Goal: Task Accomplishment & Management: Complete application form

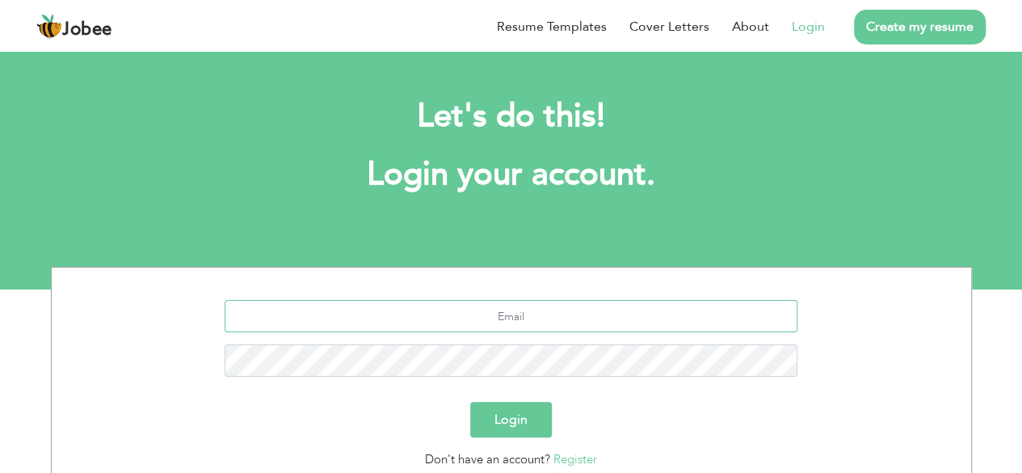
click at [507, 325] on input "text" at bounding box center [511, 316] width 573 height 32
type input "[EMAIL_ADDRESS][DOMAIN_NAME]"
click at [522, 414] on button "Login" at bounding box center [511, 420] width 82 height 36
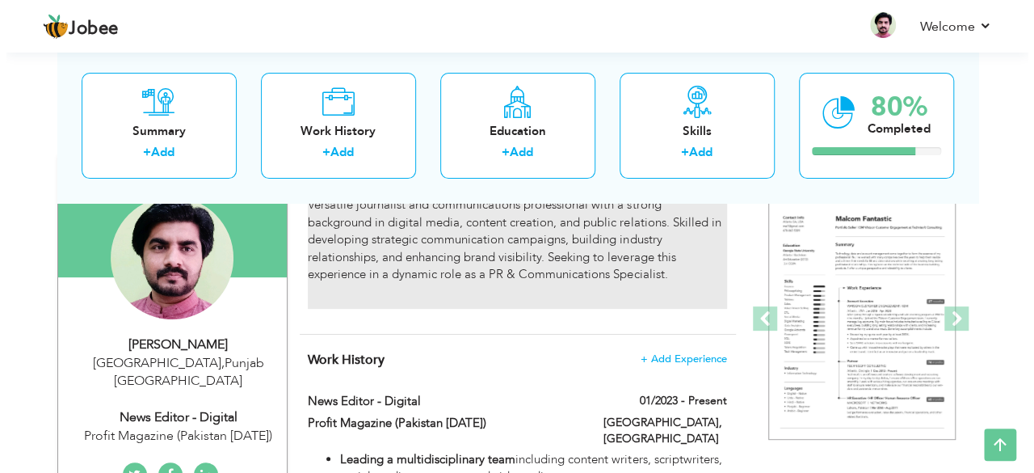
scroll to position [81, 0]
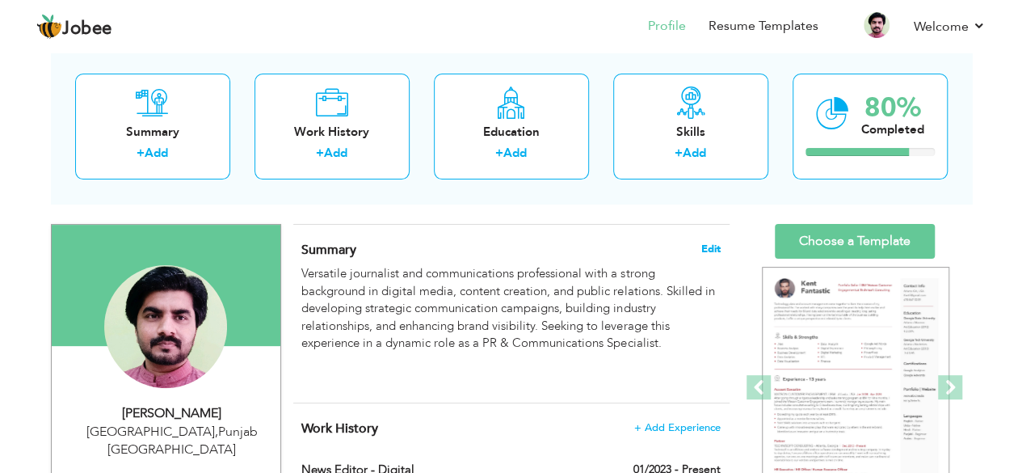
click at [712, 244] on span "Edit" at bounding box center [710, 248] width 19 height 11
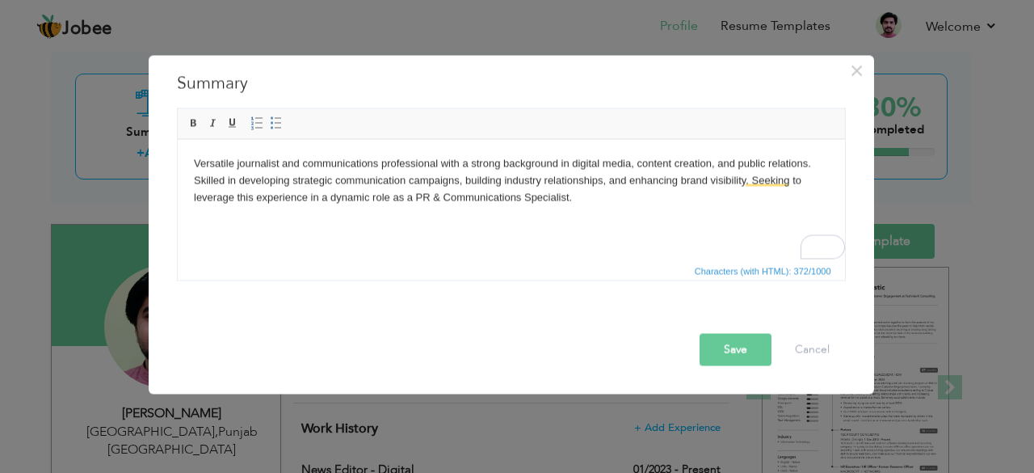
click at [368, 195] on p "Versatile journalist and communications professional with a strong background i…" at bounding box center [510, 180] width 635 height 50
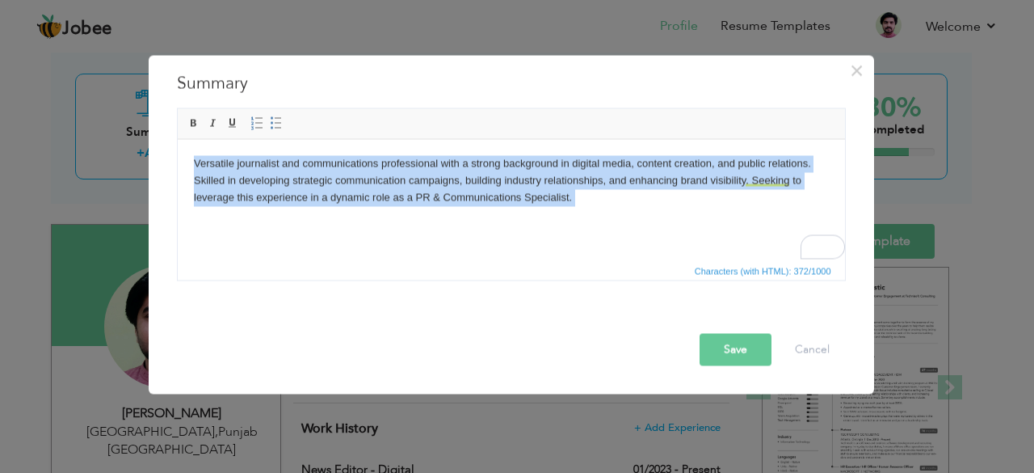
click at [368, 195] on p "Versatile journalist and communications professional with a strong background i…" at bounding box center [510, 180] width 635 height 50
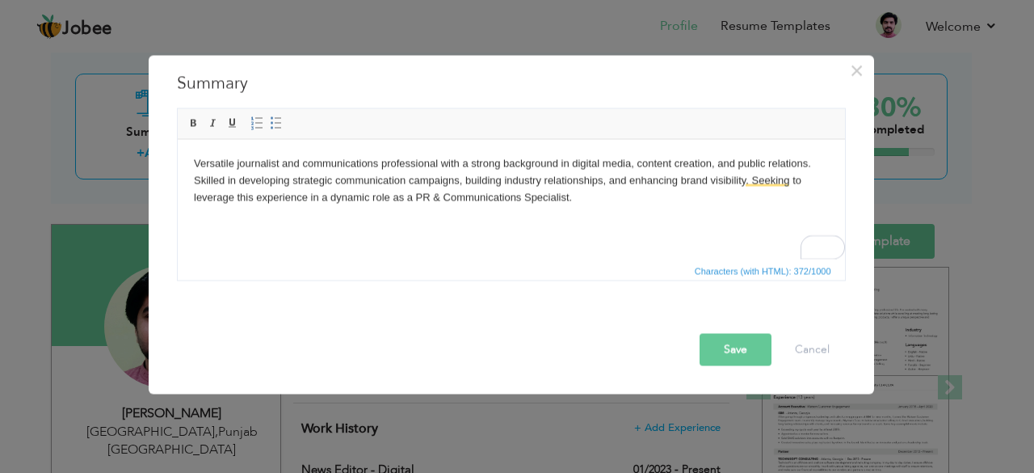
click at [591, 201] on p "Versatile journalist and communications professional with a strong background i…" at bounding box center [510, 180] width 635 height 50
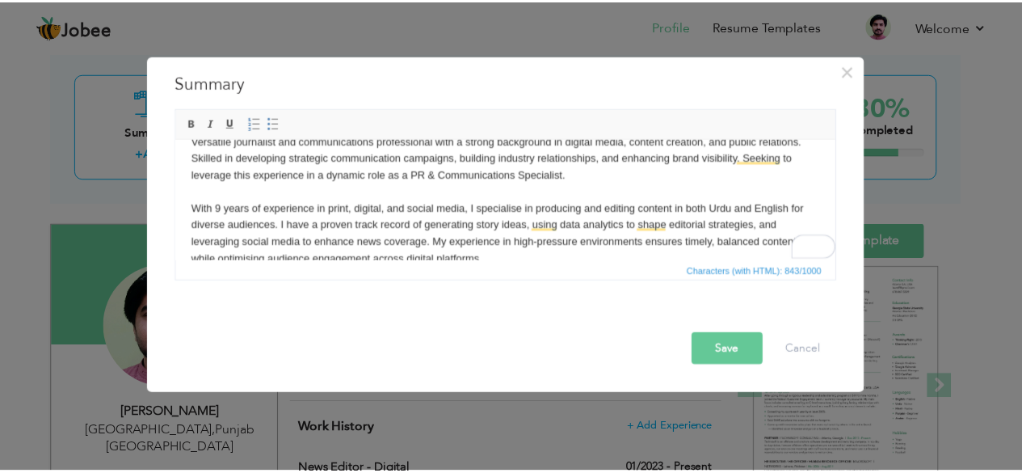
scroll to position [0, 0]
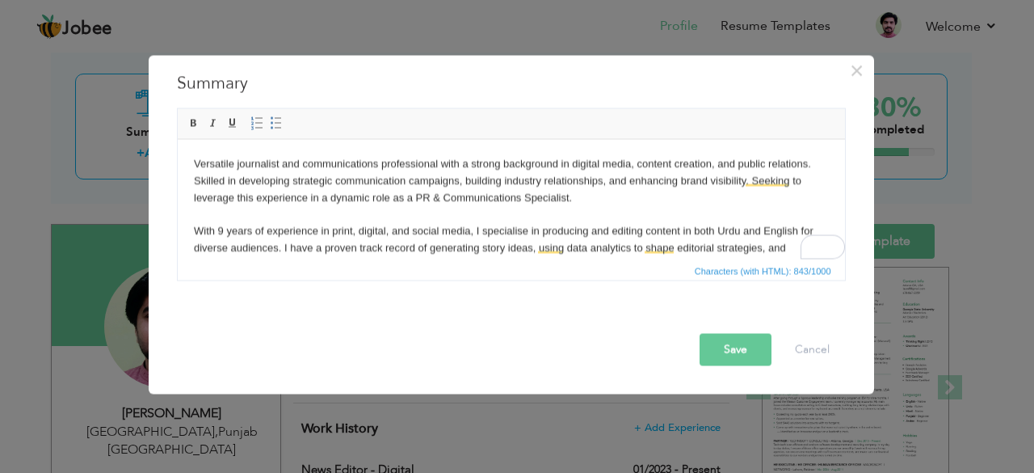
click at [450, 181] on p "Versatile journalist and communications professional with a strong background i…" at bounding box center [510, 222] width 635 height 134
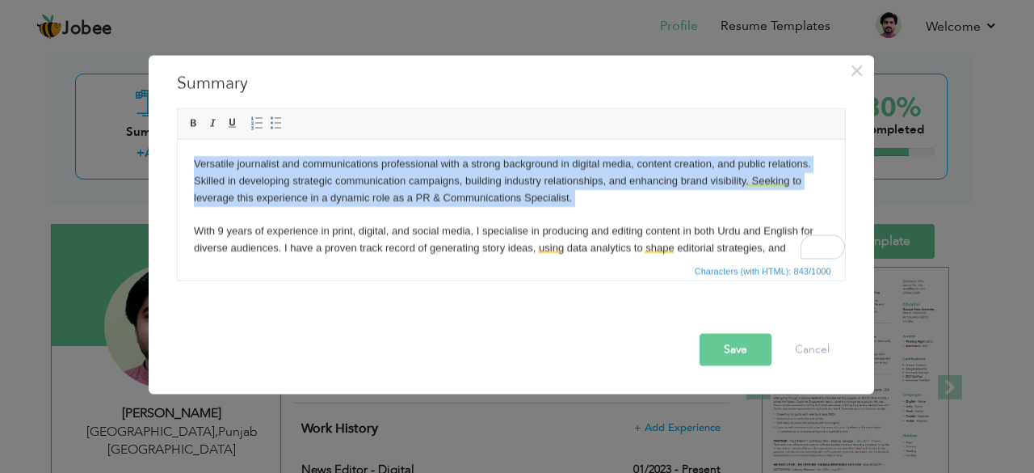
click at [450, 181] on p "Versatile journalist and communications professional with a strong background i…" at bounding box center [510, 222] width 635 height 134
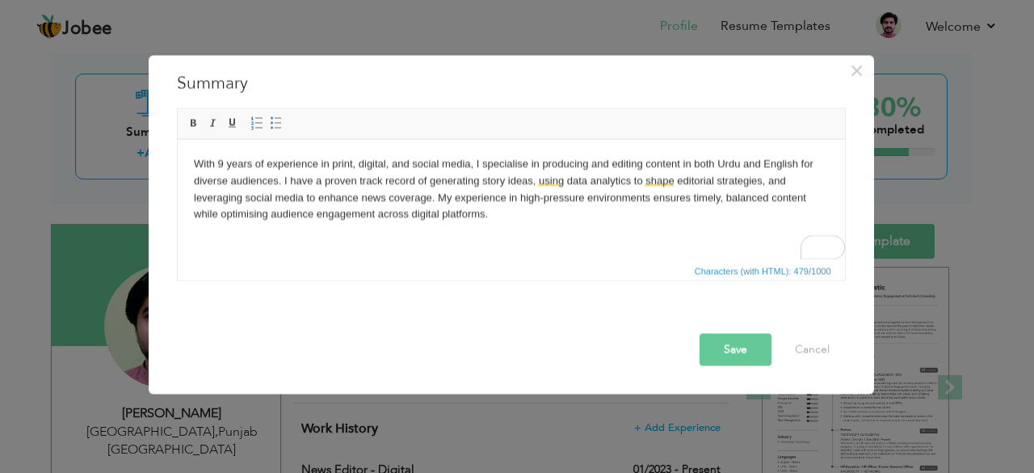
click at [714, 351] on button "Save" at bounding box center [736, 349] width 72 height 32
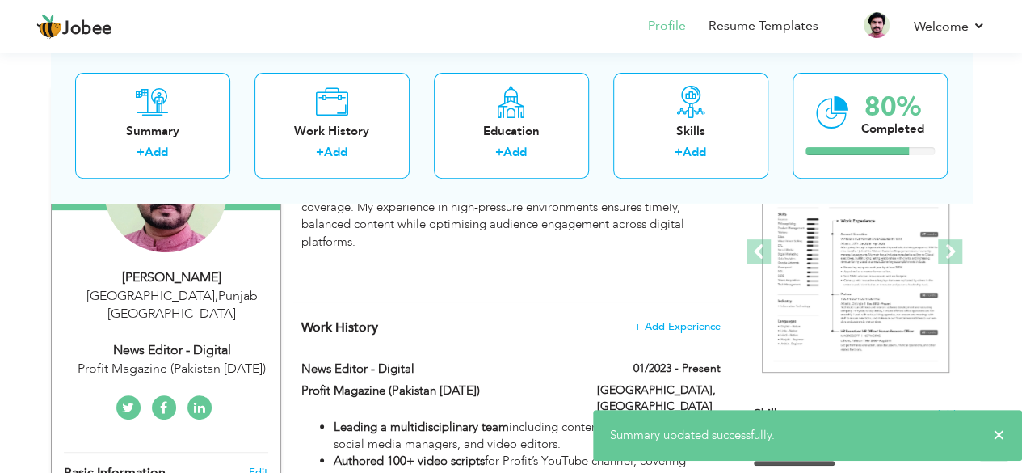
scroll to position [242, 0]
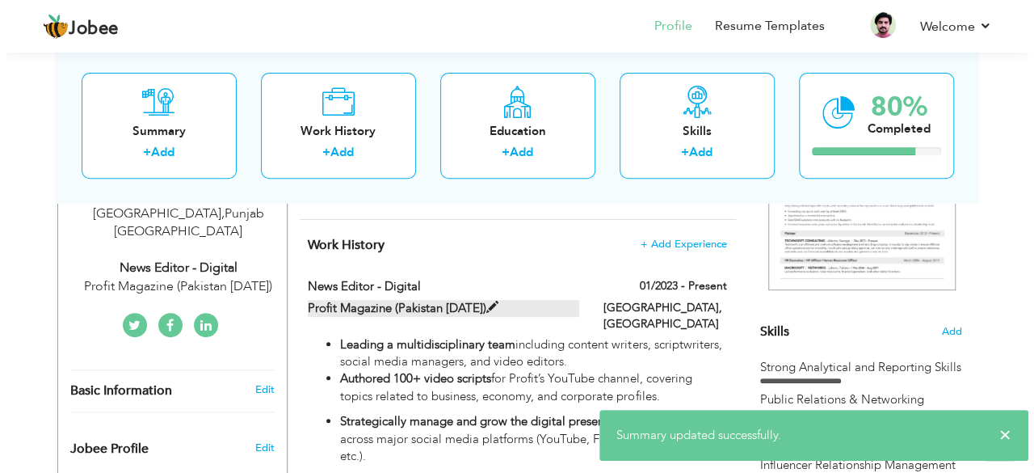
scroll to position [323, 0]
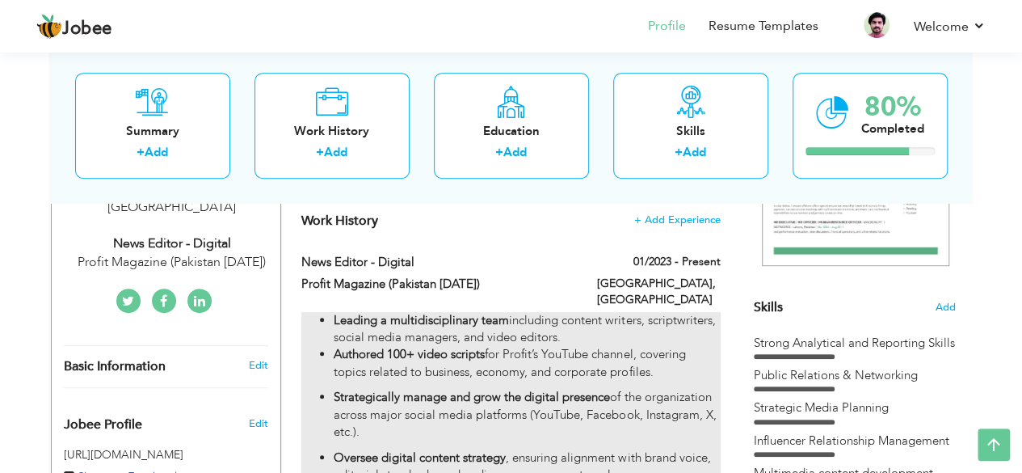
click at [579, 312] on li "Leading a multidisciplinary team including content writers, scriptwriters, soci…" at bounding box center [527, 329] width 386 height 35
type input "News Editor - Digital"
type input "Profit Magazine (Pakistan [DATE])"
type input "01/2023"
type input "[GEOGRAPHIC_DATA]"
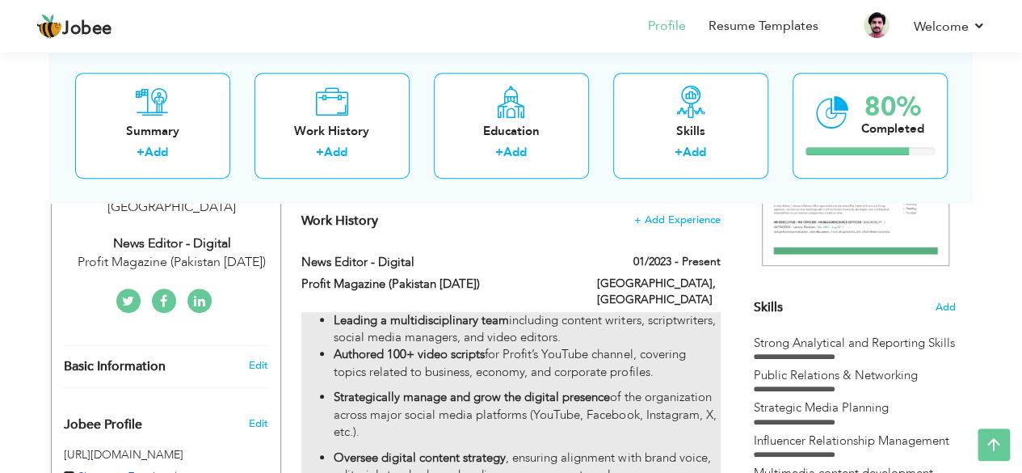
type input "[GEOGRAPHIC_DATA]"
checkbox input "true"
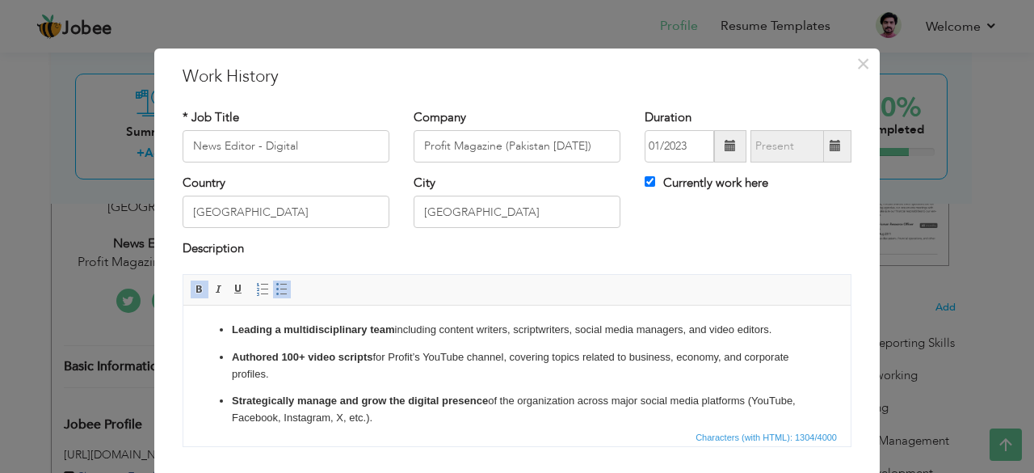
click at [316, 330] on strong "Leading a multidisciplinary team" at bounding box center [313, 328] width 163 height 12
click at [466, 360] on p "Authored 100+ video scripts for Profit’s YouTube channel, covering topics relat…" at bounding box center [517, 365] width 570 height 34
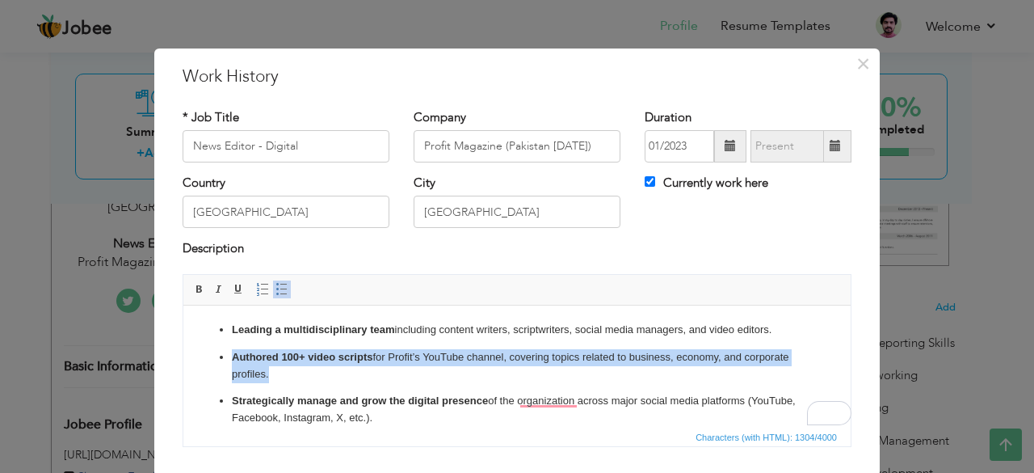
click at [466, 360] on p "Authored 100+ video scripts for Profit’s YouTube channel, covering topics relat…" at bounding box center [517, 365] width 570 height 34
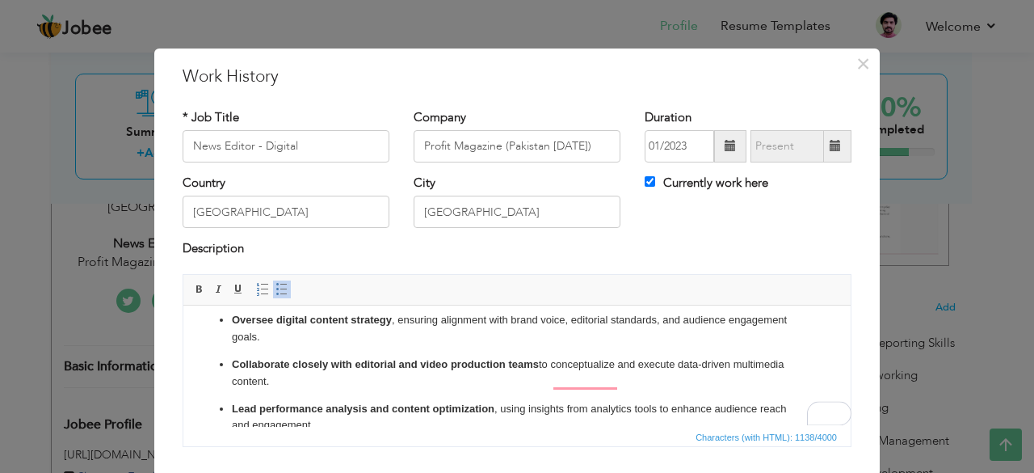
scroll to position [81, 0]
click at [519, 324] on p "Oversee digital content strategy , ensuring alignment with brand voice, editori…" at bounding box center [517, 328] width 570 height 34
drag, startPoint x: 519, startPoint y: 324, endPoint x: 569, endPoint y: 324, distance: 49.3
click at [569, 324] on p "Oversee digital content strategy , ensuring alignment with brand voice, editori…" at bounding box center [517, 328] width 570 height 34
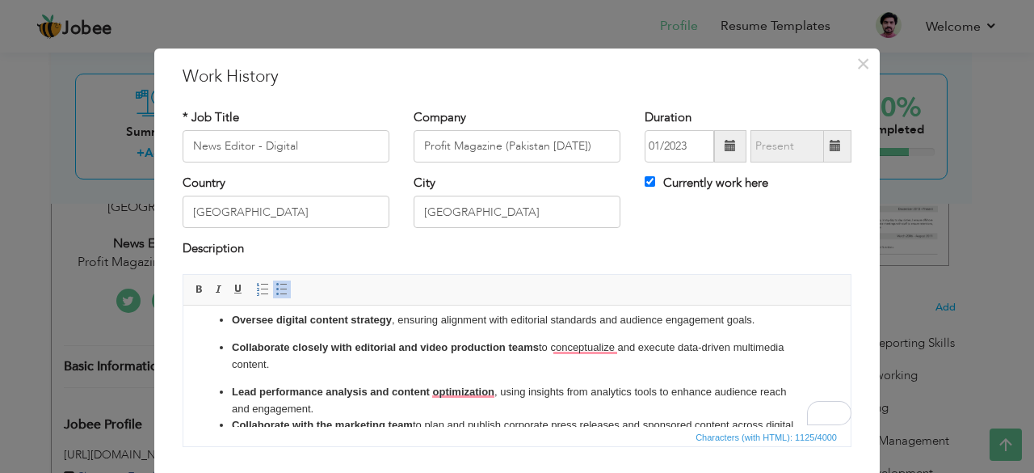
click at [454, 323] on p "Oversee digital content strategy , ensuring alignment with editorial standards …" at bounding box center [517, 319] width 570 height 17
click at [563, 322] on p "Oversee digital content strategy , ensuring editorial standards and audience en…" at bounding box center [517, 319] width 570 height 17
click at [308, 359] on p "Collaborate closely with editorial and video production teams to conceptualise …" at bounding box center [517, 355] width 570 height 34
click at [759, 350] on p "Collaborate closely with editorial and video production teams to conceptualise …" at bounding box center [517, 355] width 570 height 34
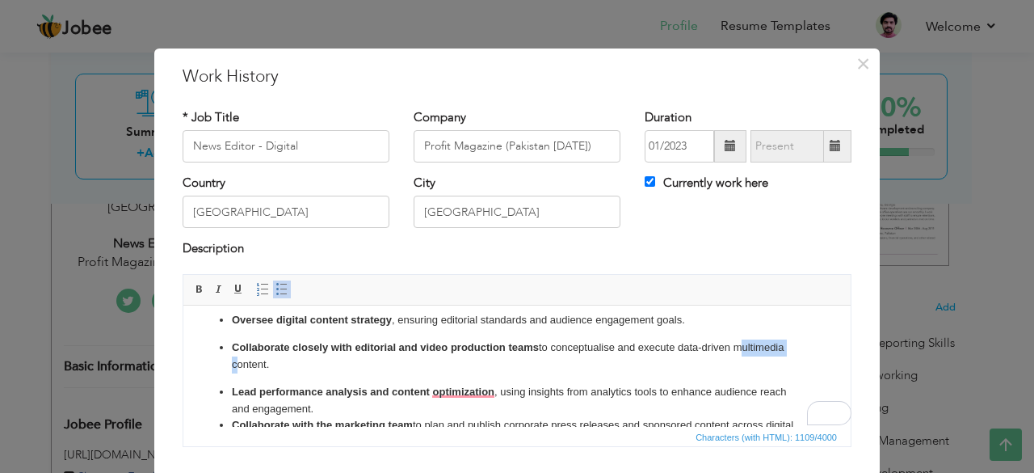
click at [759, 350] on p "Collaborate closely with editorial and video production teams to conceptualise …" at bounding box center [517, 355] width 570 height 34
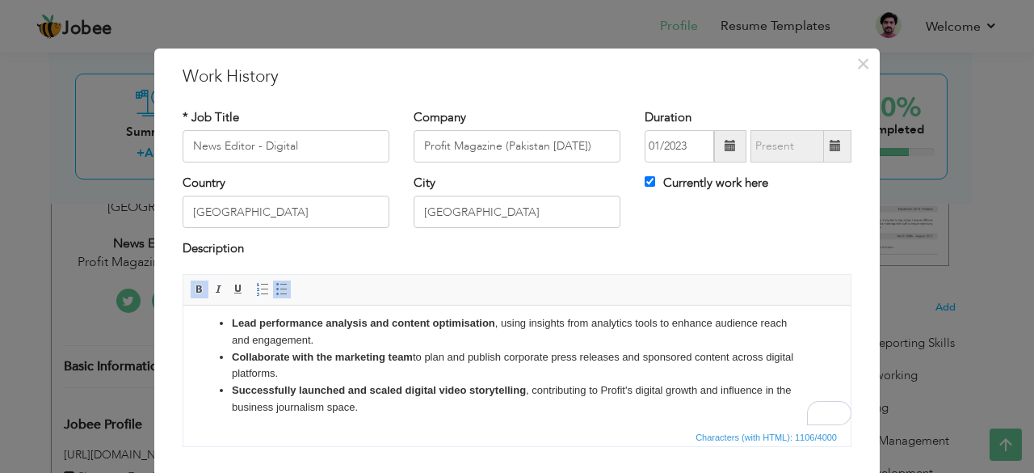
scroll to position [154, 0]
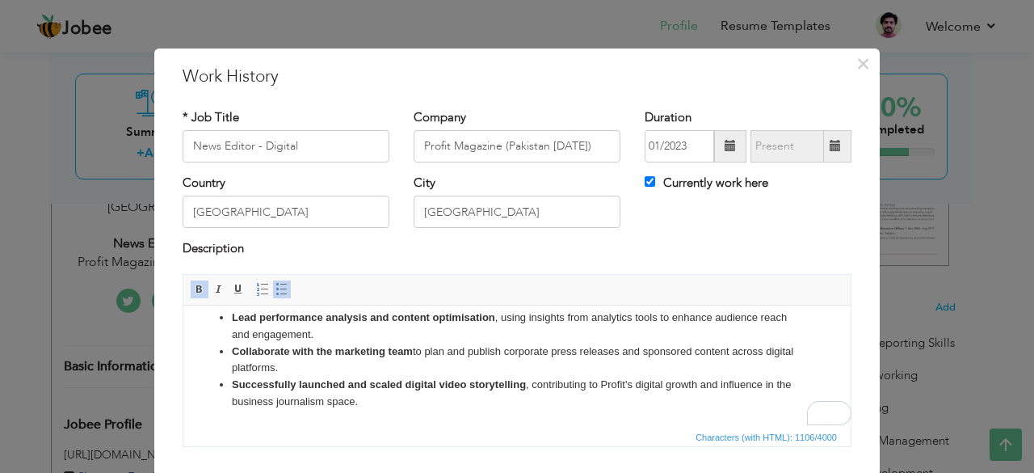
click at [389, 406] on li "Successfully launched and scaled digital video storytelling , contributing to P…" at bounding box center [517, 393] width 570 height 34
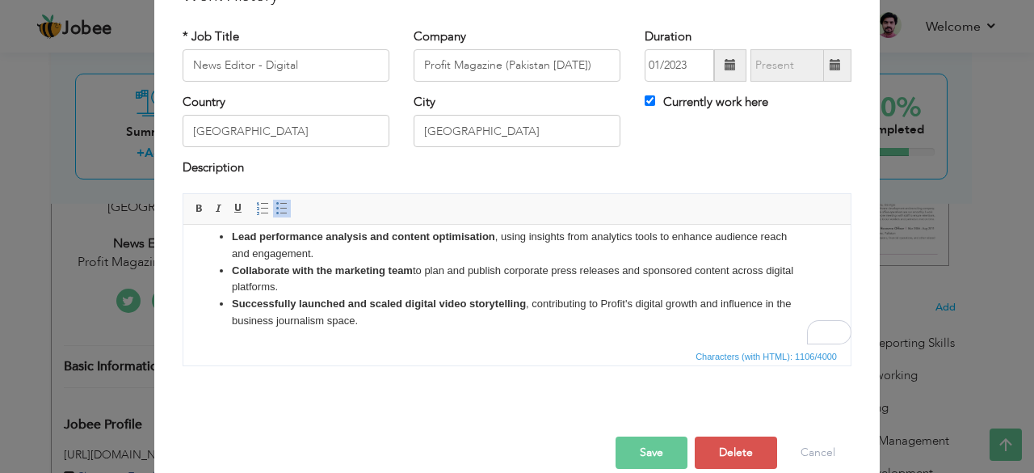
click at [637, 445] on button "Save" at bounding box center [652, 452] width 72 height 32
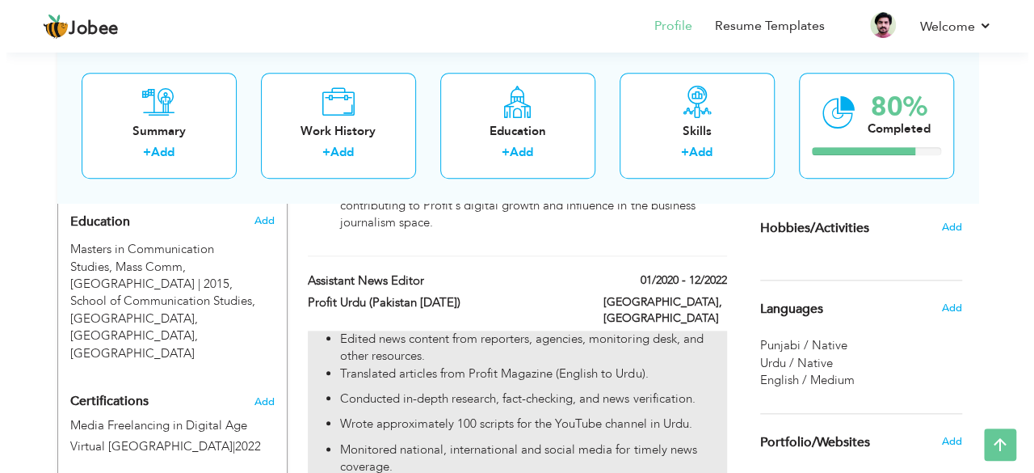
scroll to position [727, 0]
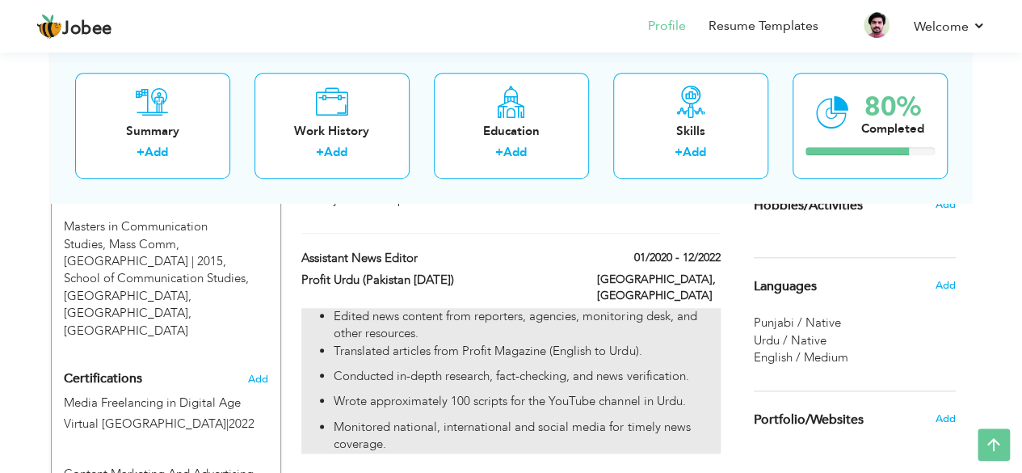
click at [646, 308] on li "Edited news content from reporters, agencies, monitoring desk, and other resour…" at bounding box center [527, 325] width 386 height 35
type input "Assistant News Editor"
type input "Profit Urdu (Pakistan [DATE])"
type input "01/2020"
type input "12/2022"
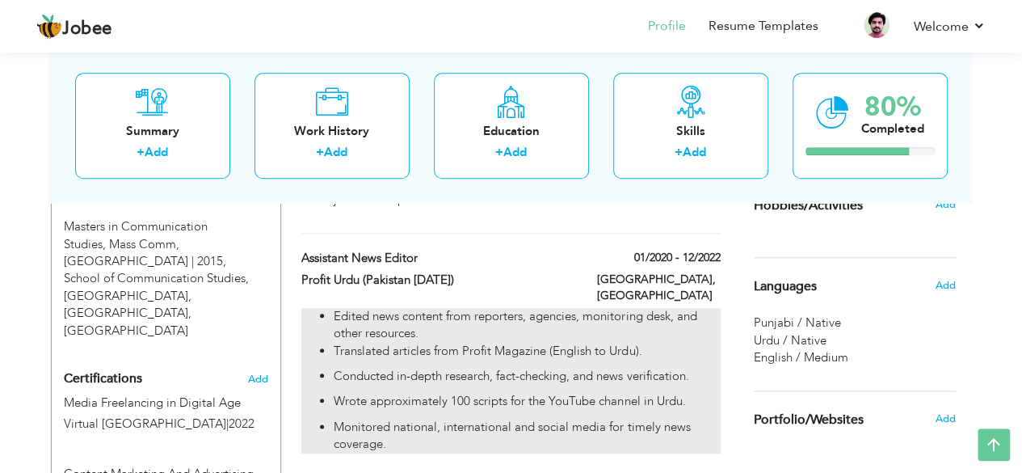
checkbox input "false"
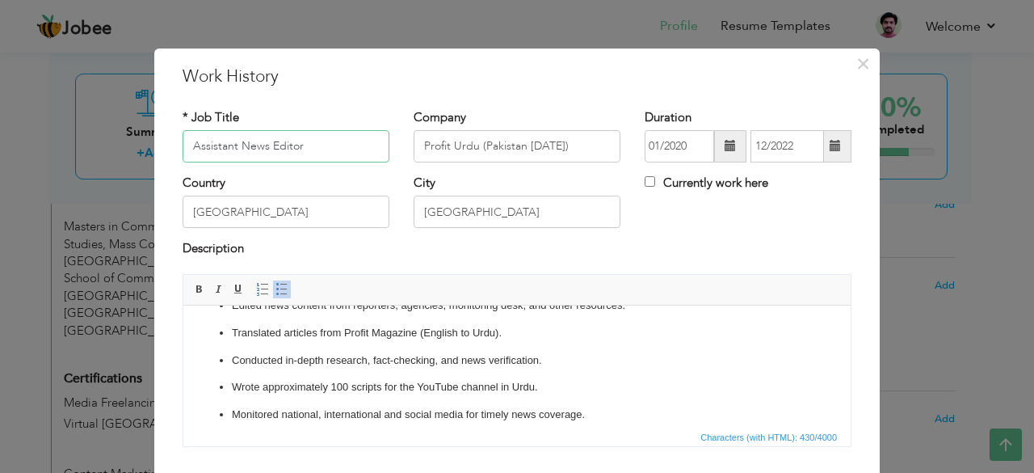
scroll to position [37, 0]
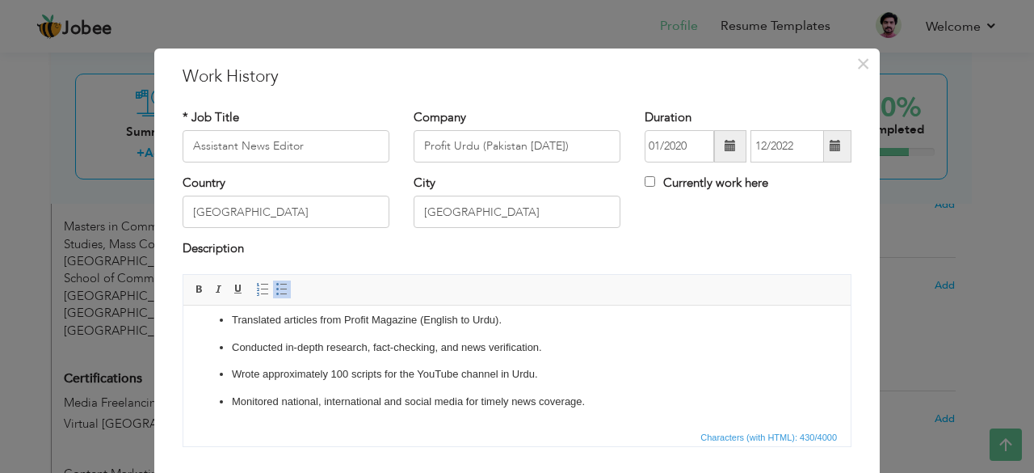
click at [400, 374] on p "Wrote approximately 100 scripts for the YouTube channel in Urdu." at bounding box center [517, 373] width 570 height 17
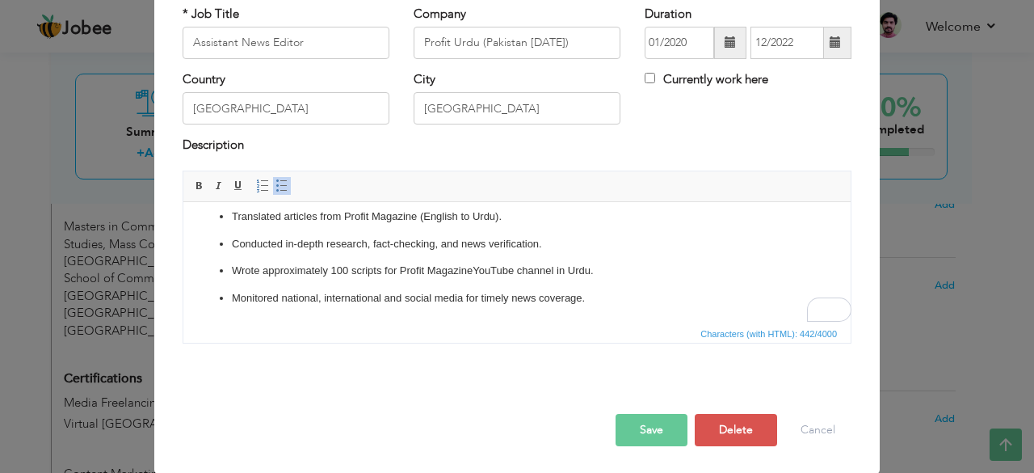
click at [650, 429] on button "Save" at bounding box center [652, 430] width 72 height 32
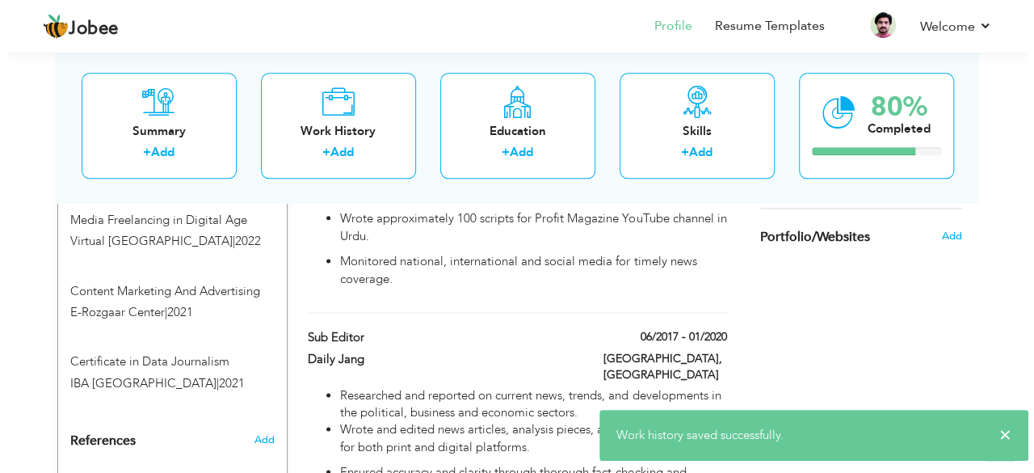
scroll to position [969, 0]
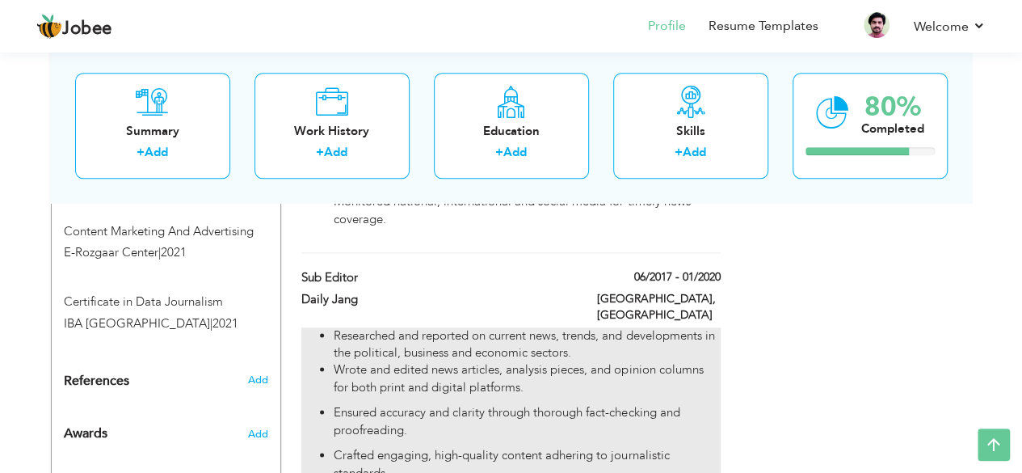
click at [430, 327] on li "Researched and reported on current news, trends, and developments in the politi…" at bounding box center [527, 344] width 386 height 35
type input "Sub Editor"
type input "Daily Jang"
type input "06/2017"
type input "01/2020"
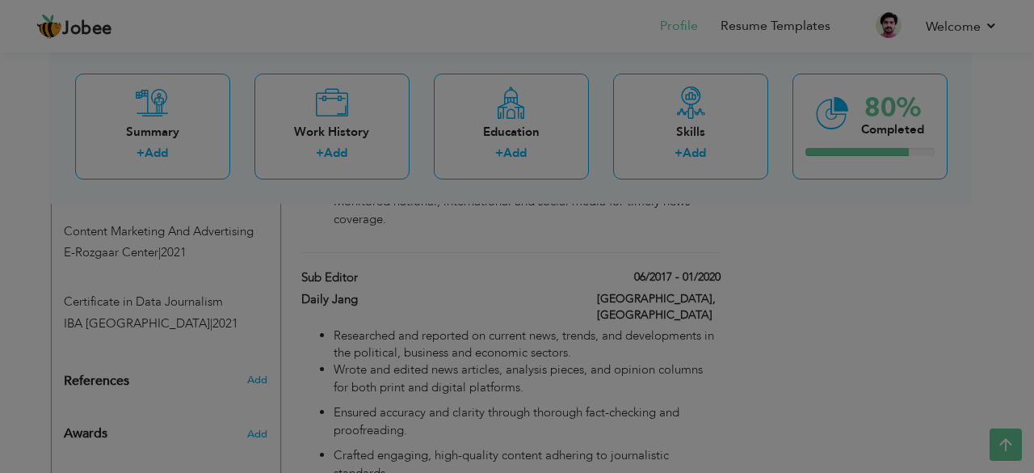
scroll to position [0, 0]
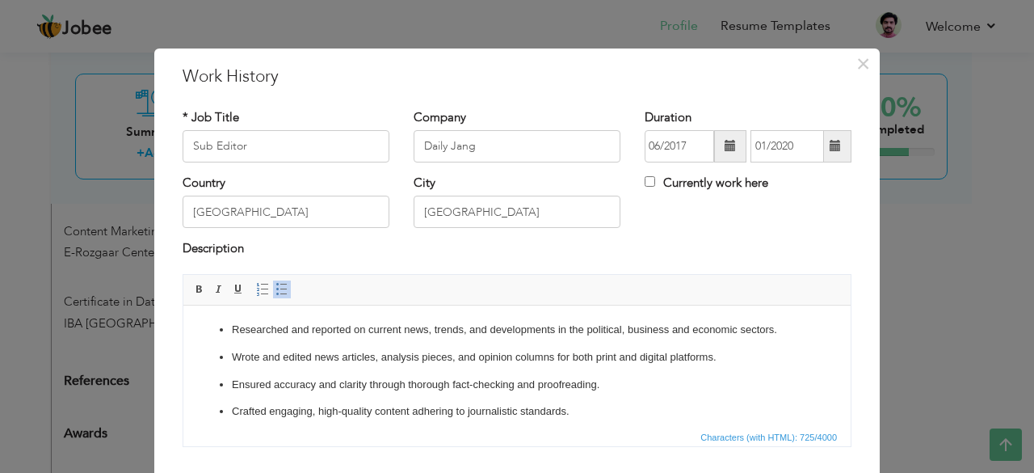
click at [230, 330] on ul "Researched and reported on current news, trends, and developments in the politi…" at bounding box center [517, 411] width 635 height 181
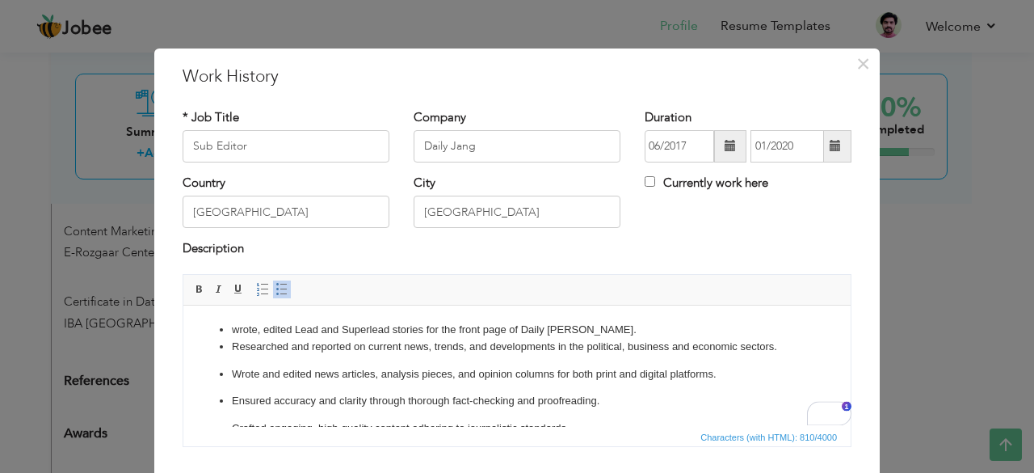
click at [242, 328] on li "wrote, edited Lead and Superlead stories for the front page of Daily Jang." at bounding box center [517, 329] width 570 height 17
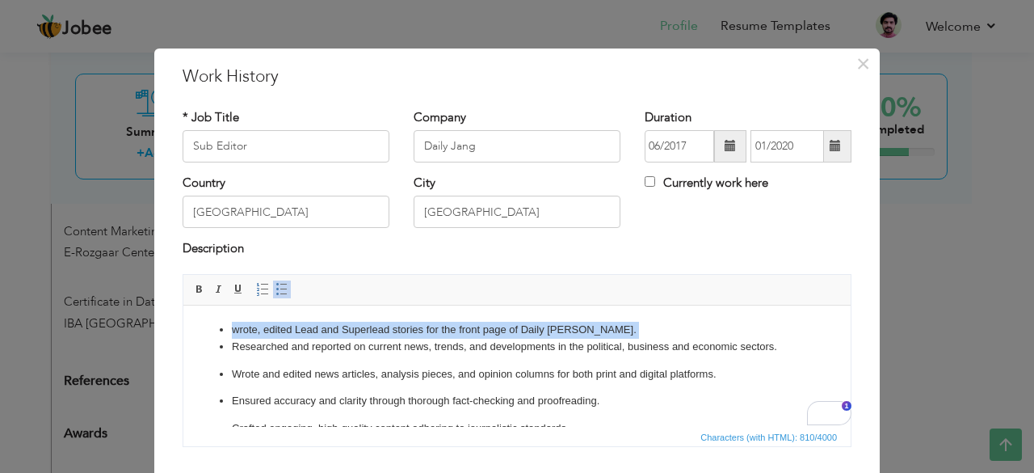
drag, startPoint x: 242, startPoint y: 328, endPoint x: 579, endPoint y: 333, distance: 337.7
click at [579, 333] on li "wrote, edited Lead and Superlead stories for the front page of Daily Jang." at bounding box center [517, 329] width 570 height 17
copy li "wrote, edited Lead and Superlead stories for the front page of Daily Jang."
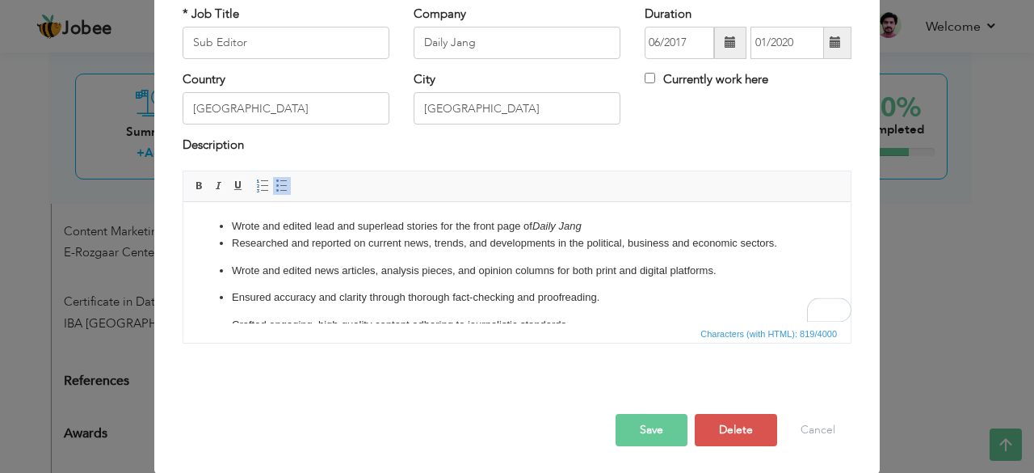
click at [588, 228] on li "Wrote and edited lead and superlead stories for the front page of Daily Jang" at bounding box center [517, 225] width 570 height 17
click at [261, 245] on li "Researched and reported on current news, trends, and developments in the politi…" at bounding box center [517, 242] width 570 height 17
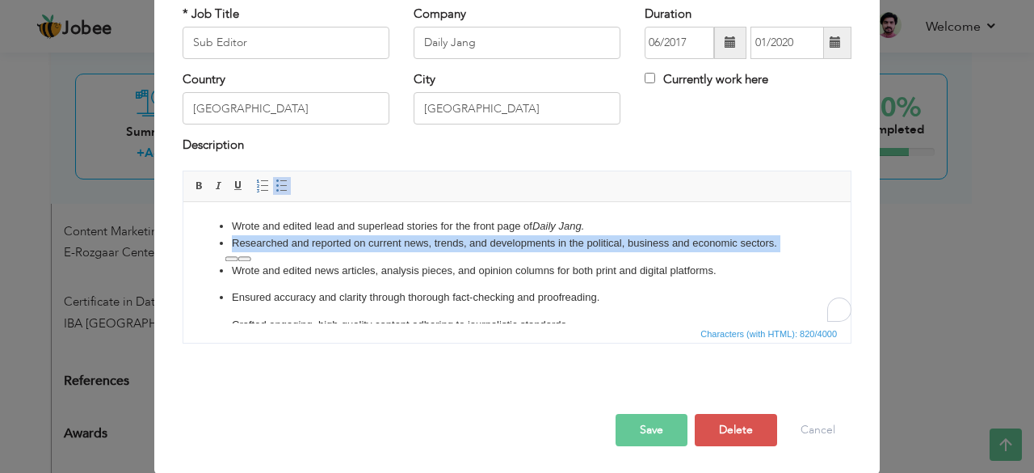
click at [261, 245] on li "Researched and reported on current news, trends, and developments in the politi…" at bounding box center [517, 242] width 570 height 17
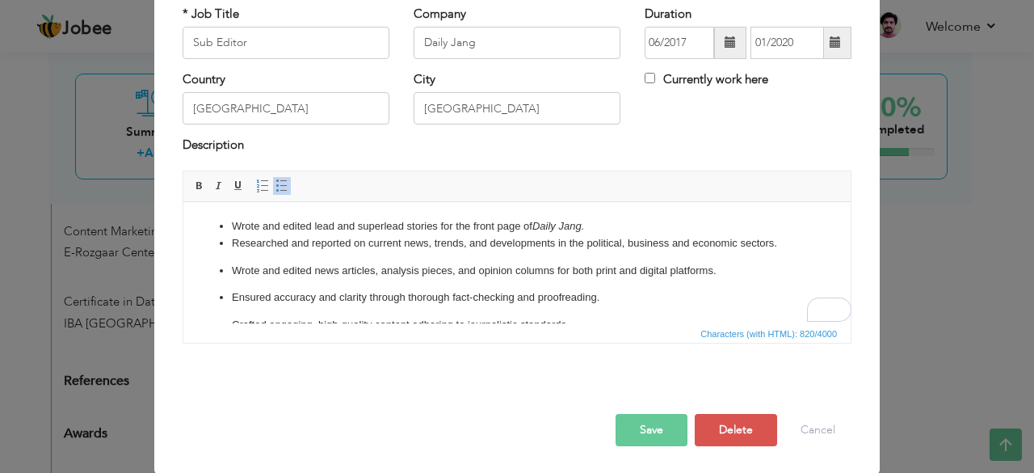
click at [321, 272] on p "Wrote and edited news articles, analysis pieces, and opinion columns for both p…" at bounding box center [517, 270] width 570 height 17
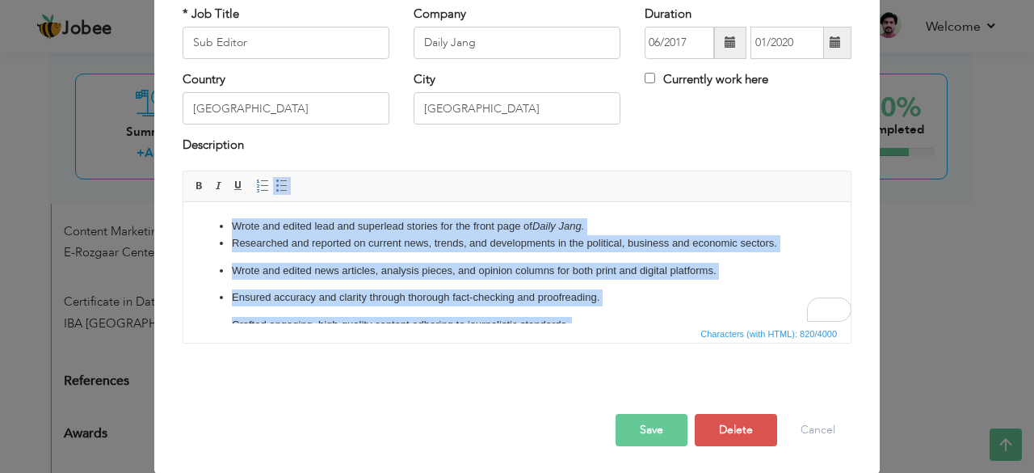
copy ul "Wrote and edited lead and superlead stories for the front page of Daily Jang. R…"
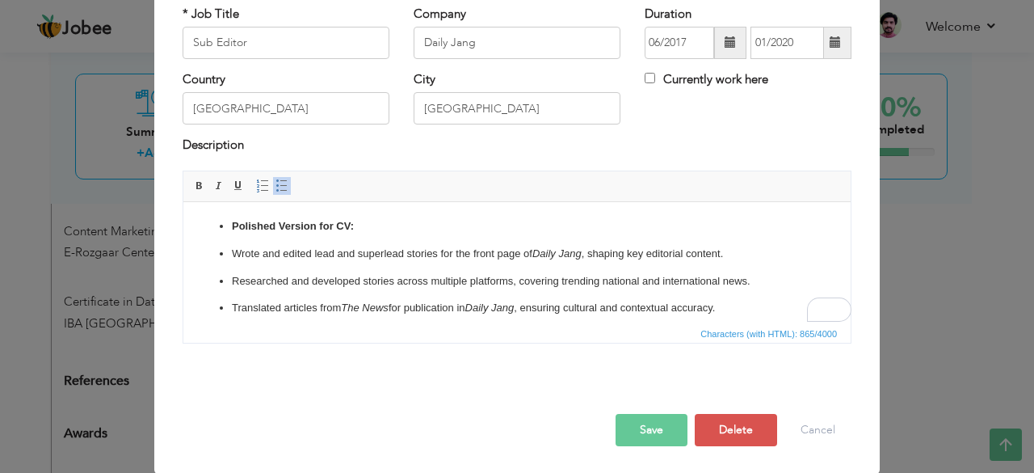
click at [256, 229] on strong "Polished Version for CV:" at bounding box center [293, 225] width 122 height 12
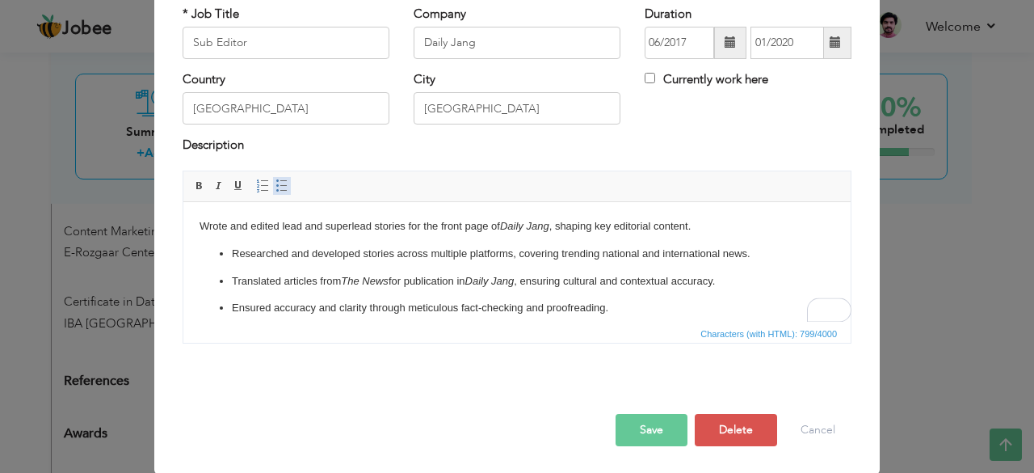
click at [275, 187] on span at bounding box center [281, 185] width 13 height 13
click at [193, 189] on span at bounding box center [199, 185] width 13 height 13
click at [378, 229] on li "Wrote and edited lead and superlead stories for the front page of Daily Jang , …" at bounding box center [517, 225] width 570 height 17
click at [193, 183] on span at bounding box center [199, 185] width 13 height 13
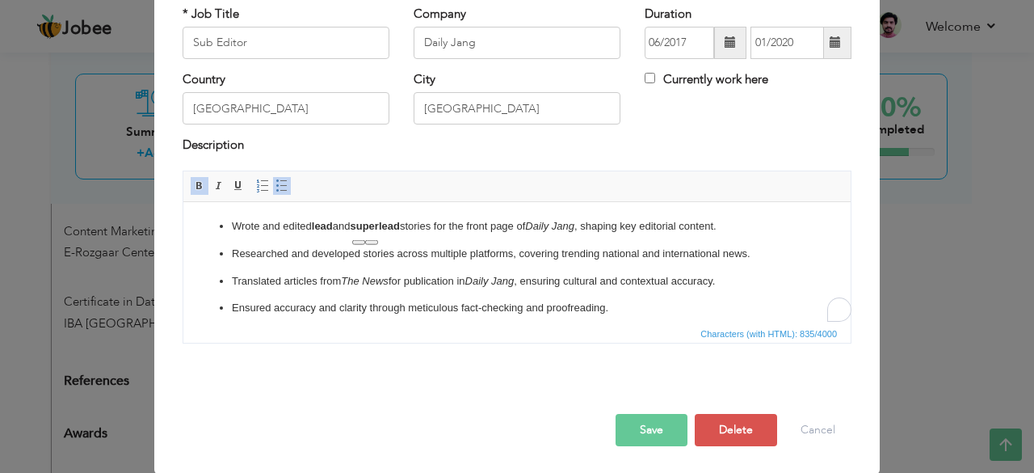
click at [456, 232] on li "Wrote and edited lead and superlead stories for the front page of Daily Jang , …" at bounding box center [517, 225] width 570 height 17
click at [265, 254] on p "Researched and developed stories across multiple platforms, covering trending n…" at bounding box center [517, 253] width 570 height 17
click at [499, 254] on p "Researched and developed stories across multiple platforms, covering trending n…" at bounding box center [517, 253] width 570 height 17
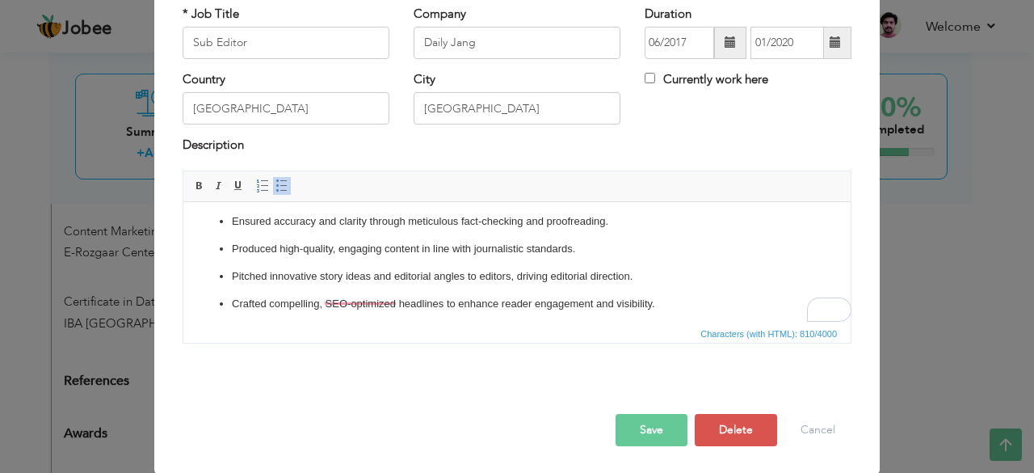
scroll to position [91, 0]
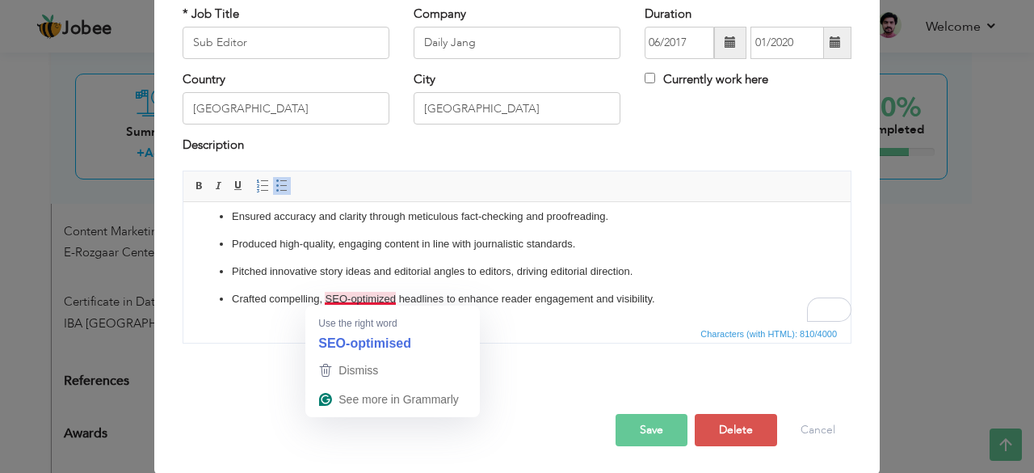
click at [315, 298] on p "Crafted compelling, SEO-optimized headlines to enhance reader engagement and vi…" at bounding box center [517, 298] width 570 height 17
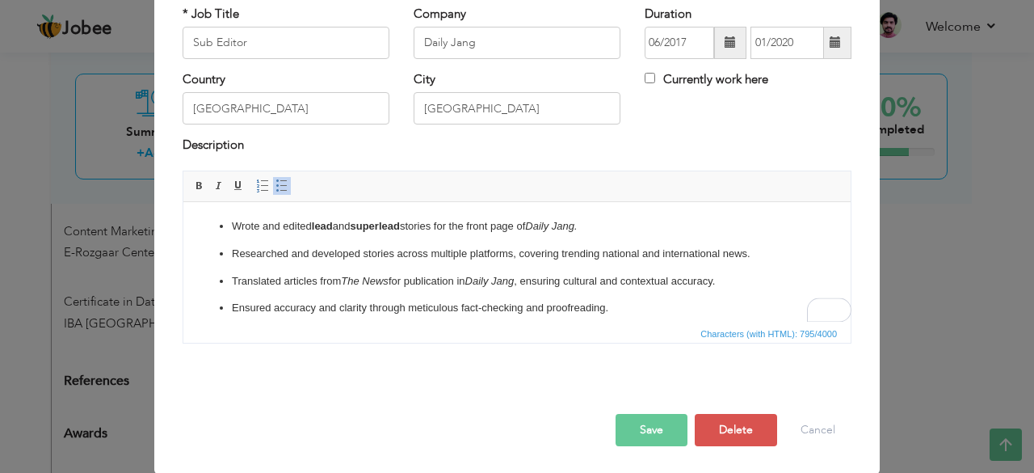
scroll to position [0, 0]
click at [351, 280] on em "The News" at bounding box center [365, 280] width 48 height 12
drag, startPoint x: 351, startPoint y: 280, endPoint x: 373, endPoint y: 280, distance: 21.8
click at [373, 280] on em "The News" at bounding box center [365, 280] width 48 height 12
click at [193, 183] on span at bounding box center [199, 185] width 13 height 13
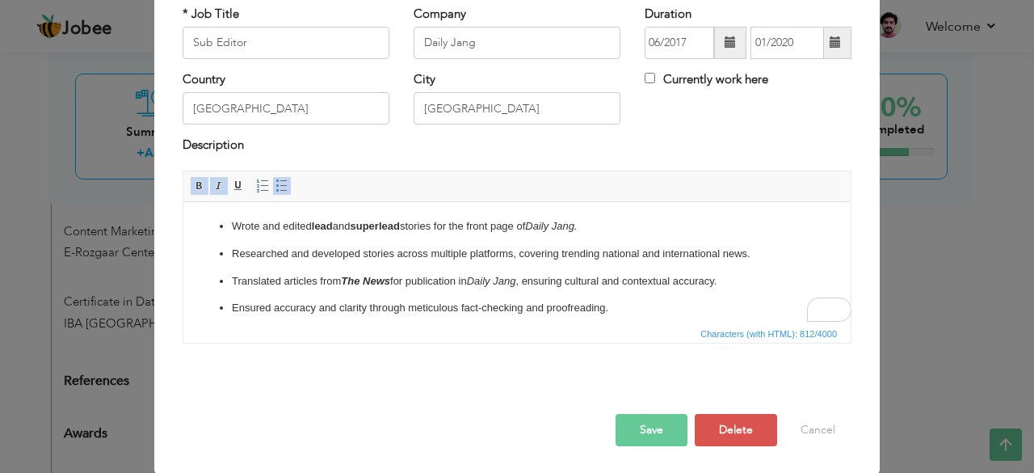
click at [488, 282] on em "Daily Jang" at bounding box center [491, 280] width 49 height 12
drag, startPoint x: 488, startPoint y: 282, endPoint x: 502, endPoint y: 281, distance: 13.8
click at [502, 281] on em "Daily Jang" at bounding box center [491, 280] width 49 height 12
click at [193, 186] on span at bounding box center [199, 185] width 13 height 13
click at [544, 228] on em "Daily Jang." at bounding box center [551, 225] width 52 height 12
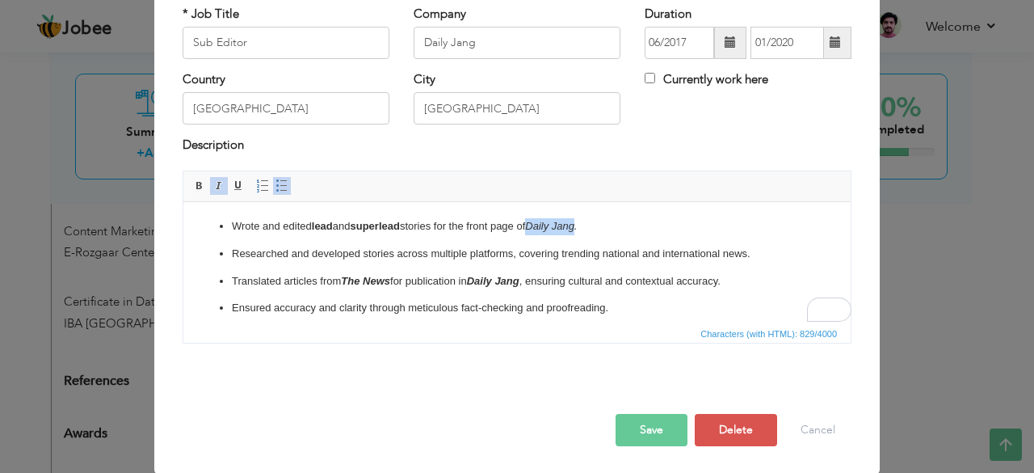
drag, startPoint x: 544, startPoint y: 228, endPoint x: 570, endPoint y: 227, distance: 25.9
click at [570, 227] on em "Daily Jang." at bounding box center [551, 225] width 52 height 12
click at [193, 179] on span at bounding box center [199, 185] width 13 height 13
click at [324, 245] on p "Researched and developed stories across multiple platforms, covering trending n…" at bounding box center [517, 253] width 570 height 17
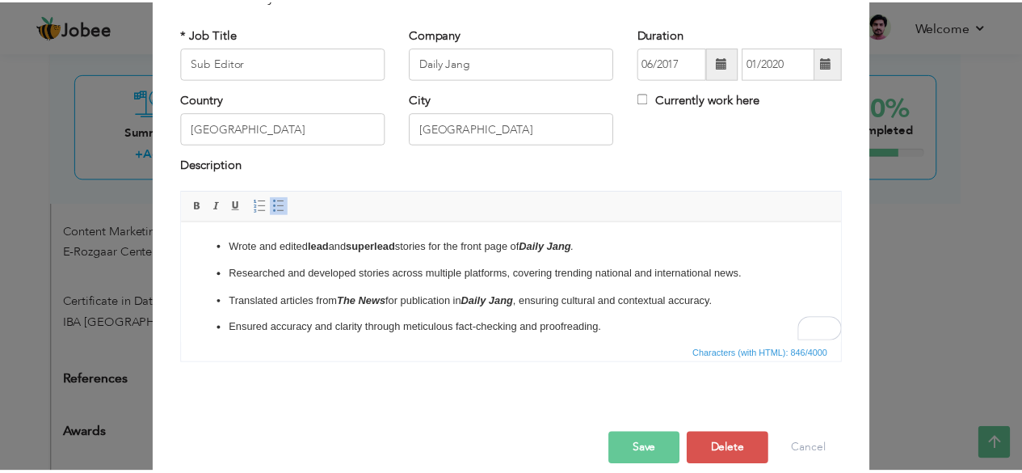
scroll to position [103, 0]
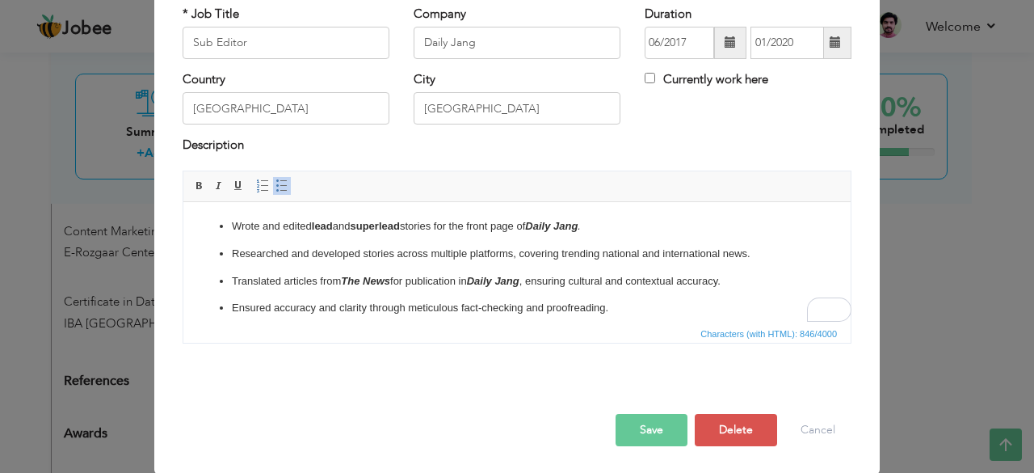
click at [638, 427] on button "Save" at bounding box center [652, 430] width 72 height 32
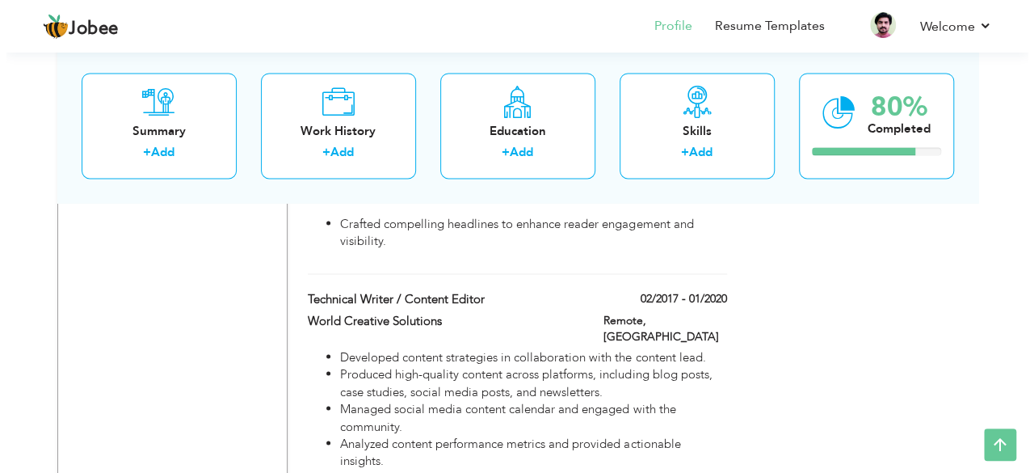
scroll to position [1293, 0]
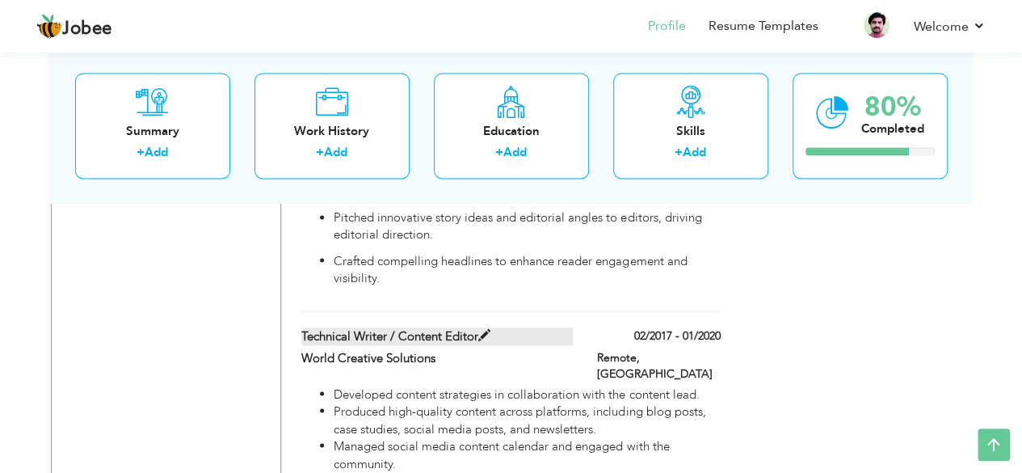
click at [481, 329] on span at bounding box center [484, 335] width 12 height 12
type input "Technical Writer / Content Editor"
type input "World Creative Solutions"
type input "02/2017"
type input "Remote"
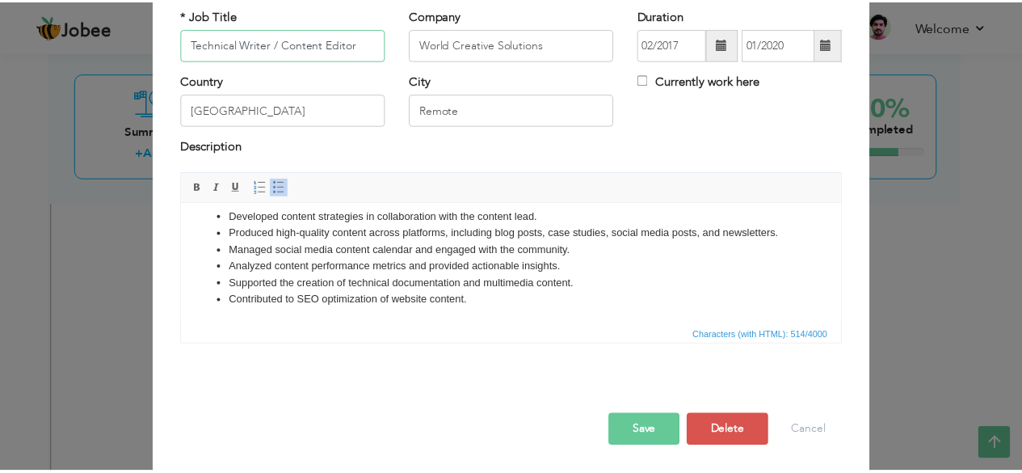
scroll to position [103, 0]
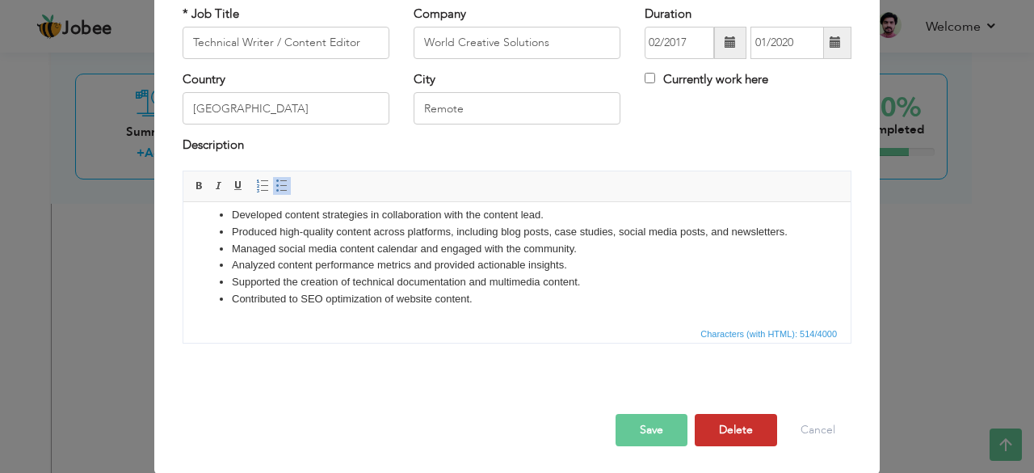
click at [728, 423] on button "Delete" at bounding box center [736, 430] width 82 height 32
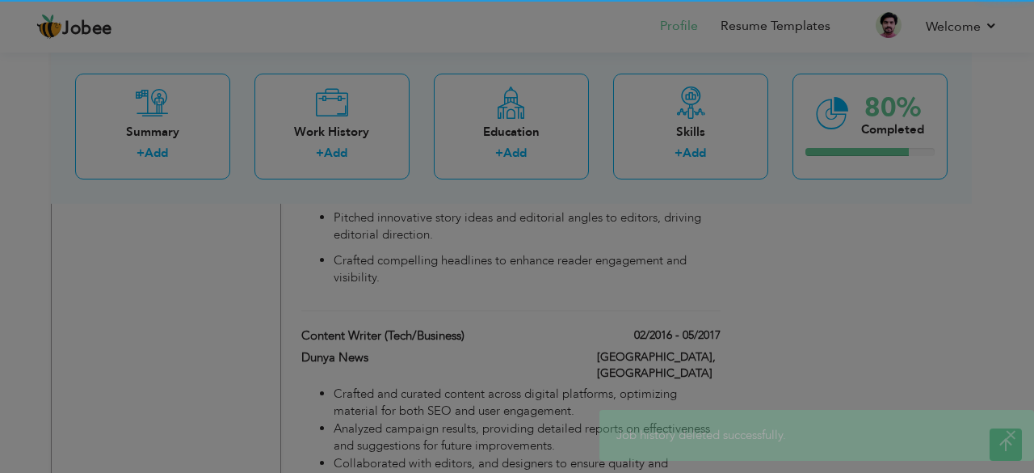
scroll to position [0, 0]
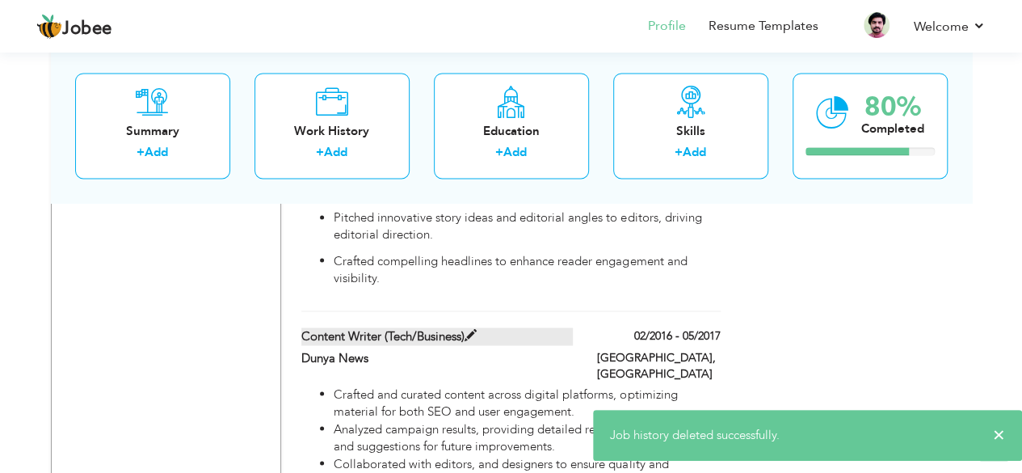
click at [476, 329] on span at bounding box center [471, 335] width 12 height 12
type input "Content Writer (Tech/Business)"
type input "Dunya News"
type input "02/2016"
type input "05/2017"
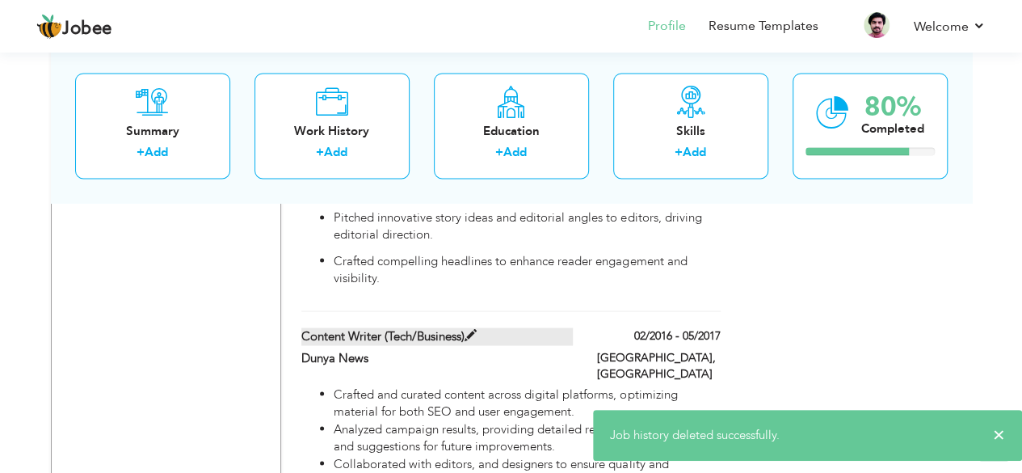
type input "[GEOGRAPHIC_DATA]"
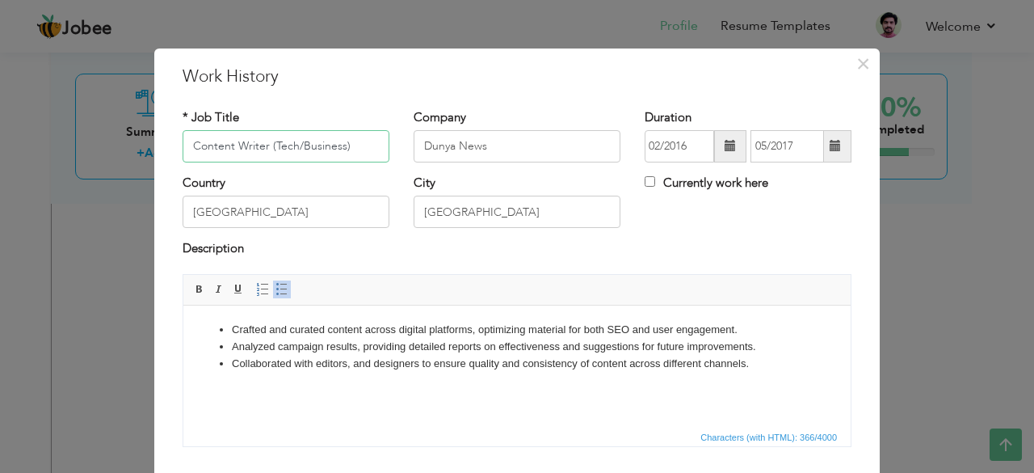
click at [262, 148] on input "Content Writer (Tech/Business)" at bounding box center [286, 146] width 207 height 32
drag, startPoint x: 355, startPoint y: 149, endPoint x: 283, endPoint y: 148, distance: 72.7
click at [288, 148] on input "Content Writer (Tech/Business)" at bounding box center [286, 146] width 207 height 32
drag, startPoint x: 265, startPoint y: 145, endPoint x: 380, endPoint y: 155, distance: 115.2
click at [380, 155] on input "Content Writer (Tech/Business)" at bounding box center [286, 146] width 207 height 32
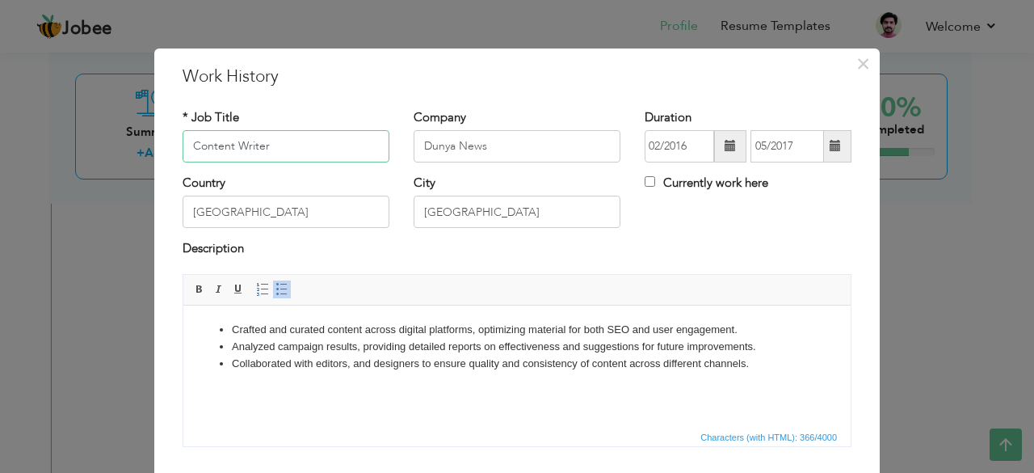
type input "Content Writer"
click at [393, 344] on li "Analyzed campaign results, providing detailed reports on effectiveness and sugg…" at bounding box center [517, 346] width 570 height 17
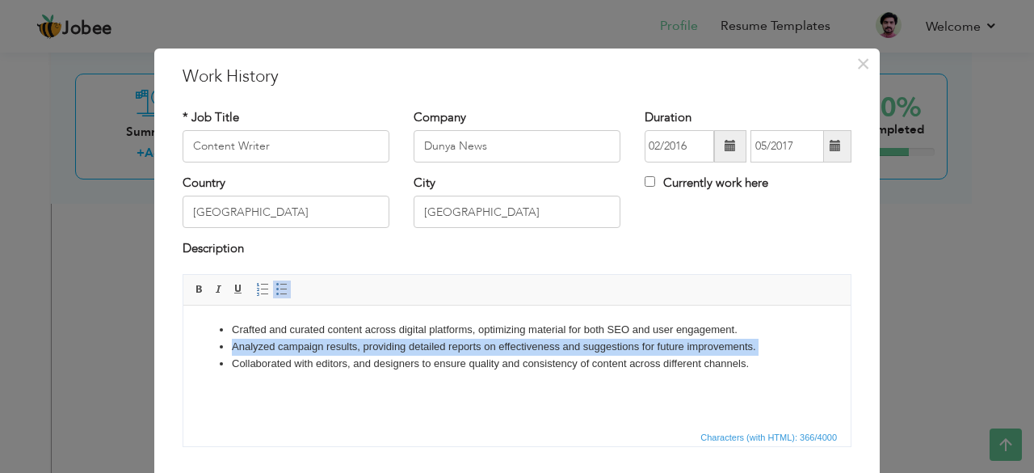
click at [393, 344] on li "Analyzed campaign results, providing detailed reports on effectiveness and sugg…" at bounding box center [517, 346] width 570 height 17
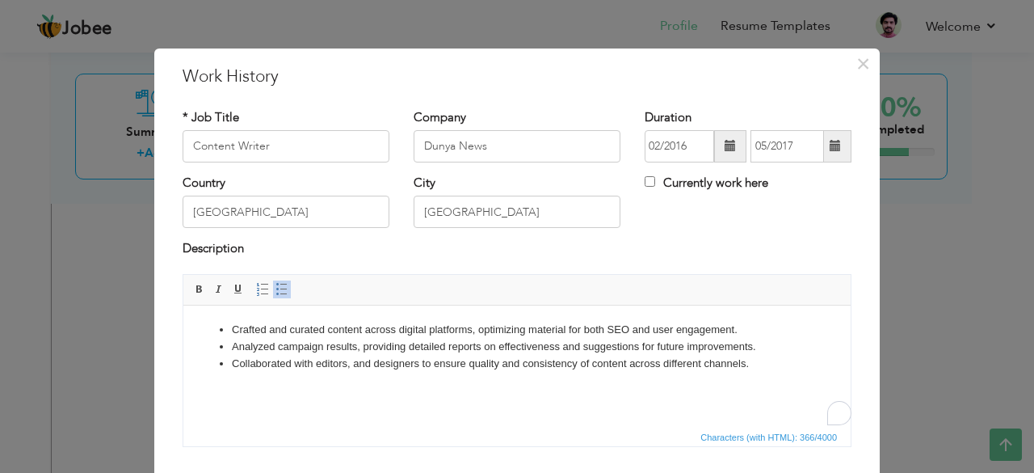
click at [446, 382] on html "Crafted and curated content across digital platforms, optimizing material for b…" at bounding box center [516, 346] width 667 height 82
click at [436, 355] on li "Collaborated with editors, and designers to ensure quality and consistency of c…" at bounding box center [517, 363] width 570 height 17
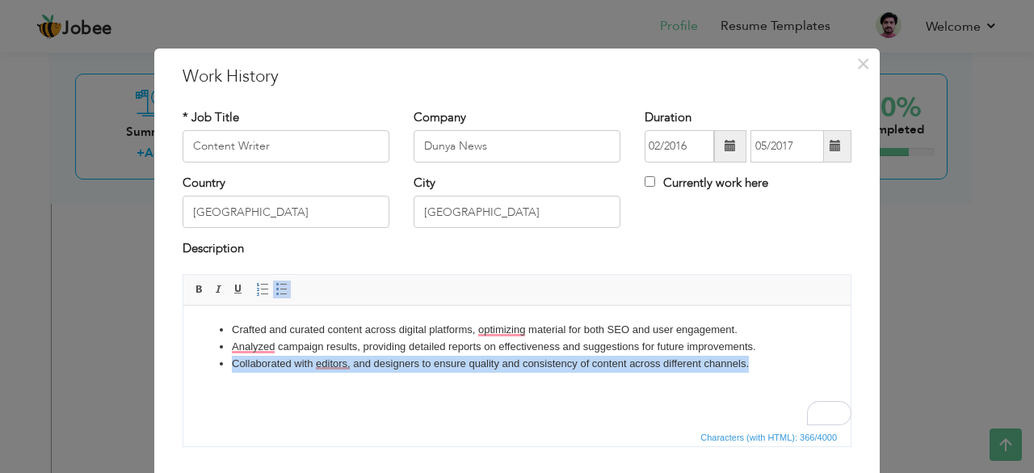
click at [436, 355] on li "Collaborated with editors, and designers to ensure quality and consistency of c…" at bounding box center [517, 363] width 570 height 17
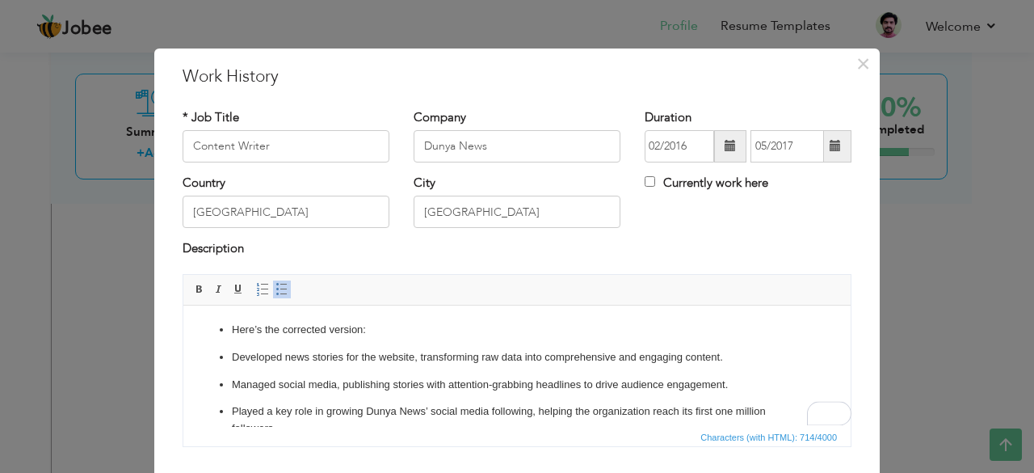
click at [268, 326] on p "Here’s the corrected version:" at bounding box center [517, 329] width 570 height 17
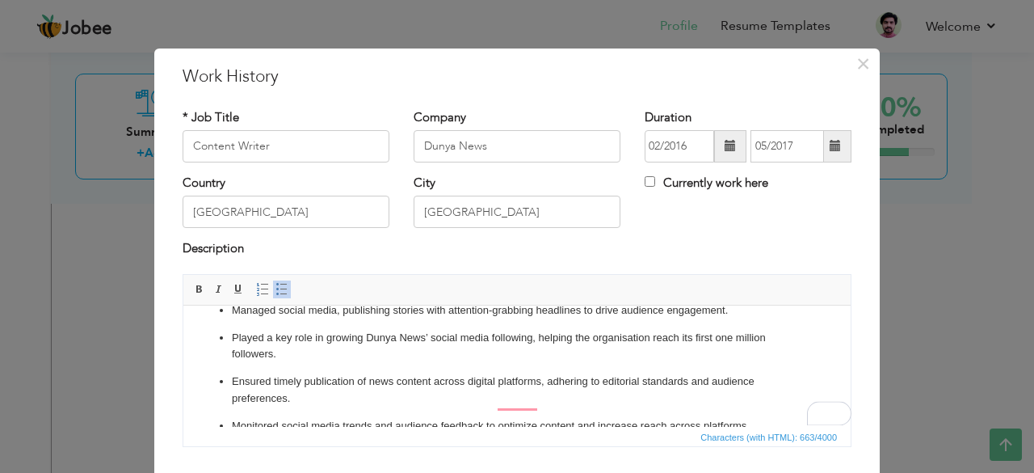
scroll to position [70, 0]
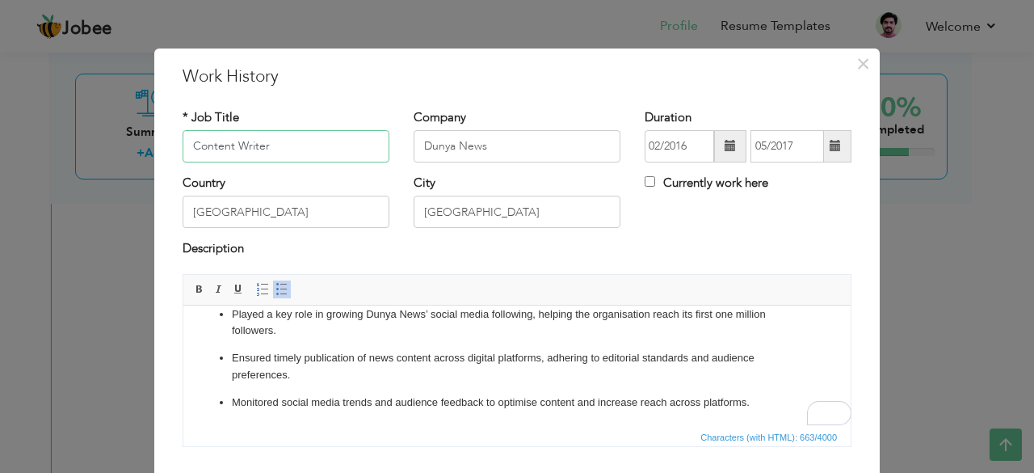
click at [269, 146] on input "Content Writer" at bounding box center [286, 146] width 207 height 32
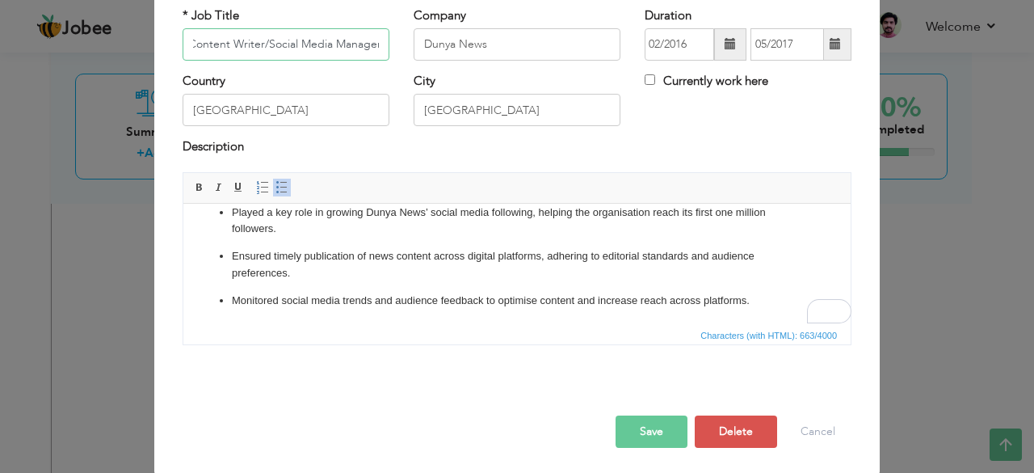
scroll to position [103, 0]
click at [654, 423] on button "Save" at bounding box center [652, 430] width 72 height 32
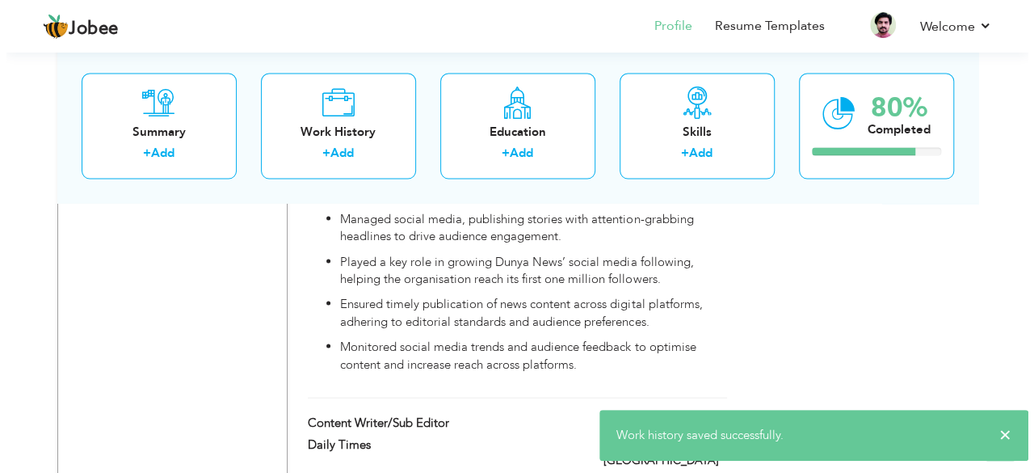
scroll to position [1535, 0]
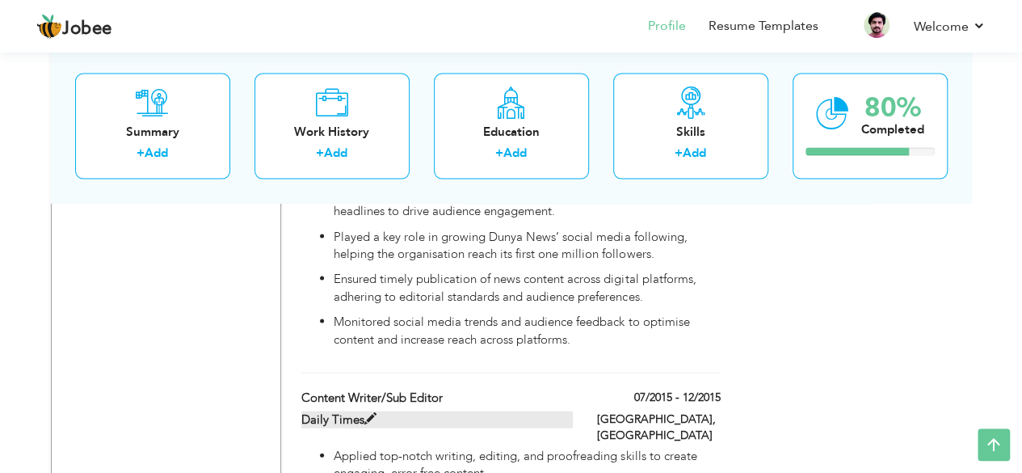
click at [485, 411] on label "Daily Times" at bounding box center [436, 419] width 271 height 17
type input "Content Writer/Sub Editor"
type input "Daily Times"
type input "07/2015"
type input "12/2015"
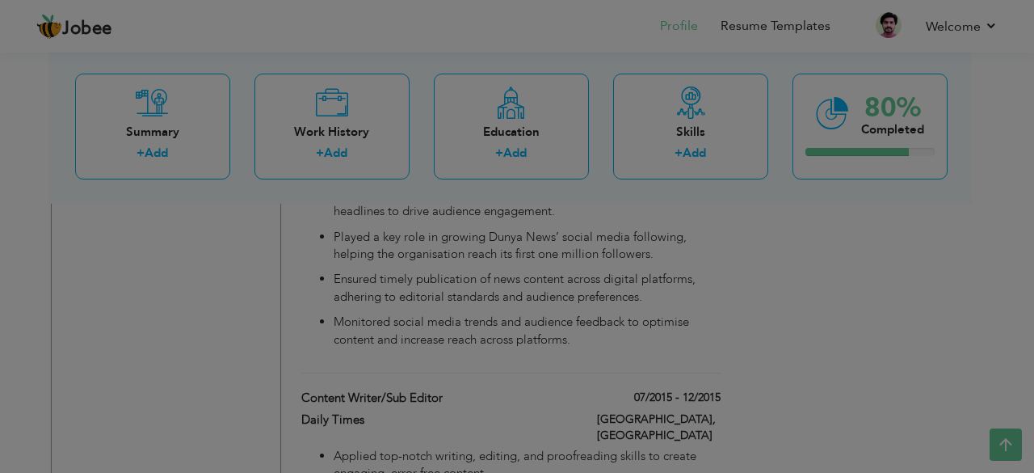
scroll to position [0, 0]
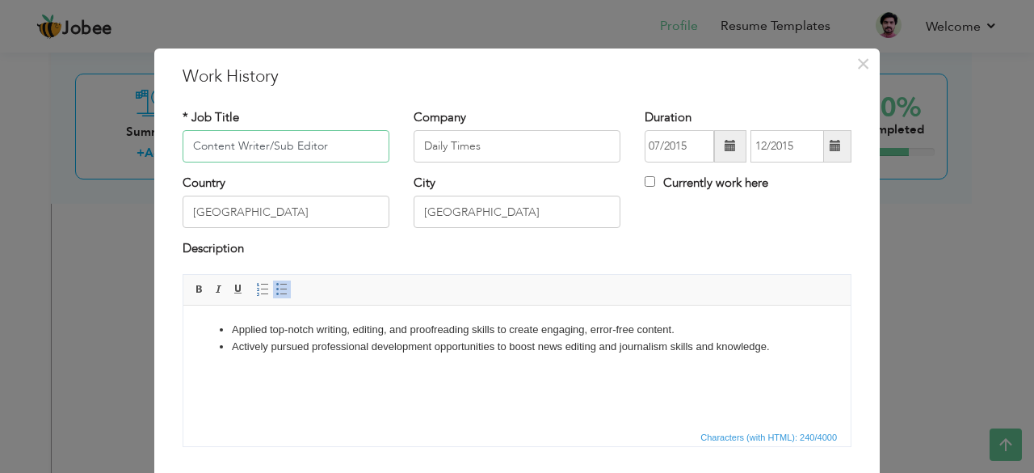
drag, startPoint x: 268, startPoint y: 148, endPoint x: 147, endPoint y: 149, distance: 121.2
click at [154, 149] on div "× Work History * Job Title Content Writer/Sub Editor Company Daily Times Durati…" at bounding box center [516, 312] width 725 height 529
click at [498, 324] on li "Applied top-notch writing, editing, and proofreading skills to create engaging,…" at bounding box center [517, 329] width 570 height 17
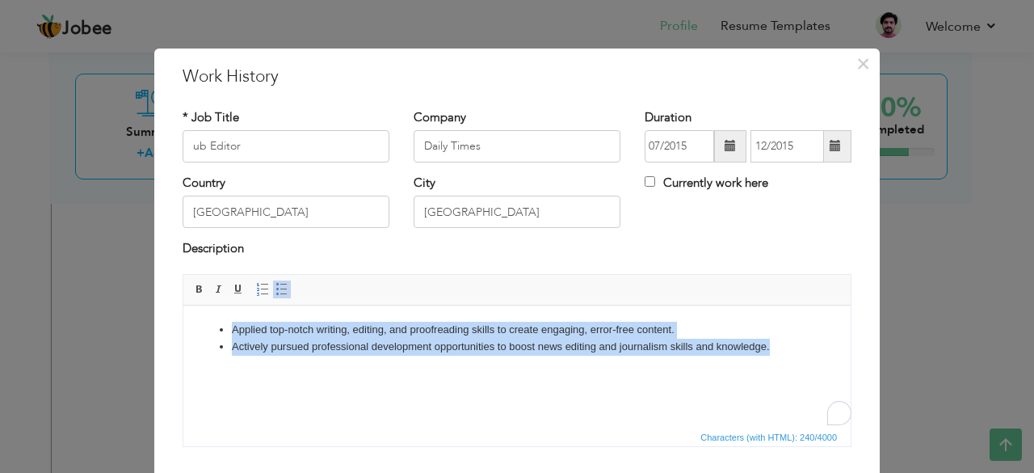
drag, startPoint x: 498, startPoint y: 324, endPoint x: 496, endPoint y: 353, distance: 29.2
click at [496, 353] on ul "Applied top-notch writing, editing, and proofreading skills to create engaging,…" at bounding box center [517, 338] width 635 height 34
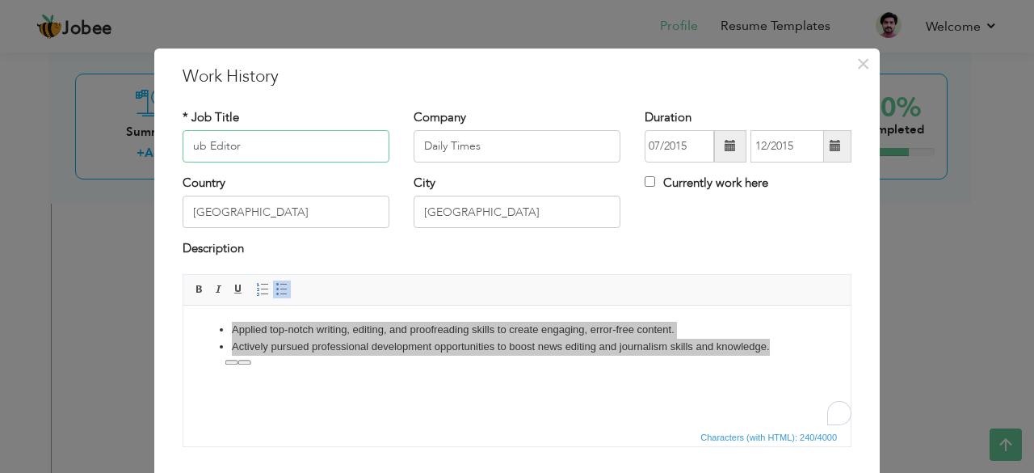
click at [183, 146] on input "ub Editor" at bounding box center [286, 146] width 207 height 32
type input "Sub Editor"
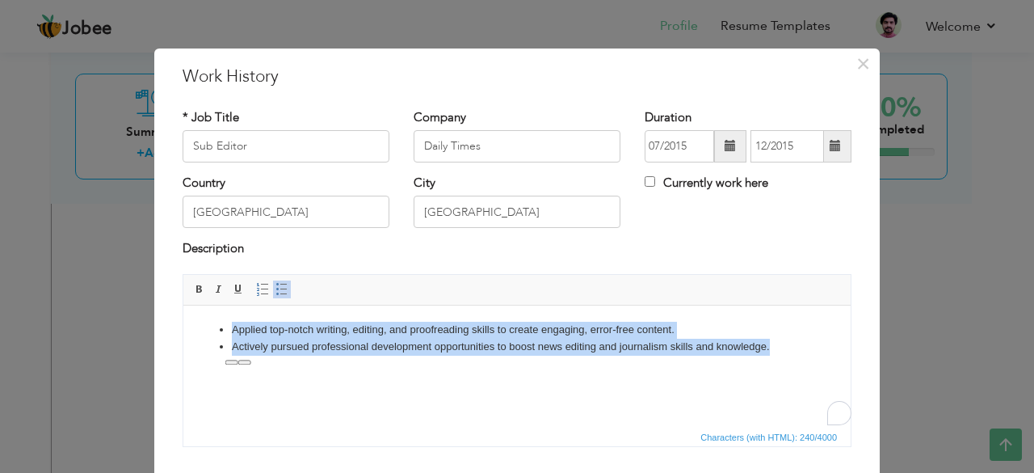
click at [354, 329] on li "Applied top-notch writing, editing, and proofreading skills to create engaging,…" at bounding box center [517, 329] width 570 height 17
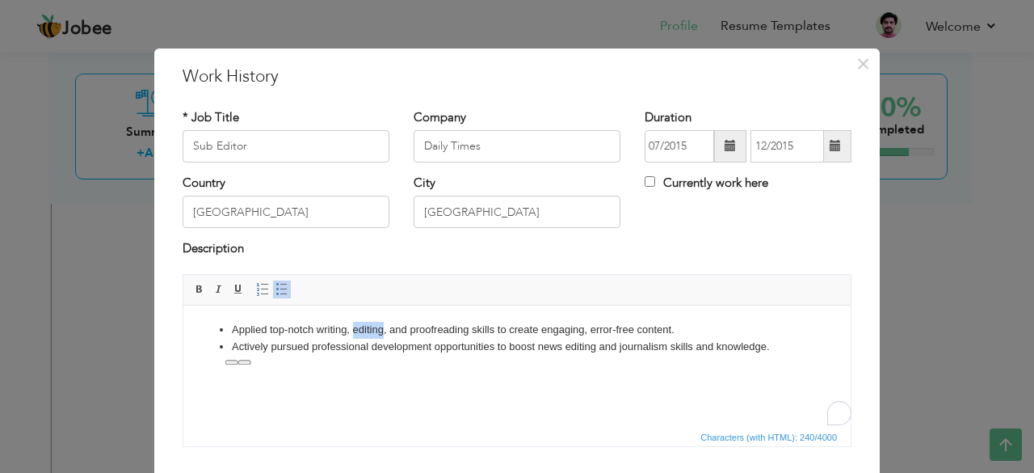
click at [354, 329] on li "Applied top-notch writing, editing, and proofreading skills to create engaging,…" at bounding box center [517, 329] width 570 height 17
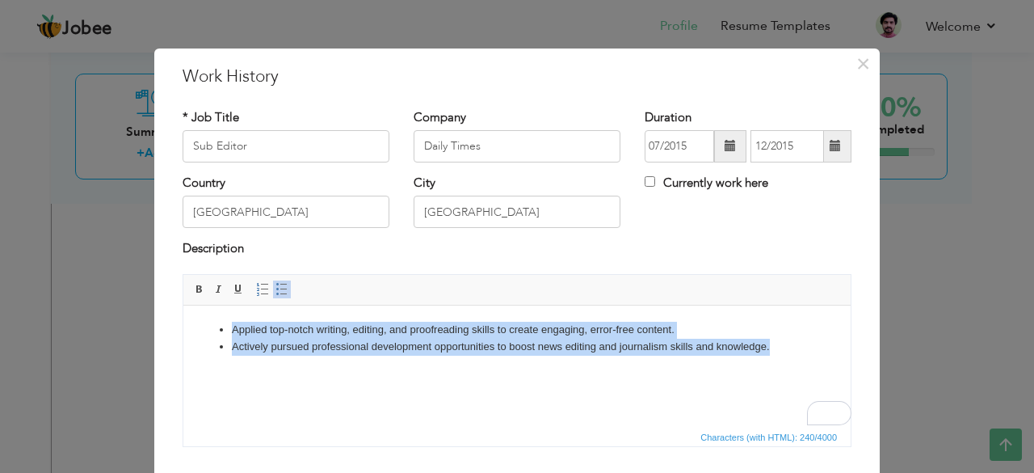
drag, startPoint x: 354, startPoint y: 329, endPoint x: 364, endPoint y: 354, distance: 26.9
click at [364, 354] on ul "Applied top-notch writing, editing, and proofreading skills to create engaging,…" at bounding box center [517, 338] width 635 height 34
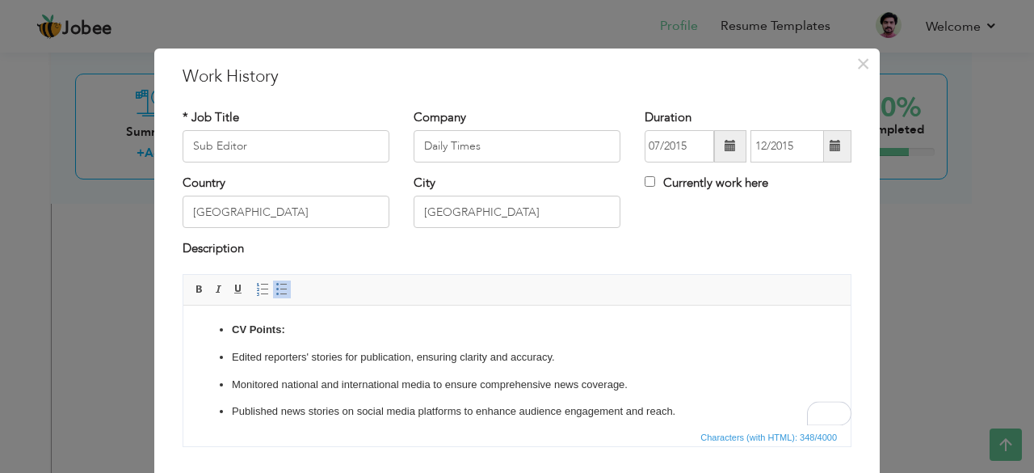
click at [252, 332] on strong "CV Points:" at bounding box center [258, 328] width 53 height 12
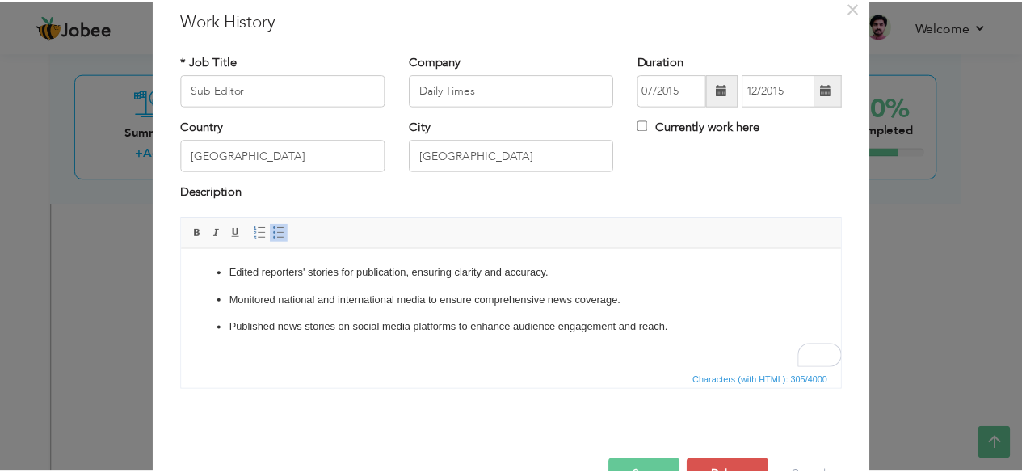
scroll to position [103, 0]
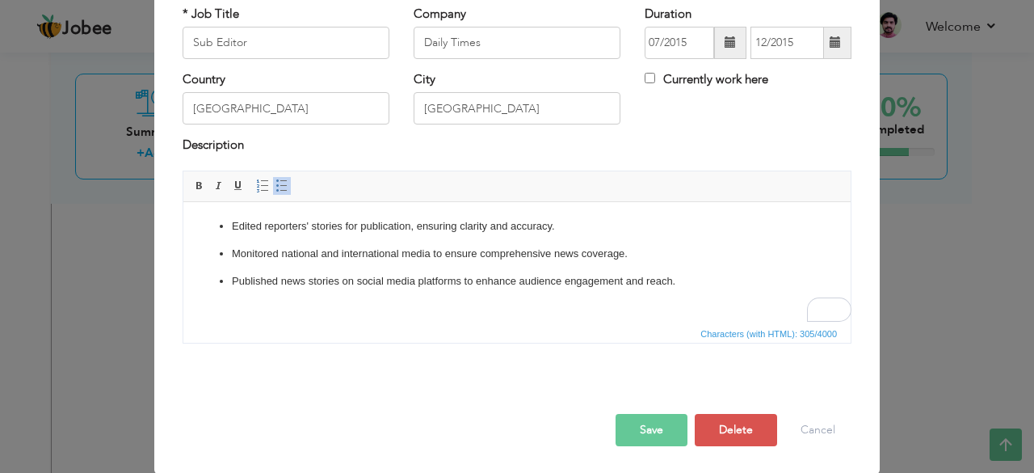
click at [646, 426] on button "Save" at bounding box center [652, 430] width 72 height 32
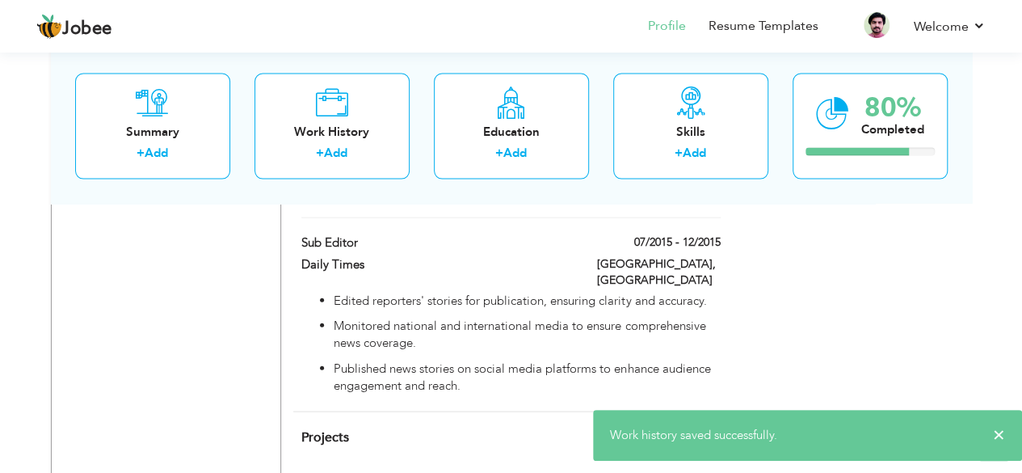
scroll to position [1697, 0]
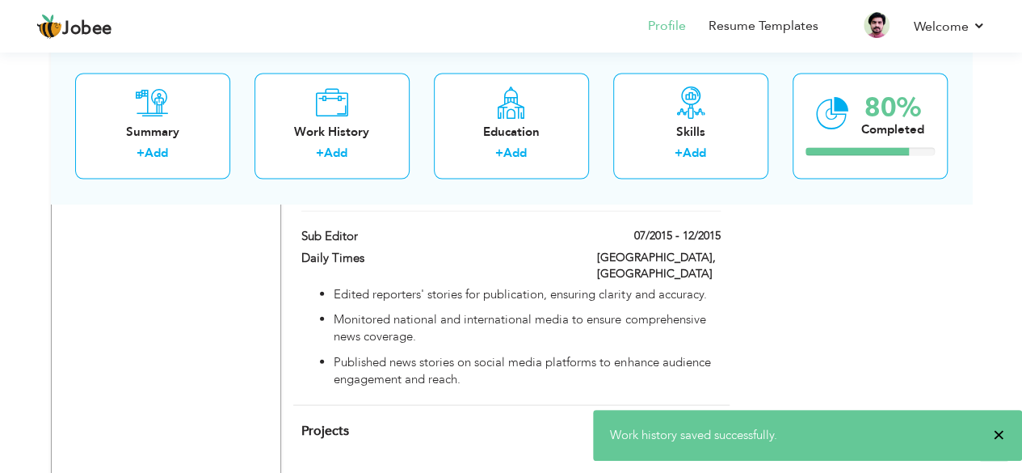
click at [994, 434] on span "×" at bounding box center [999, 435] width 12 height 16
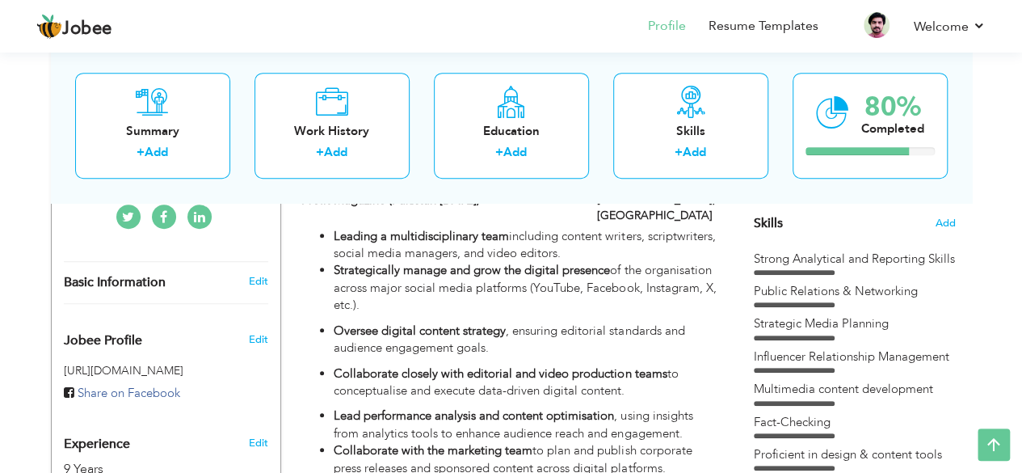
scroll to position [373, 0]
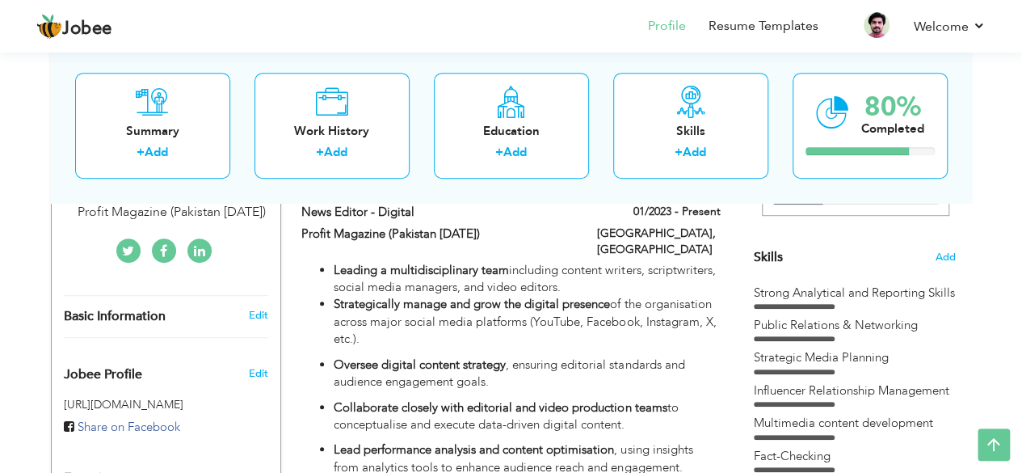
click at [833, 323] on div "Public Relations & Networking" at bounding box center [855, 325] width 202 height 17
click at [690, 132] on div "Skills" at bounding box center [690, 131] width 129 height 17
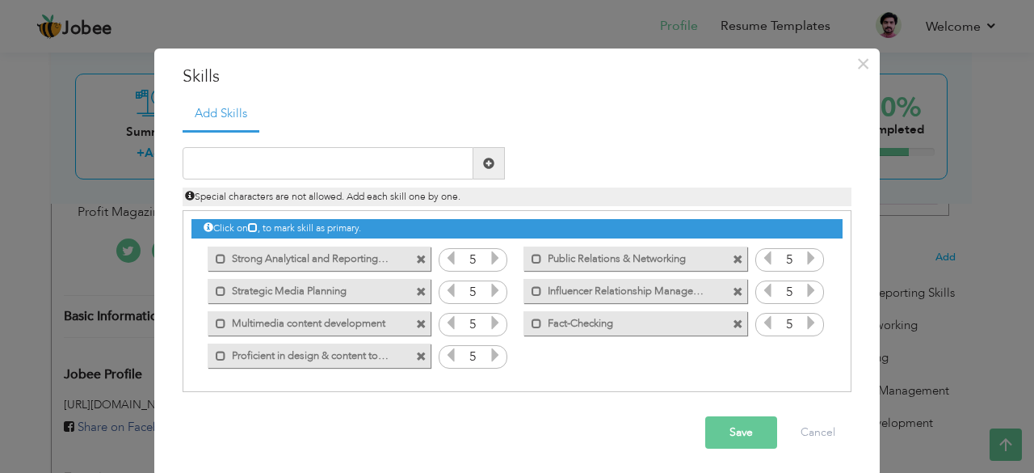
click at [733, 259] on span at bounding box center [738, 259] width 11 height 11
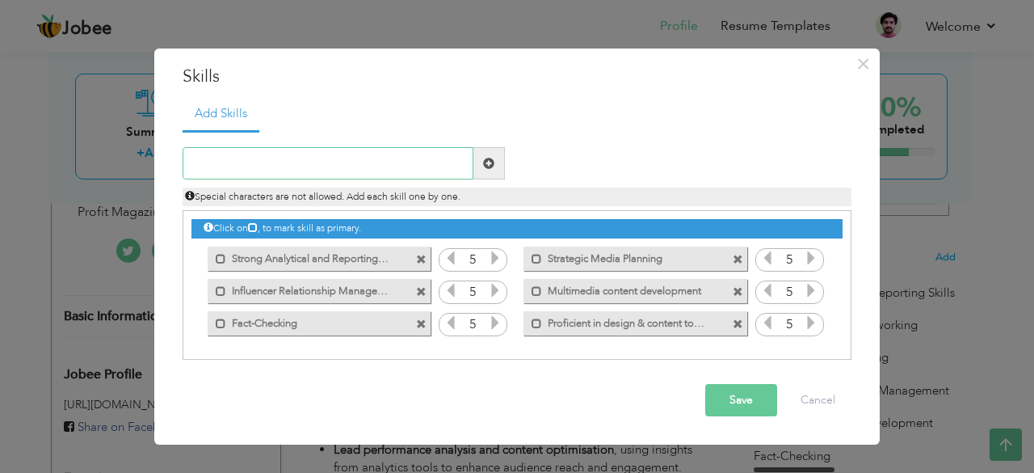
click at [211, 170] on input "text" at bounding box center [328, 163] width 291 height 32
paste input "Content Creation and Editing"
click at [251, 164] on input "Content Creation and Editing" at bounding box center [328, 163] width 291 height 32
click at [208, 162] on input "Content Creation and Editing" at bounding box center [328, 163] width 291 height 32
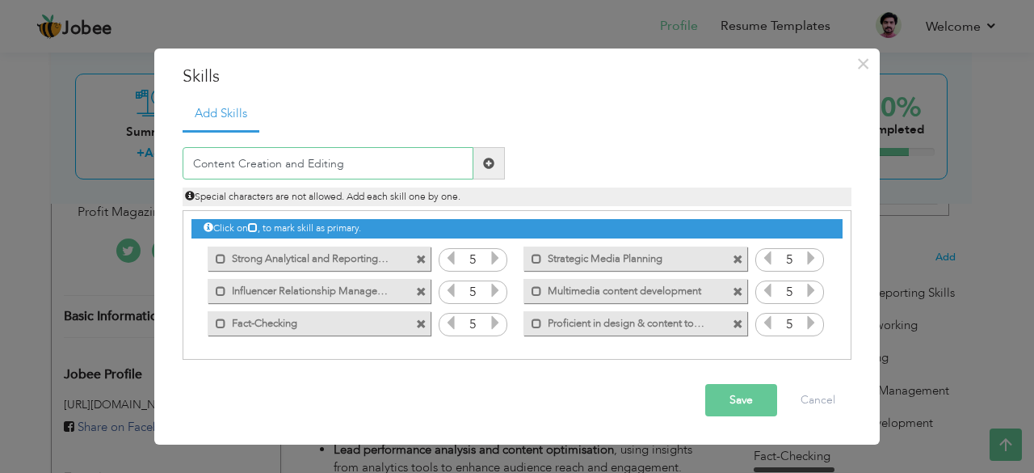
click at [208, 162] on input "Content Creation and Editing" at bounding box center [328, 163] width 291 height 32
type input "News writing and editing"
click at [857, 66] on span "×" at bounding box center [863, 63] width 14 height 29
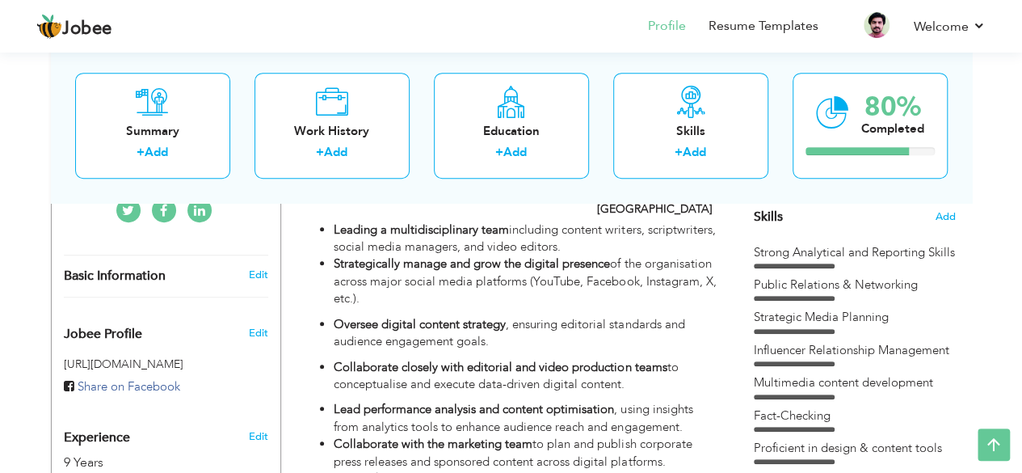
scroll to position [323, 0]
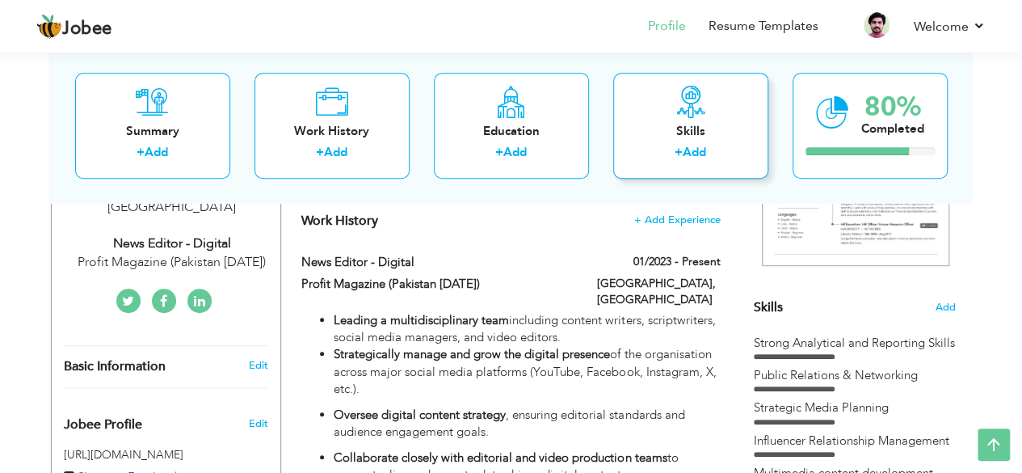
click at [664, 135] on div "Skills" at bounding box center [690, 131] width 129 height 17
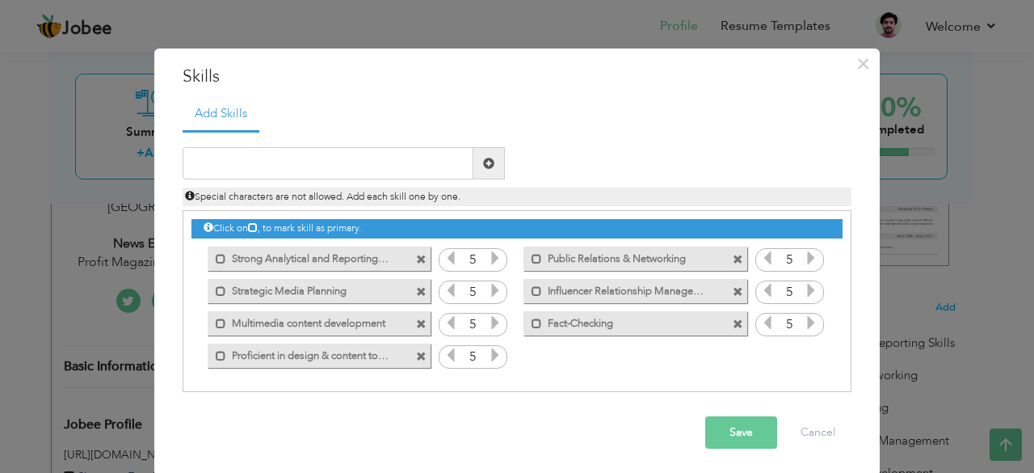
click at [417, 294] on span at bounding box center [421, 292] width 11 height 11
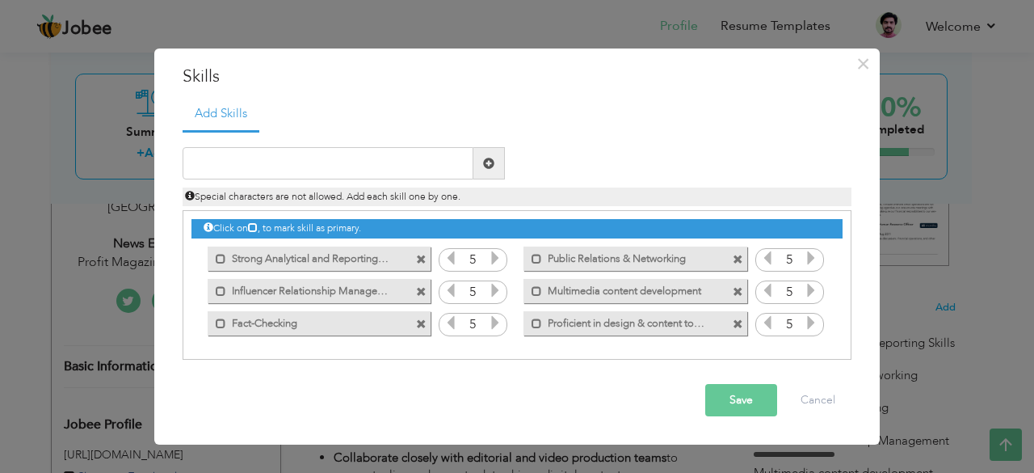
click at [423, 291] on span at bounding box center [421, 292] width 11 height 11
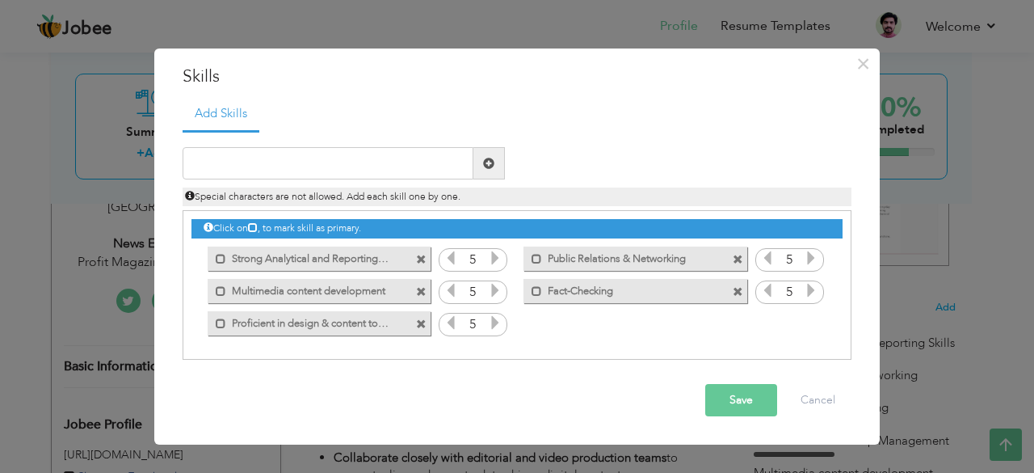
click at [741, 258] on span at bounding box center [738, 259] width 11 height 11
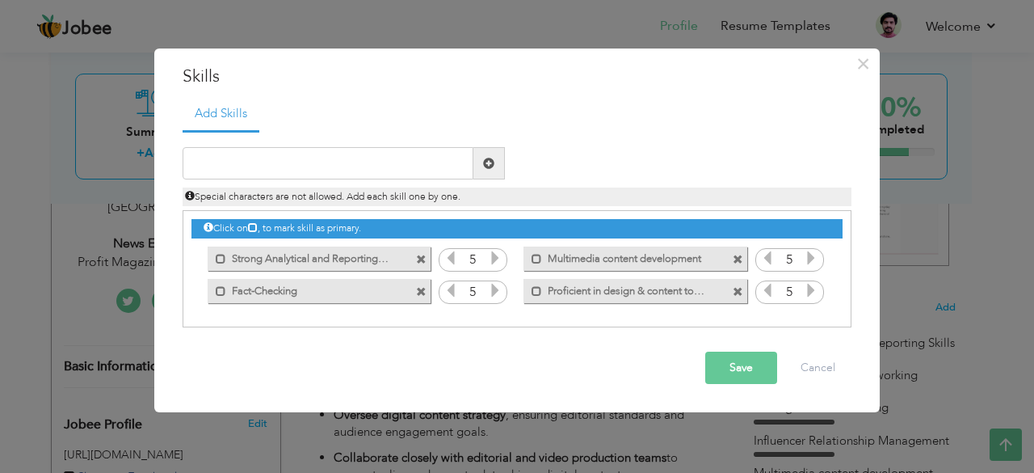
click at [255, 227] on icon at bounding box center [253, 227] width 10 height 10
click at [221, 259] on span at bounding box center [221, 259] width 11 height 11
click at [221, 259] on span at bounding box center [224, 259] width 11 height 11
click at [223, 167] on input "text" at bounding box center [328, 163] width 291 height 32
paste input "Content Creation and Editing"
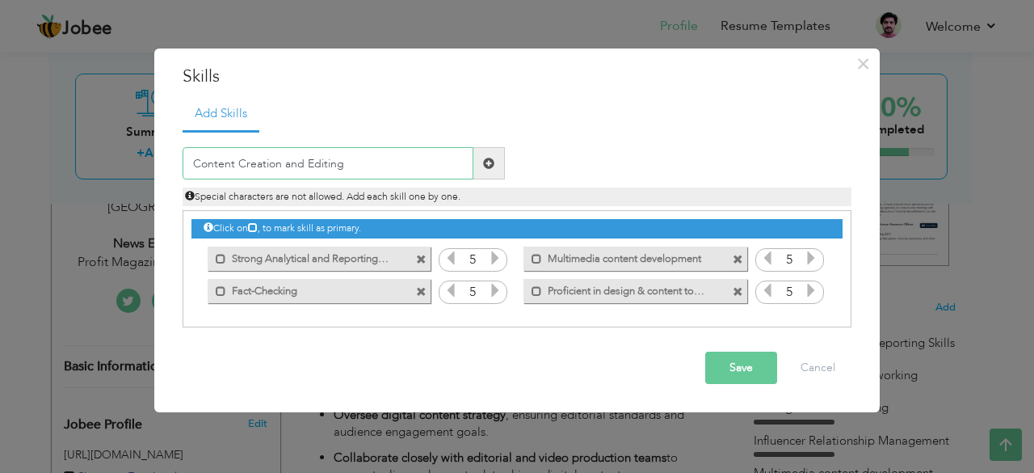
click at [208, 164] on input "Content Creation and Editing" at bounding box center [328, 163] width 291 height 32
type input "News Writing and Editing"
click at [487, 167] on span at bounding box center [488, 163] width 11 height 11
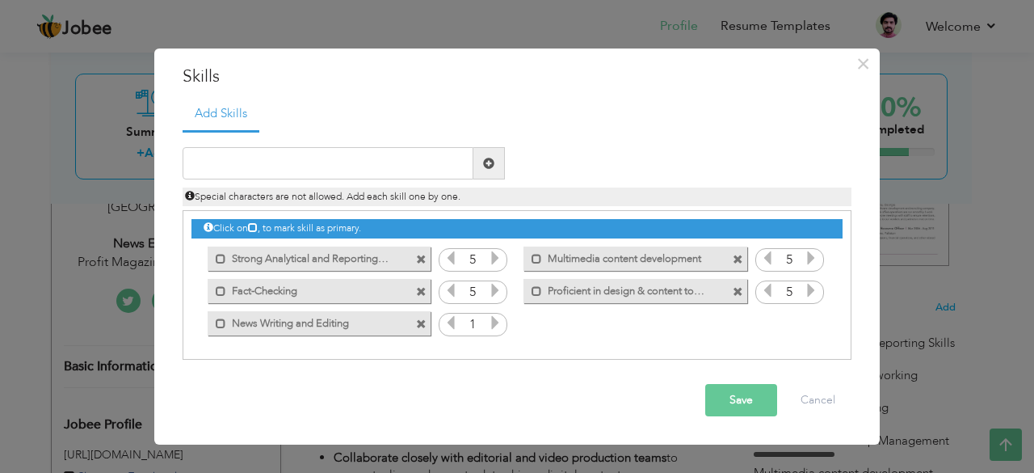
drag, startPoint x: 289, startPoint y: 324, endPoint x: 279, endPoint y: 253, distance: 71.9
click at [279, 253] on div "Click on , to mark skill as primary. Mark as primary skill. 5 Mark as primary s…" at bounding box center [516, 275] width 651 height 128
drag, startPoint x: 323, startPoint y: 326, endPoint x: 323, endPoint y: 287, distance: 38.8
click at [323, 287] on div "Click on , to mark skill as primary. Mark as primary skill. 5 Mark as primary s…" at bounding box center [516, 275] width 651 height 128
click at [494, 324] on icon at bounding box center [495, 322] width 15 height 15
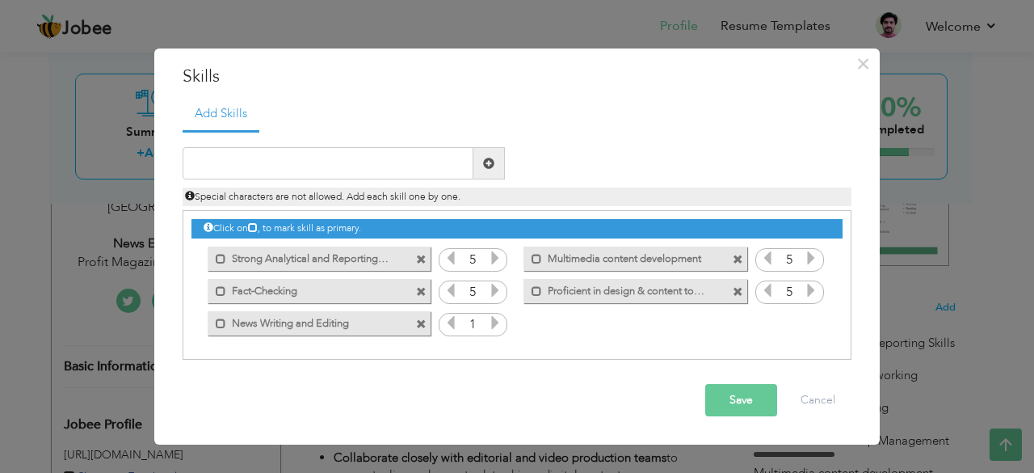
click at [494, 324] on icon at bounding box center [495, 322] width 15 height 15
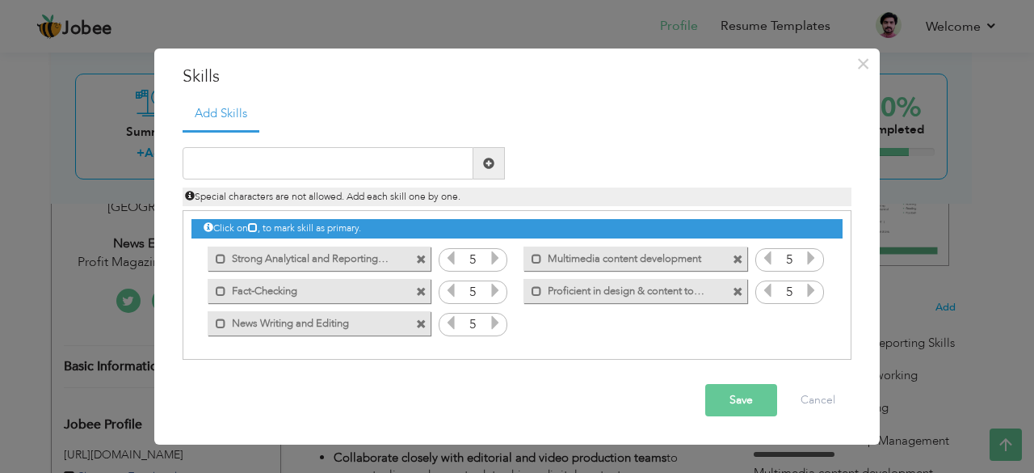
click at [494, 324] on icon at bounding box center [495, 322] width 15 height 15
drag, startPoint x: 372, startPoint y: 324, endPoint x: 368, endPoint y: 289, distance: 35.0
click at [368, 289] on div "Click on , to mark skill as primary. Mark as primary skill. 5 Mark as primary s…" at bounding box center [516, 275] width 651 height 128
click at [219, 325] on span at bounding box center [221, 323] width 11 height 11
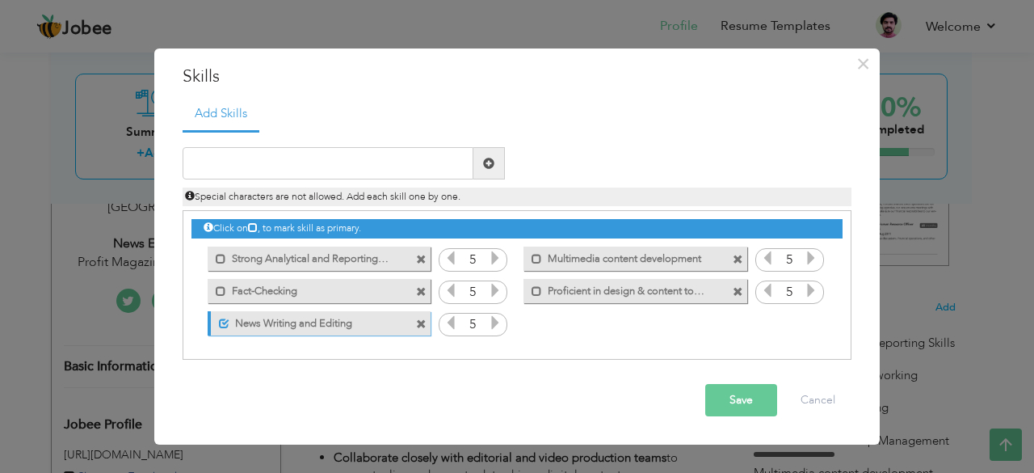
drag, startPoint x: 254, startPoint y: 323, endPoint x: 234, endPoint y: 295, distance: 34.3
click at [234, 295] on div "Click on , to mark skill as primary. Mark as primary skill. 5 Mark as primary s…" at bounding box center [516, 275] width 651 height 128
drag, startPoint x: 210, startPoint y: 321, endPoint x: 223, endPoint y: 285, distance: 37.8
click at [221, 289] on div "Click on , to mark skill as primary. Mark as primary skill. 5 Mark as primary s…" at bounding box center [516, 275] width 651 height 128
drag, startPoint x: 332, startPoint y: 258, endPoint x: 385, endPoint y: 261, distance: 52.6
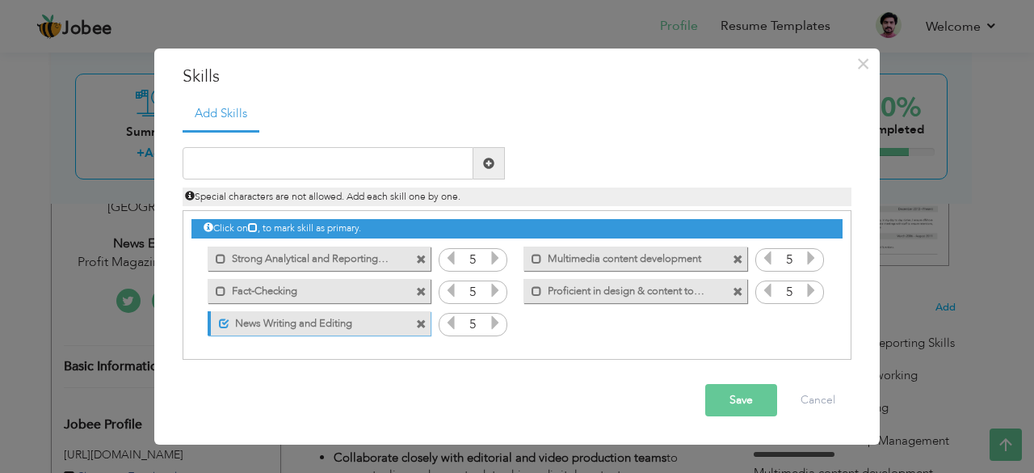
click at [385, 261] on label "Strong Analytical and Reporting Skills" at bounding box center [307, 256] width 163 height 20
drag, startPoint x: 296, startPoint y: 292, endPoint x: 372, endPoint y: 298, distance: 76.2
click at [372, 298] on div "Mark as primary skill. Fact-Checking" at bounding box center [319, 291] width 223 height 24
click at [217, 292] on span at bounding box center [221, 291] width 11 height 11
click at [640, 296] on label "Proficient in design & content tools" at bounding box center [623, 289] width 163 height 20
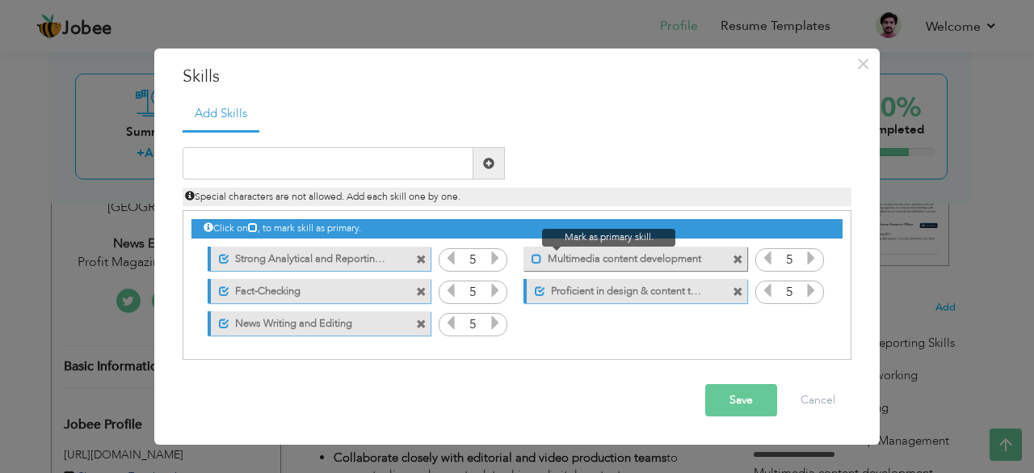
click at [536, 261] on span at bounding box center [537, 259] width 11 height 11
click at [536, 261] on span at bounding box center [540, 259] width 11 height 11
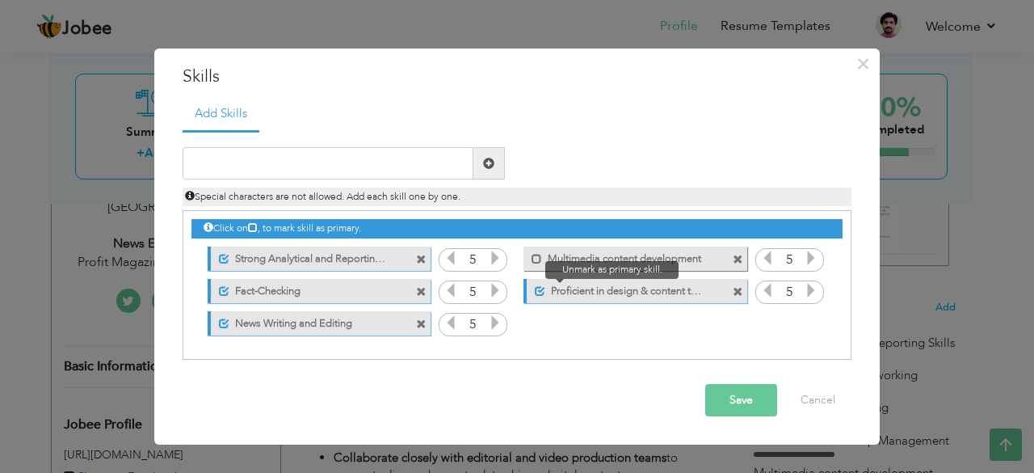
click at [540, 288] on span at bounding box center [540, 291] width 11 height 11
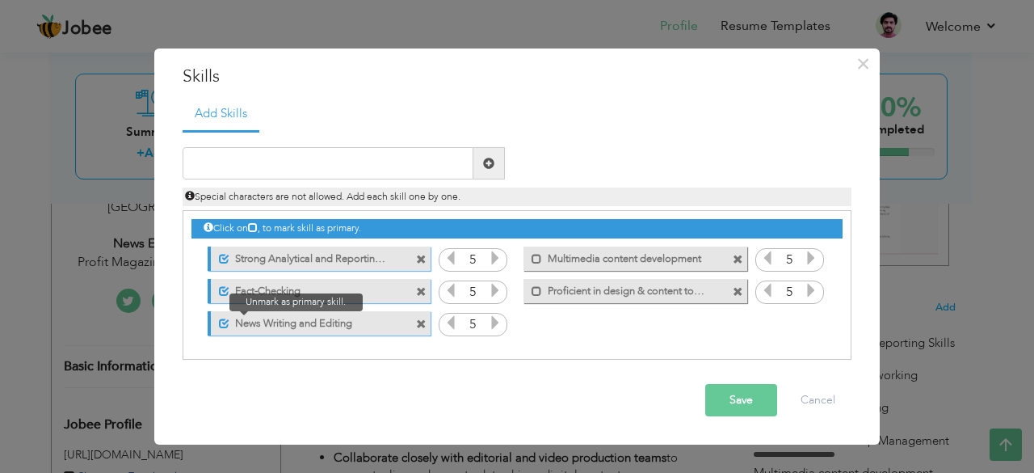
click at [219, 326] on span at bounding box center [224, 323] width 11 height 11
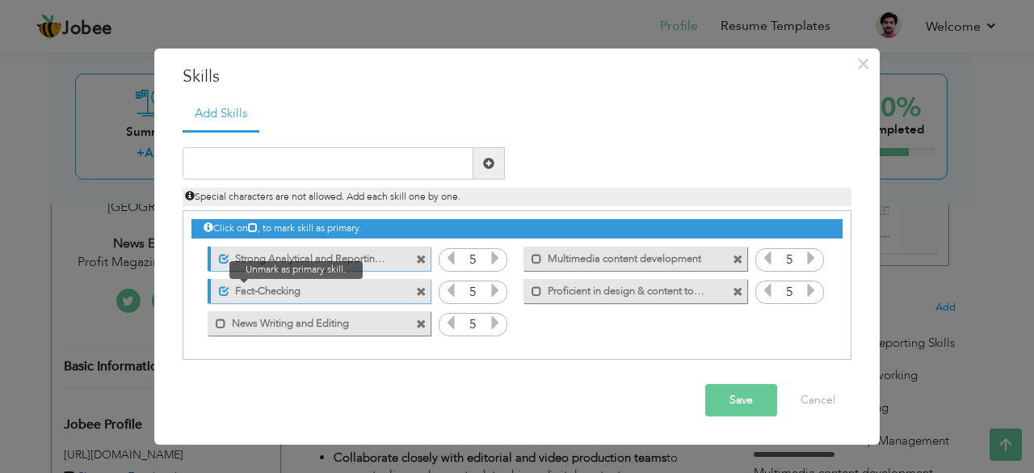
click at [226, 286] on span at bounding box center [224, 291] width 11 height 11
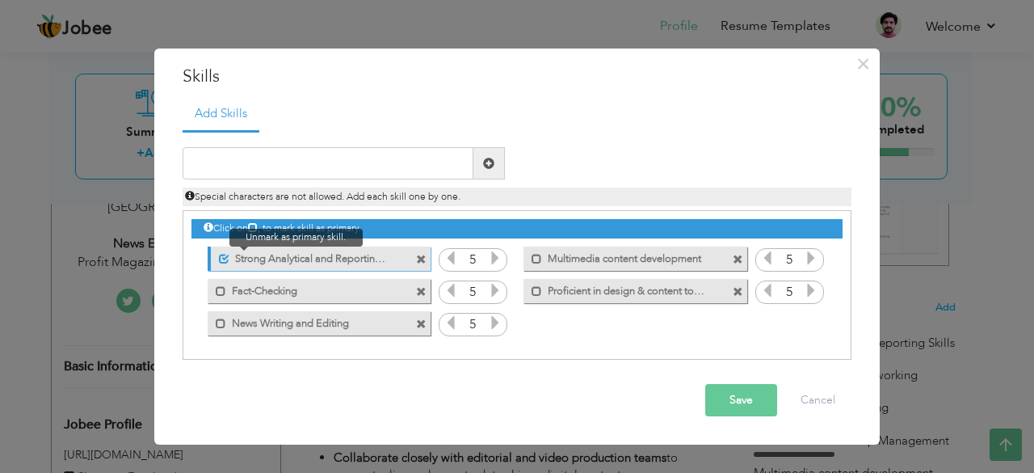
click at [226, 259] on span at bounding box center [224, 259] width 11 height 11
drag, startPoint x: 344, startPoint y: 322, endPoint x: 448, endPoint y: 322, distance: 103.4
click at [448, 211] on div "Mark as primary skill. News Writing and Editing 1" at bounding box center [516, 211] width 651 height 0
drag, startPoint x: 359, startPoint y: 324, endPoint x: 325, endPoint y: 245, distance: 86.1
click at [325, 245] on div "Click on , to mark skill as primary. Mark as primary skill. 5 Mark as primary s…" at bounding box center [516, 275] width 651 height 128
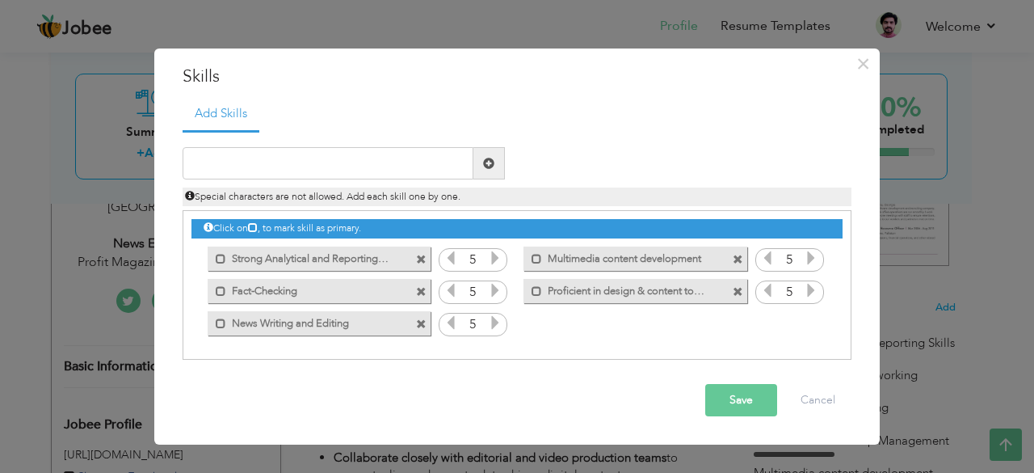
drag, startPoint x: 323, startPoint y: 251, endPoint x: 332, endPoint y: 306, distance: 55.6
click at [332, 306] on div "Click on , to mark skill as primary. Mark as primary skill. 5 Mark as primary s…" at bounding box center [516, 275] width 651 height 128
click at [241, 161] on input "text" at bounding box center [328, 163] width 291 height 32
paste input "Bilingual Proficiency (Urdu and English)"
type input "Bilingual Proficiency (Urdu and English)"
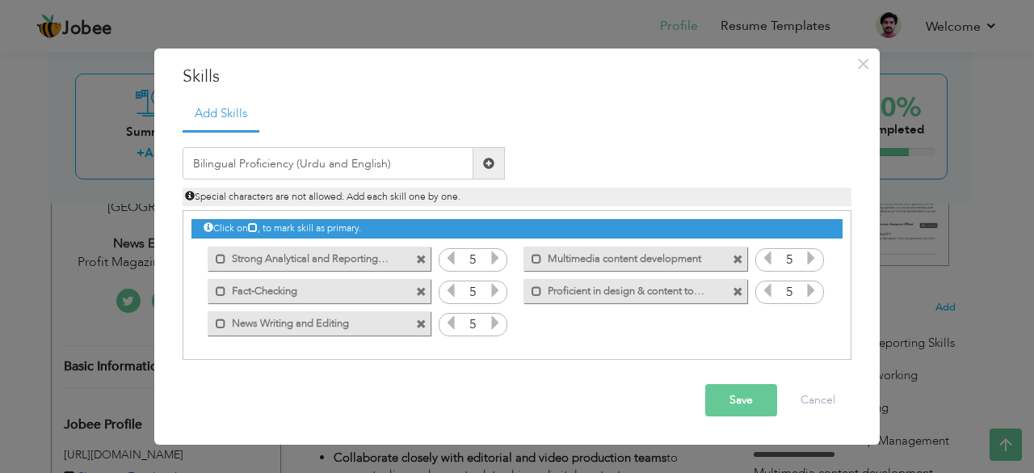
click at [481, 164] on span at bounding box center [489, 163] width 32 height 32
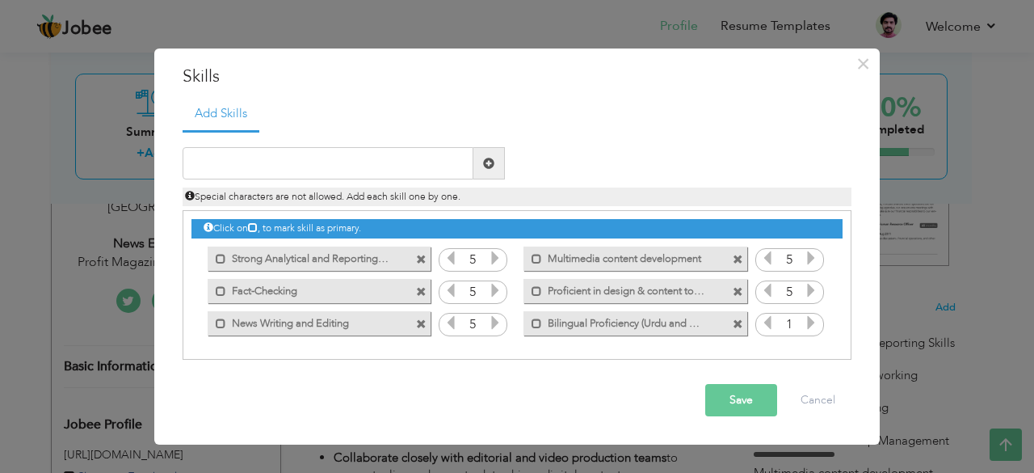
click at [809, 321] on icon at bounding box center [811, 322] width 15 height 15
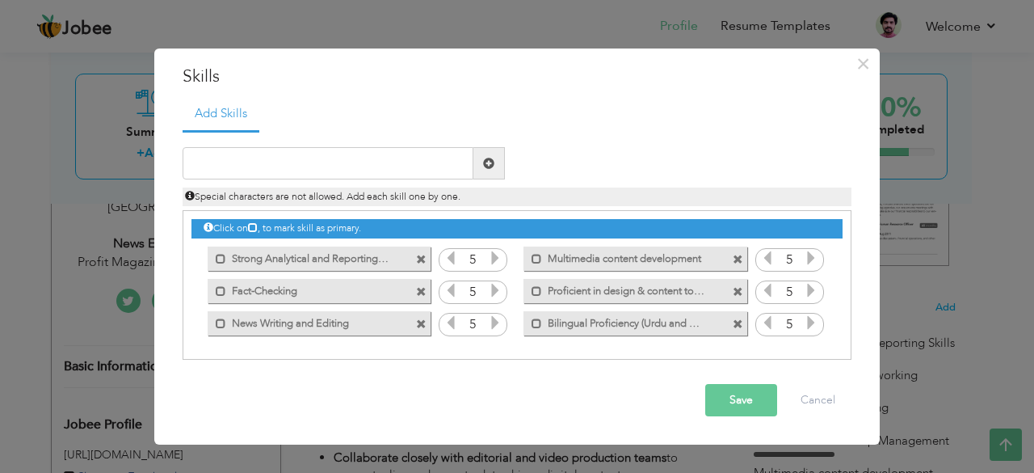
click at [809, 321] on icon at bounding box center [811, 322] width 15 height 15
click at [246, 158] on input "text" at bounding box center [328, 163] width 291 height 32
paste input "Designing and Video Editing"
type input "Designing and Video Editing"
click at [482, 166] on span at bounding box center [489, 163] width 32 height 32
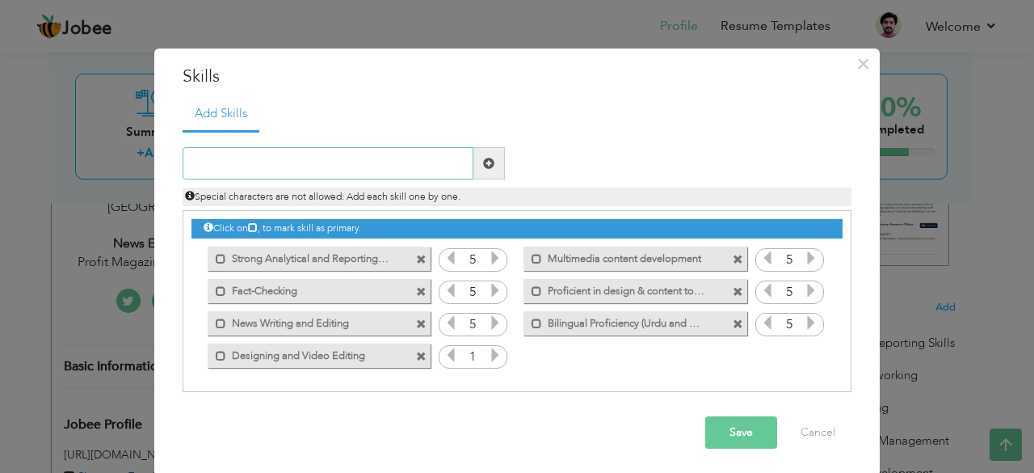
click at [235, 165] on input "text" at bounding box center [328, 163] width 291 height 32
paste input "Social Media Management"
type input "Social Media Management"
click at [490, 163] on span at bounding box center [489, 163] width 32 height 32
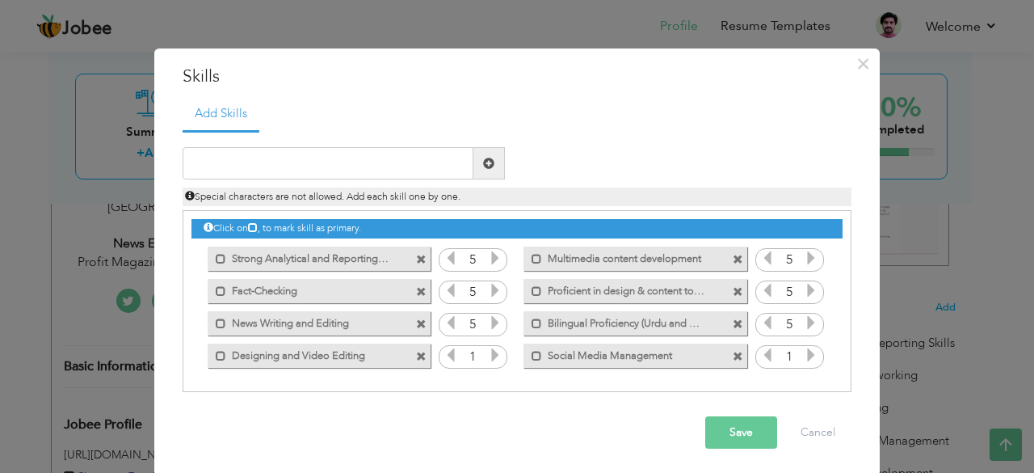
click at [727, 429] on button "Save" at bounding box center [741, 432] width 72 height 32
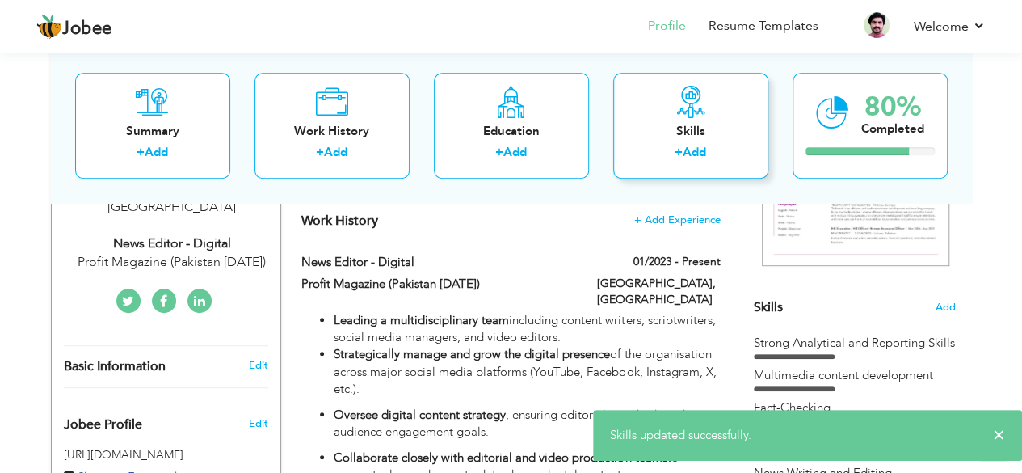
click at [657, 123] on div "Skills" at bounding box center [690, 131] width 129 height 17
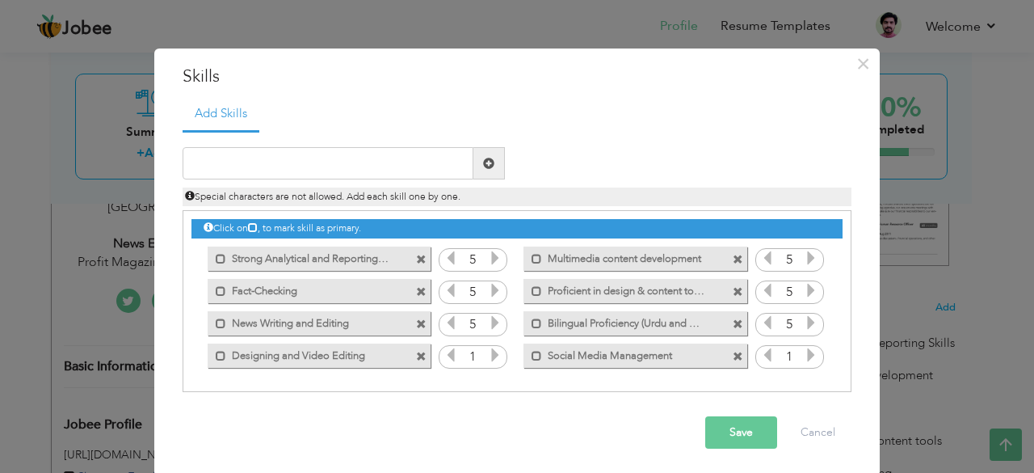
click at [733, 262] on span at bounding box center [738, 259] width 11 height 11
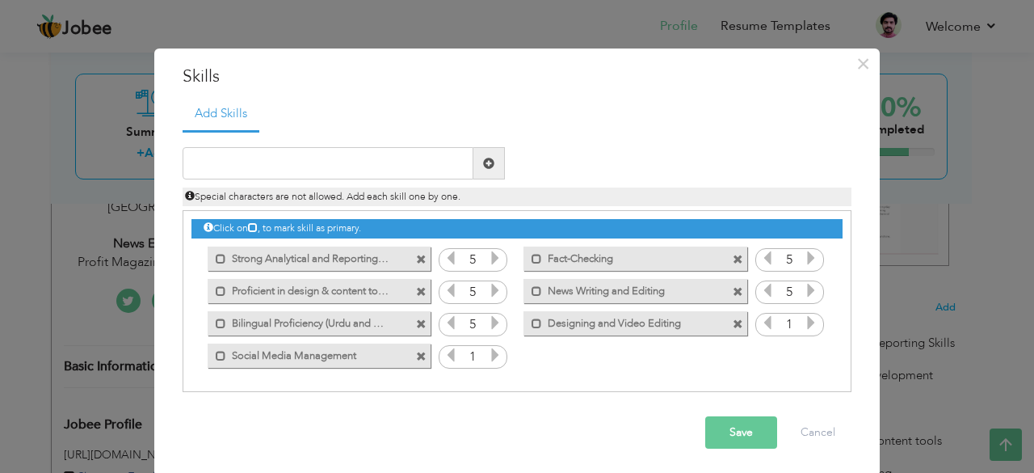
click at [416, 292] on span at bounding box center [421, 292] width 11 height 11
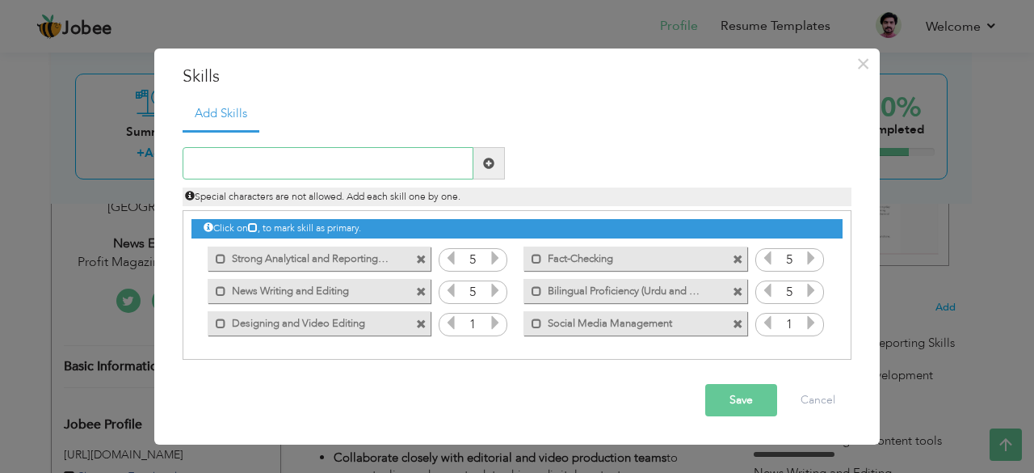
click at [215, 164] on input "text" at bounding box center [328, 163] width 291 height 32
paste input "Data Analytics"
type input "Data Analytics"
click at [489, 167] on span at bounding box center [488, 163] width 11 height 11
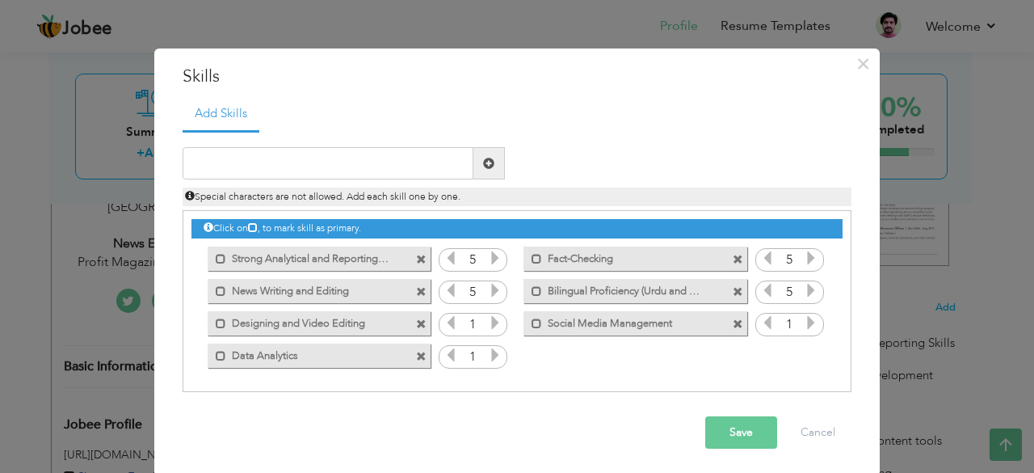
click at [493, 349] on icon at bounding box center [495, 354] width 15 height 15
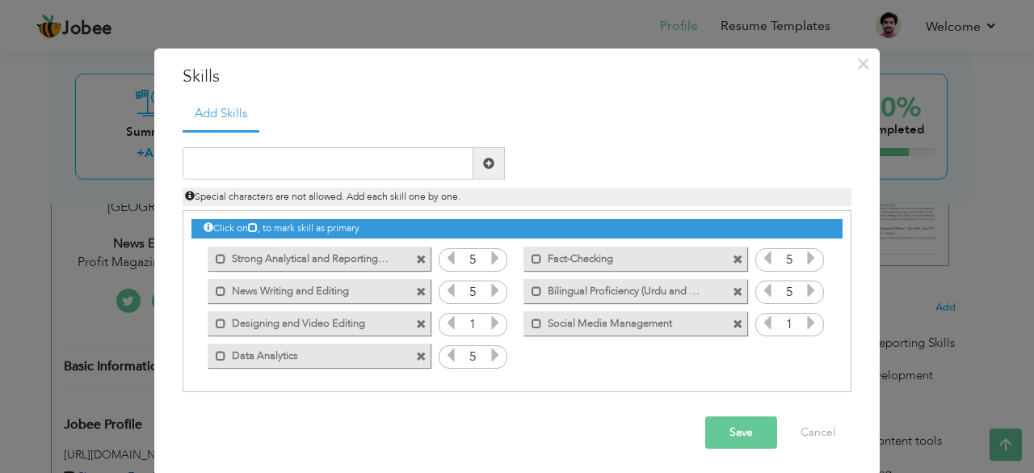
click at [493, 349] on icon at bounding box center [495, 354] width 15 height 15
click at [488, 321] on icon at bounding box center [495, 322] width 15 height 15
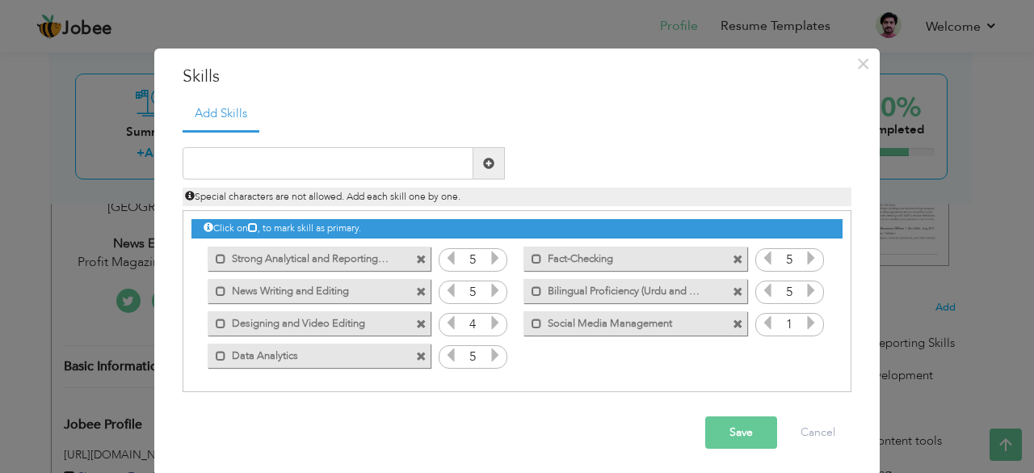
click at [488, 321] on icon at bounding box center [495, 322] width 15 height 15
click at [804, 326] on icon at bounding box center [811, 322] width 15 height 15
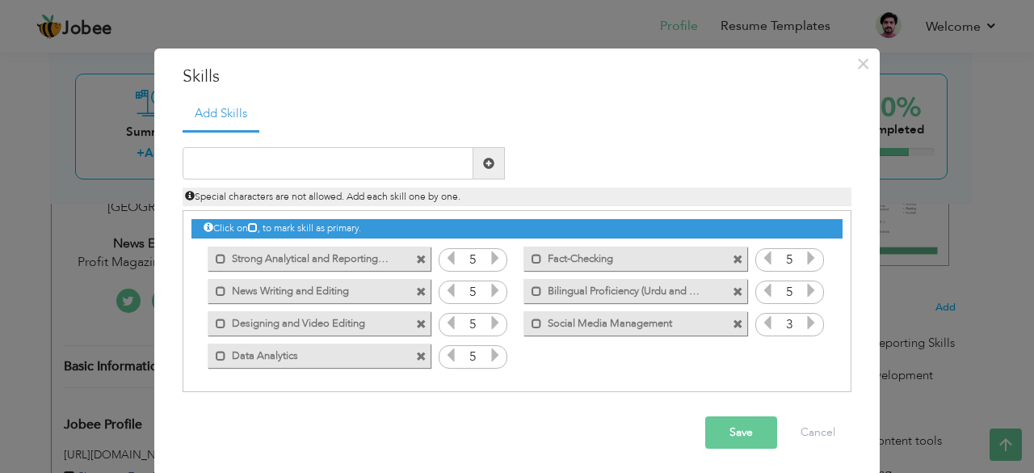
click at [804, 326] on icon at bounding box center [811, 322] width 15 height 15
click at [734, 429] on button "Save" at bounding box center [741, 432] width 72 height 32
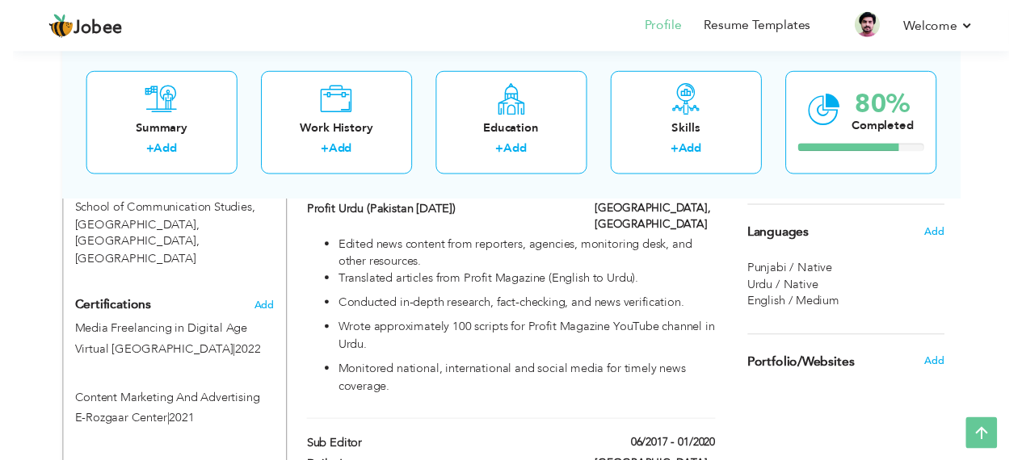
scroll to position [889, 0]
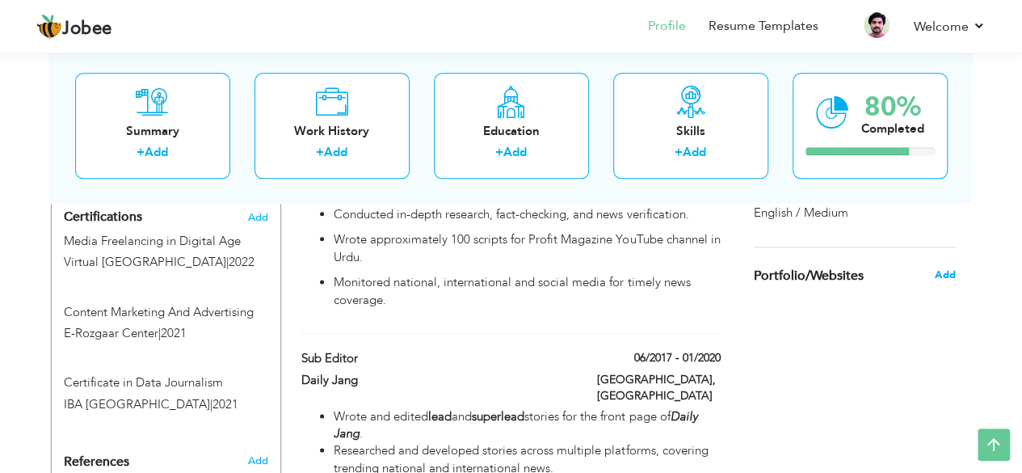
click at [948, 272] on span "Add" at bounding box center [944, 274] width 21 height 15
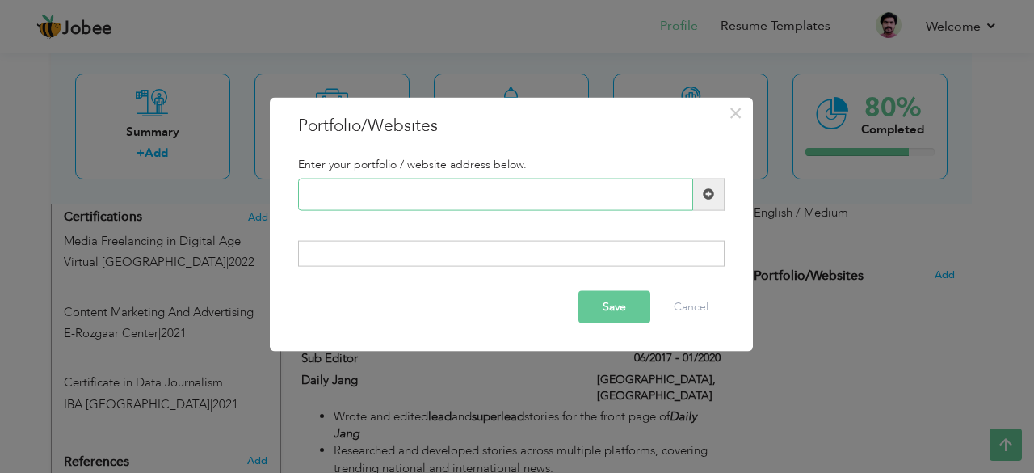
paste input "[URL][DOMAIN_NAME]"
type input "[URL][DOMAIN_NAME]"
click at [360, 254] on div at bounding box center [511, 254] width 427 height 26
click at [711, 196] on span at bounding box center [708, 193] width 11 height 11
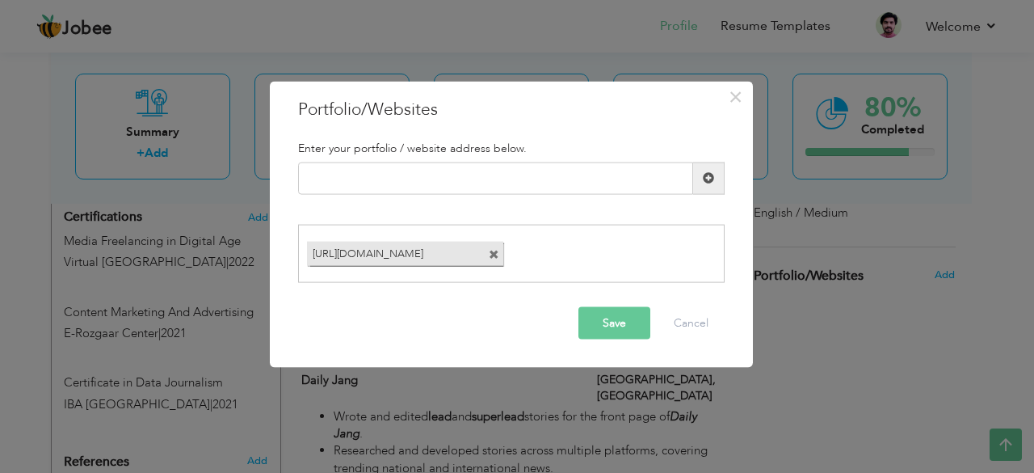
click at [611, 319] on button "Save" at bounding box center [614, 323] width 72 height 32
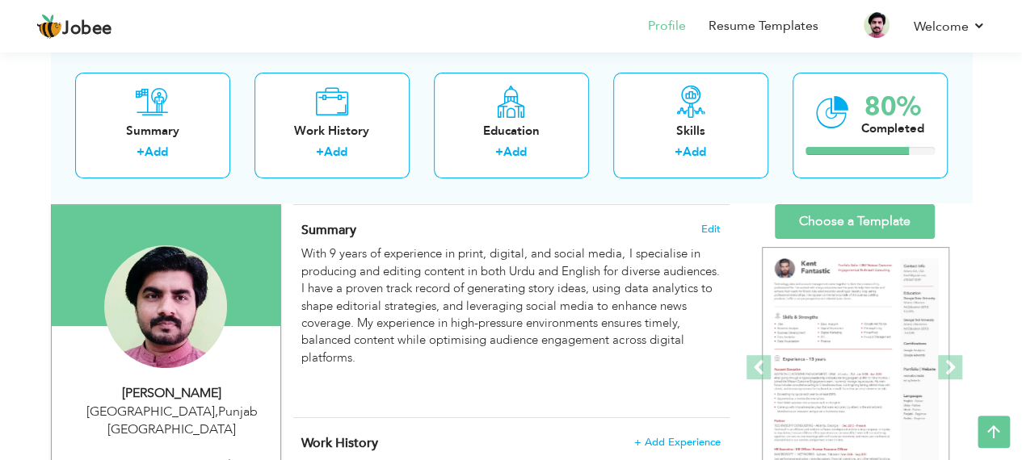
scroll to position [0, 0]
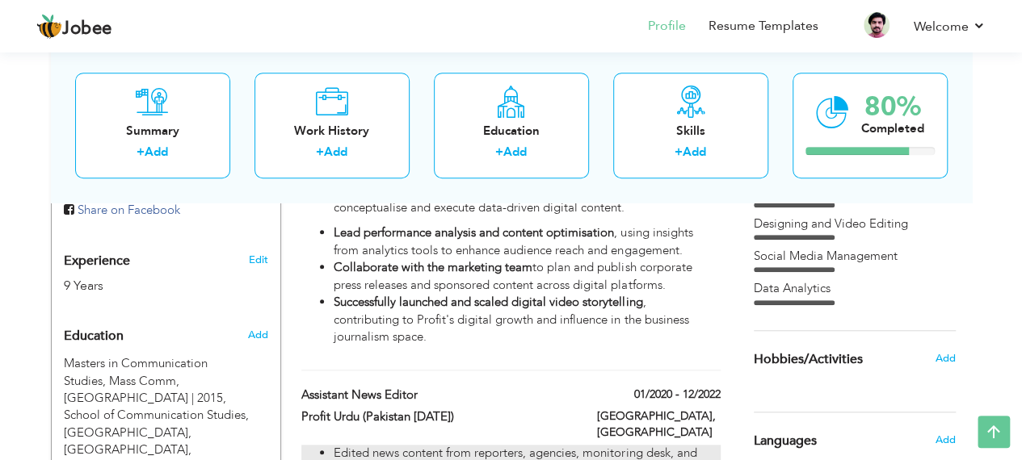
scroll to position [646, 0]
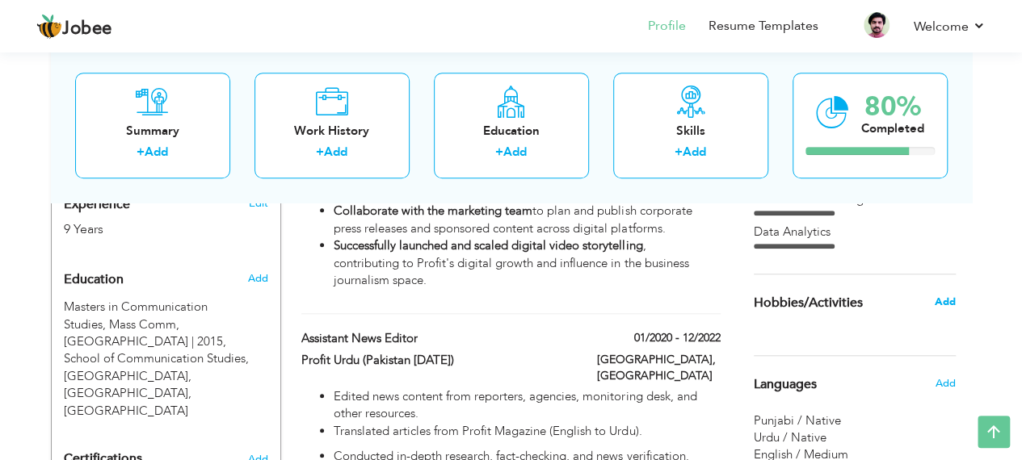
click at [943, 296] on span "Add" at bounding box center [944, 302] width 21 height 15
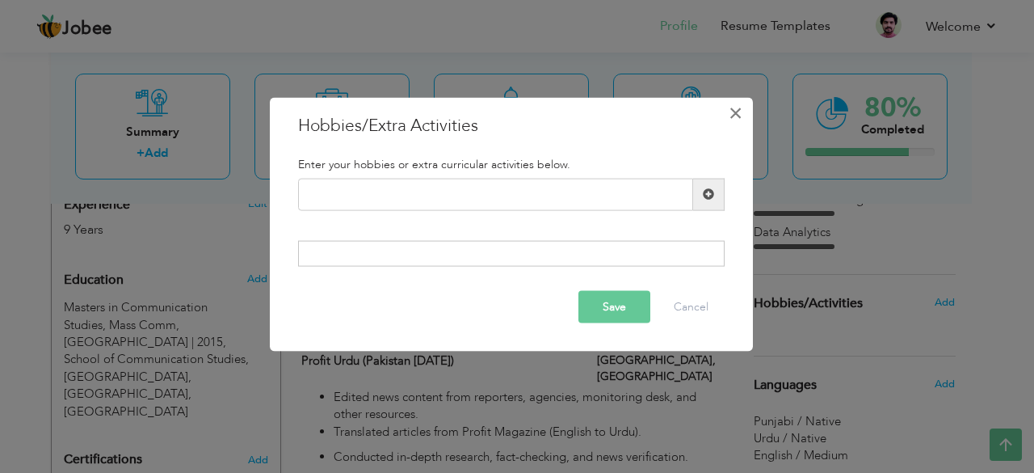
click at [736, 109] on span "×" at bounding box center [736, 112] width 14 height 29
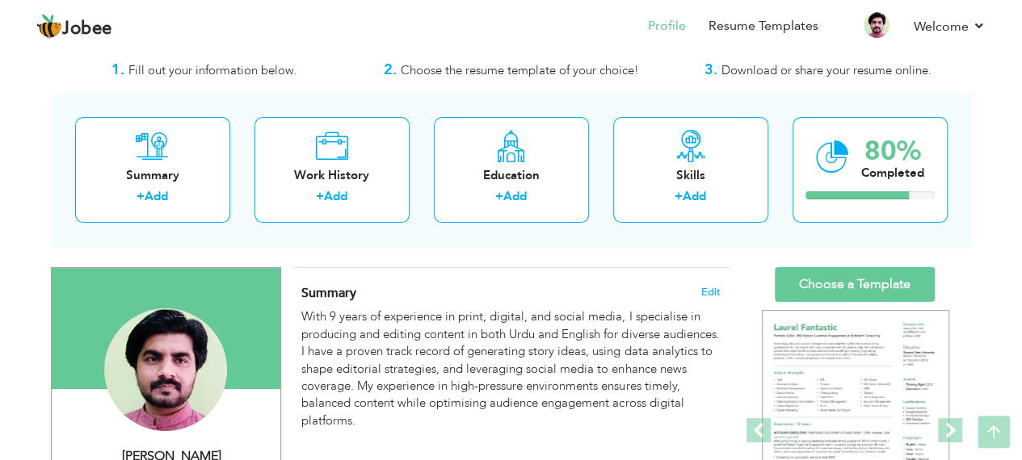
scroll to position [0, 0]
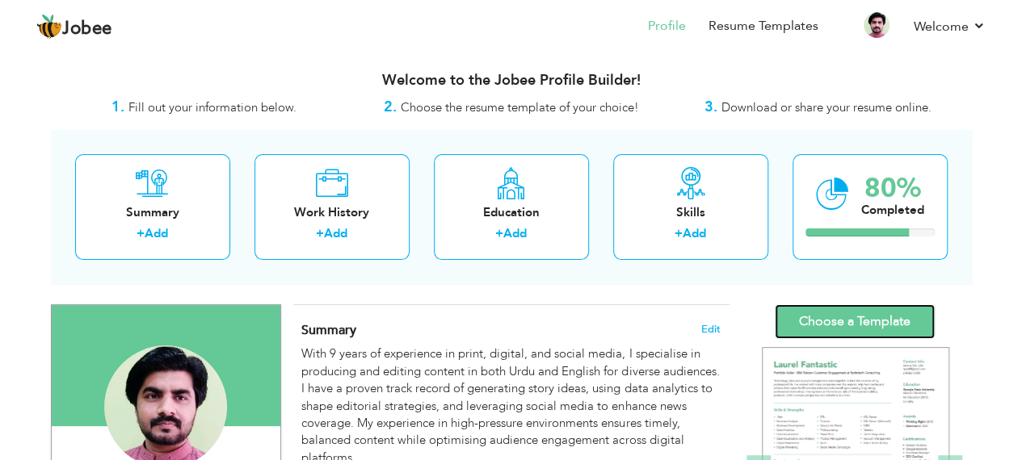
click at [821, 317] on link "Choose a Template" at bounding box center [855, 322] width 160 height 35
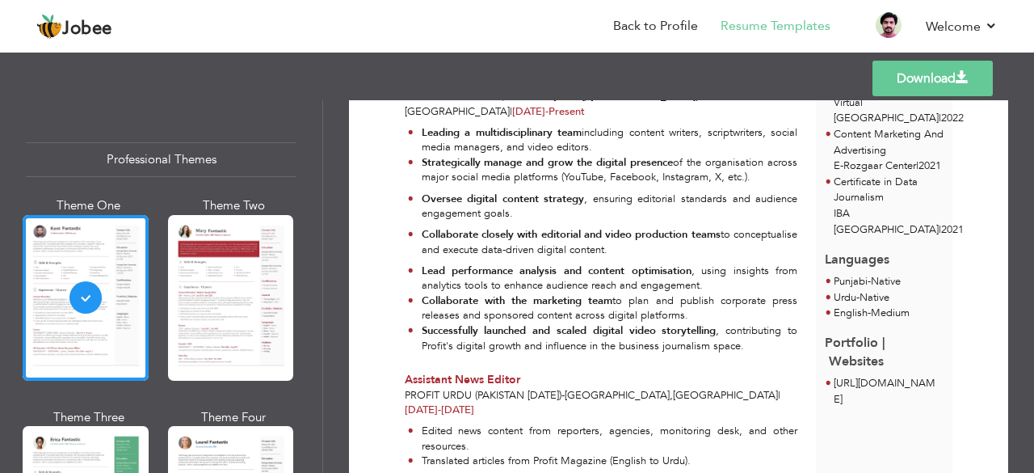
scroll to position [485, 0]
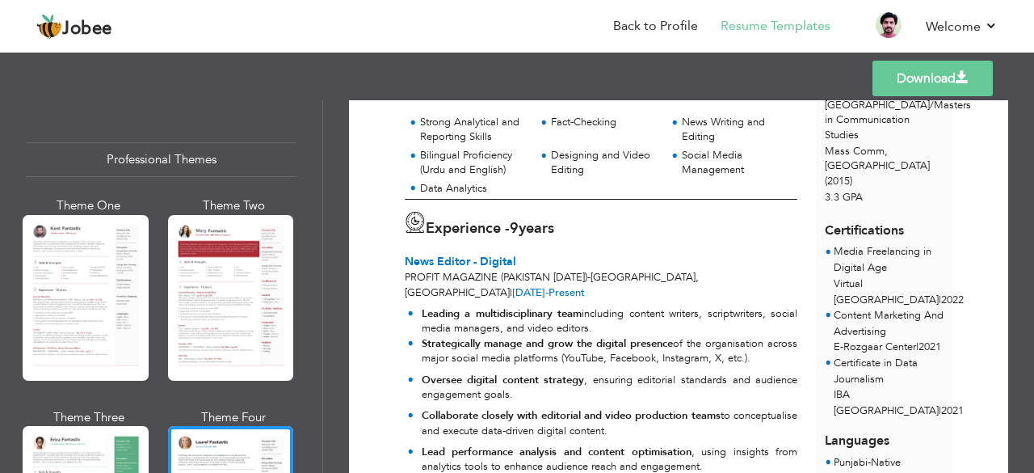
scroll to position [323, 0]
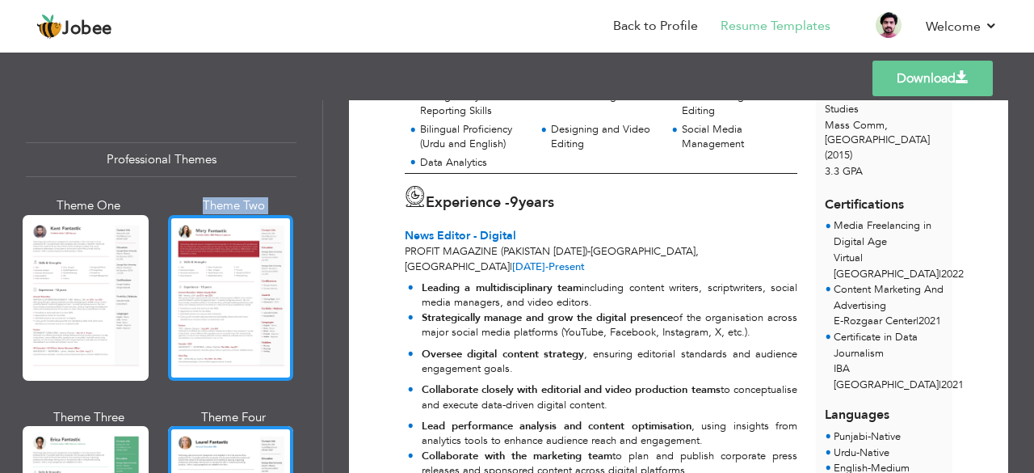
drag, startPoint x: 86, startPoint y: 304, endPoint x: 259, endPoint y: 308, distance: 172.9
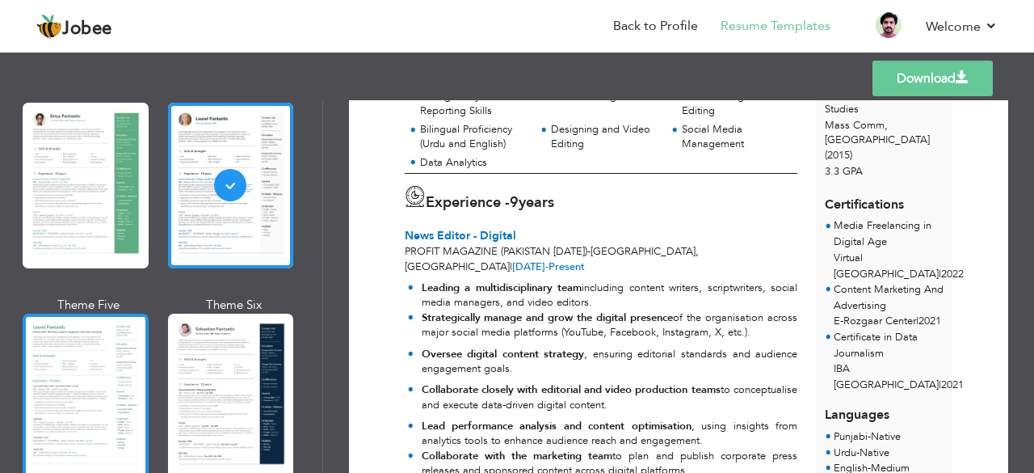
click at [90, 375] on div at bounding box center [86, 396] width 126 height 166
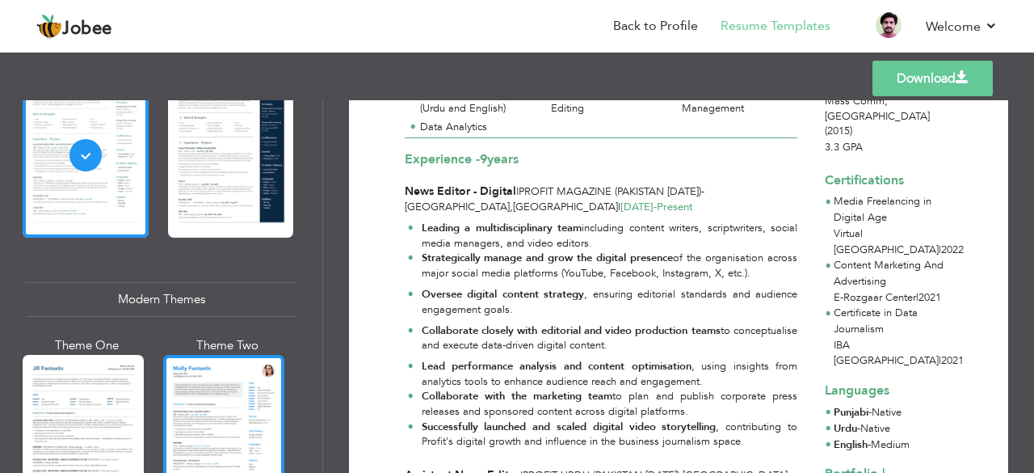
scroll to position [566, 0]
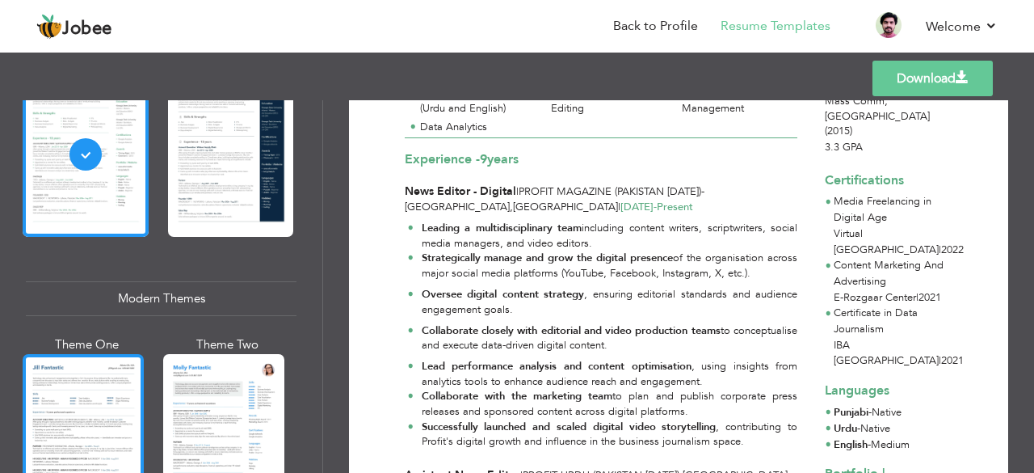
click at [111, 397] on div at bounding box center [83, 434] width 121 height 160
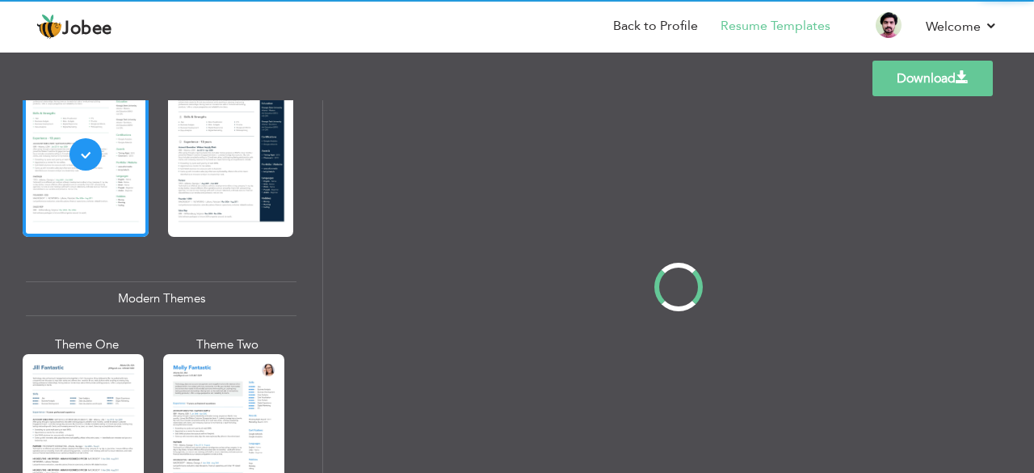
scroll to position [0, 0]
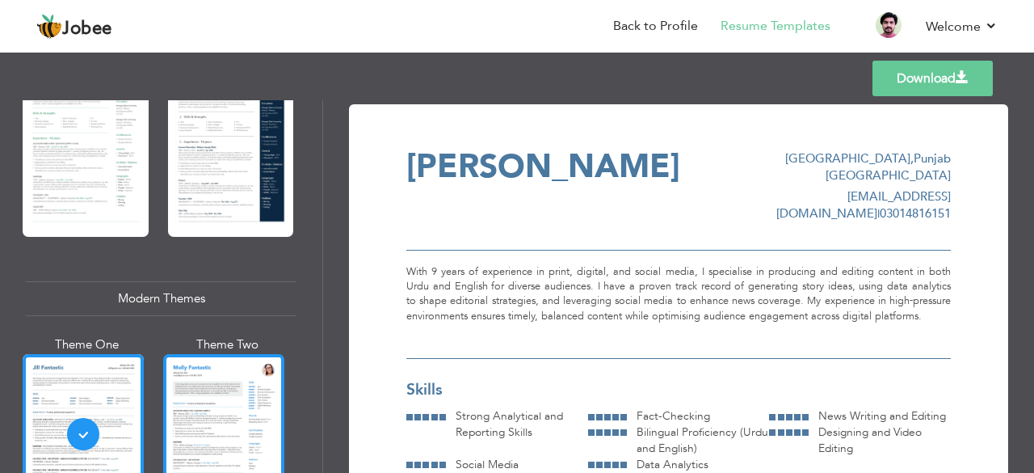
click at [179, 399] on div at bounding box center [223, 434] width 121 height 160
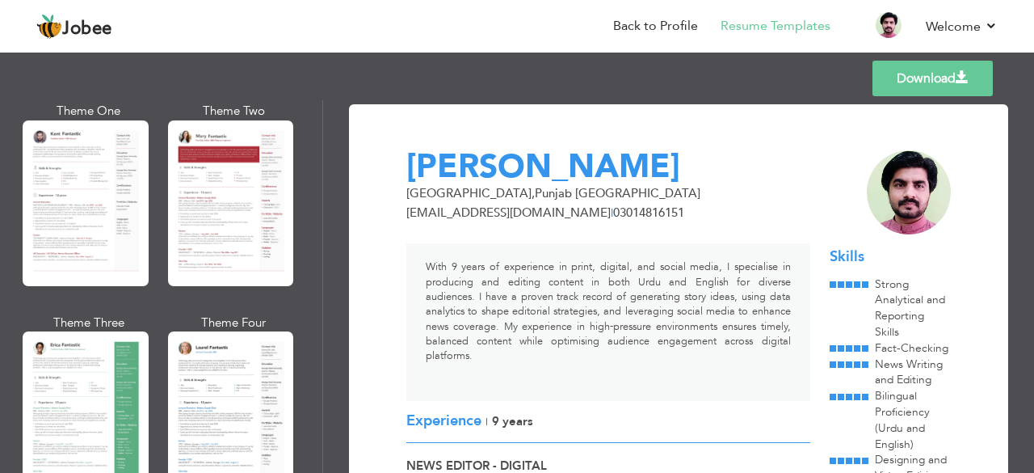
scroll to position [81, 0]
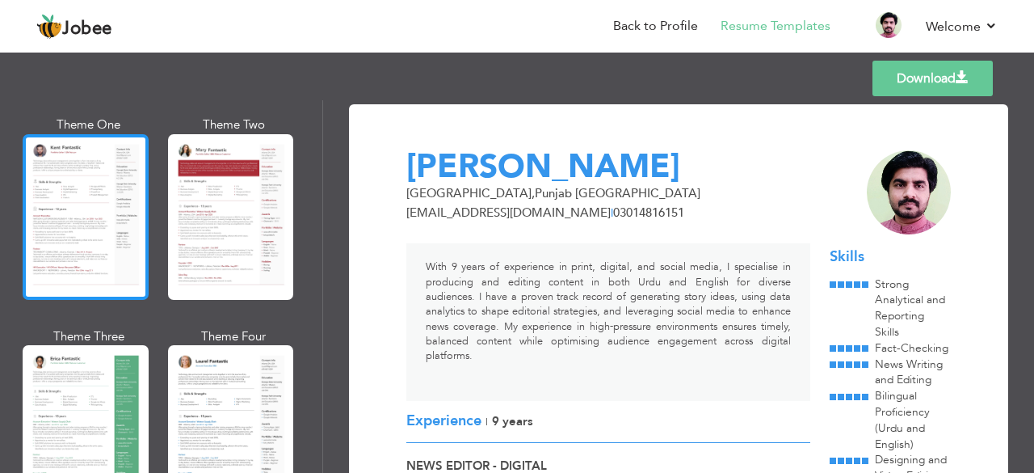
click at [86, 247] on div at bounding box center [86, 217] width 126 height 166
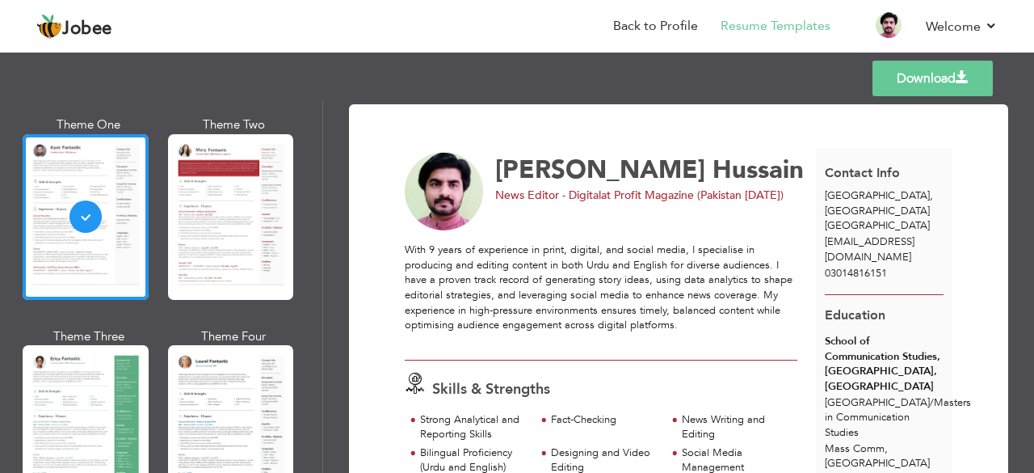
scroll to position [0, 0]
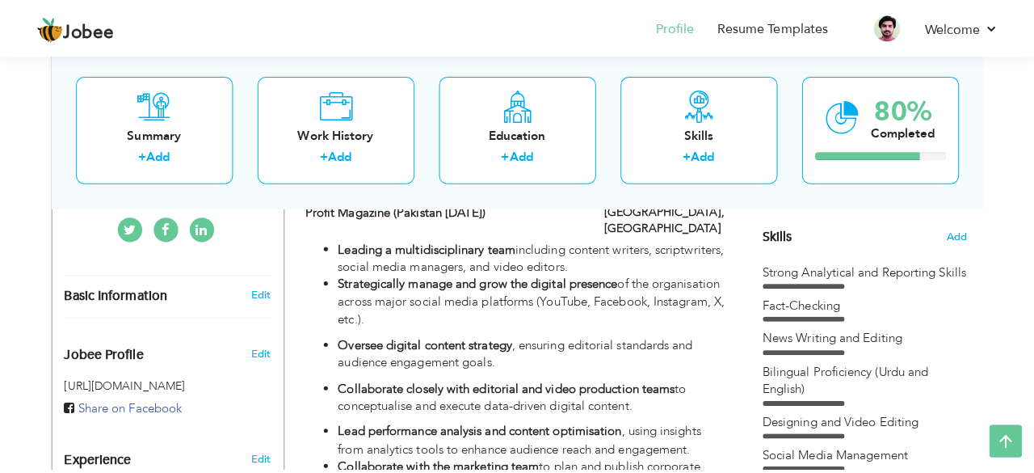
scroll to position [404, 0]
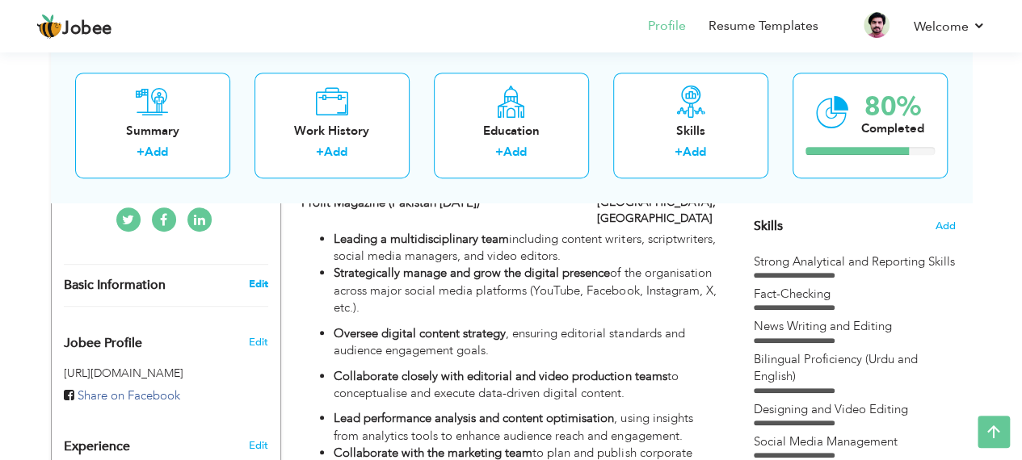
click at [259, 277] on link "Edit" at bounding box center [257, 284] width 19 height 15
type input "[PERSON_NAME]"
type input "Hussain"
type input "03014816151"
select select "number:166"
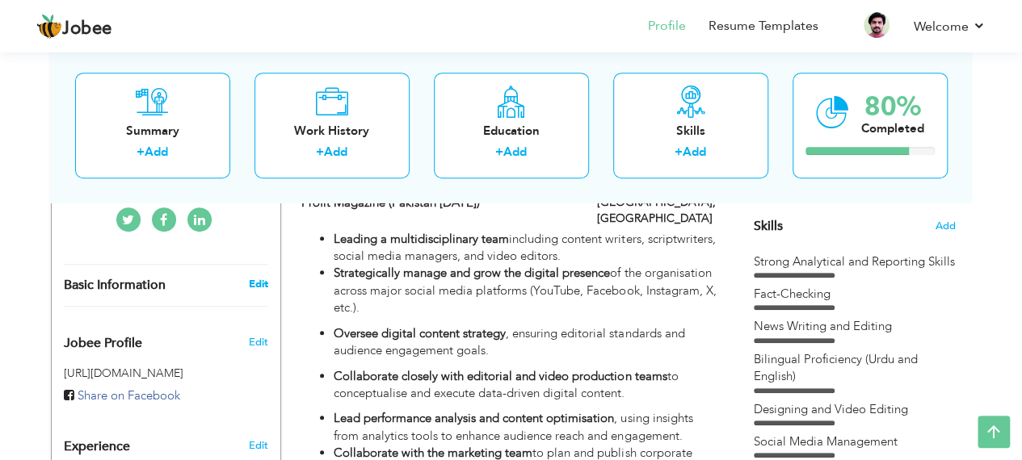
type input "[GEOGRAPHIC_DATA]"
select select "number:11"
type input "Profit Magazine (Pakistan [DATE])"
type input "News Editor - Digital"
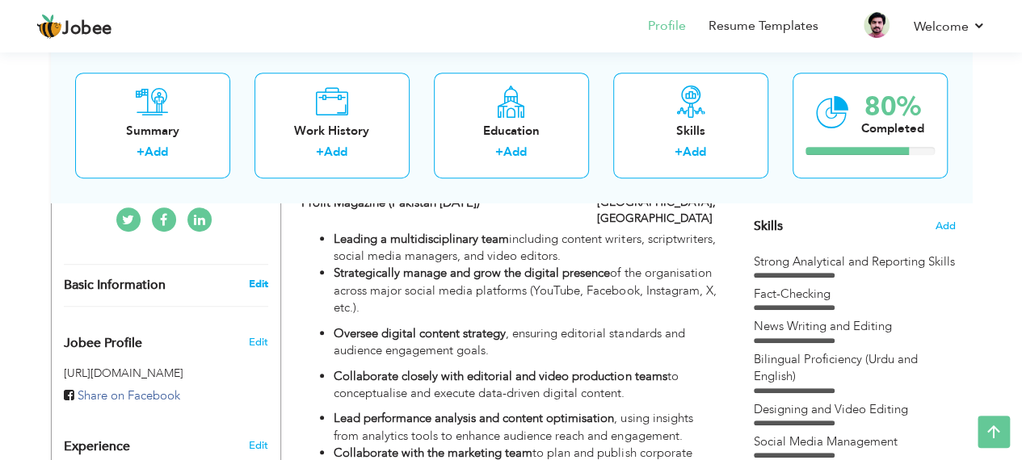
type input "https://www.linkedin.cm-hussain-a82381176/om/in/sadda"
type input "https://www.facebook.com/sadam.hassain/"
type input "https://x.com/SaddamHussyin?t=bKMQgvrpvXBz5Yfd7CRHdw&s=09"
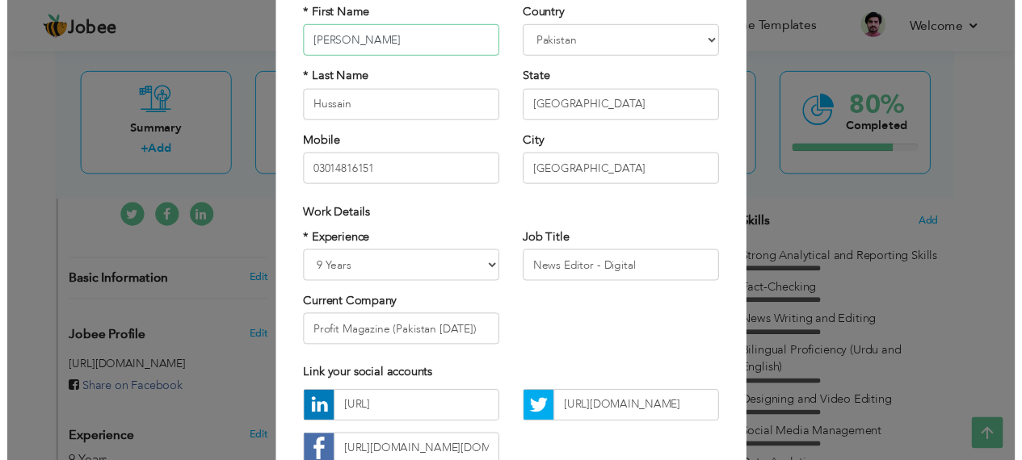
scroll to position [251, 0]
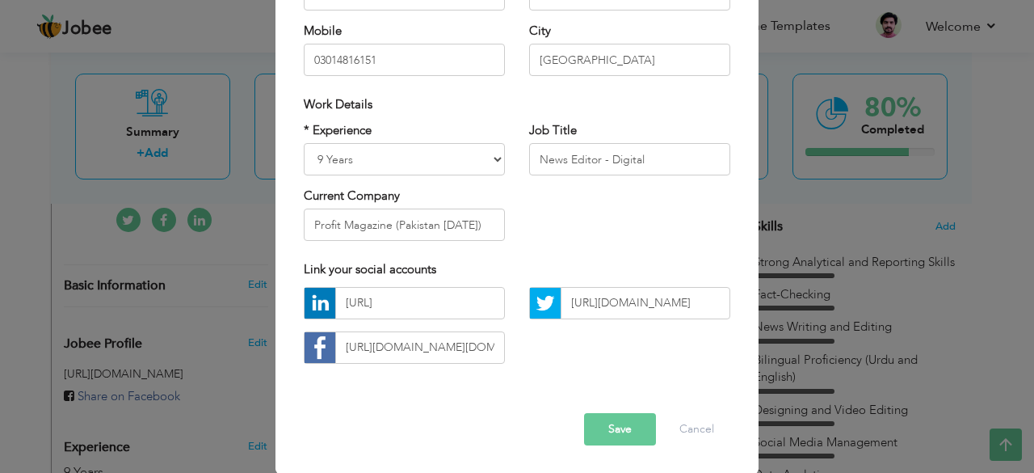
click at [607, 429] on button "Save" at bounding box center [620, 429] width 72 height 32
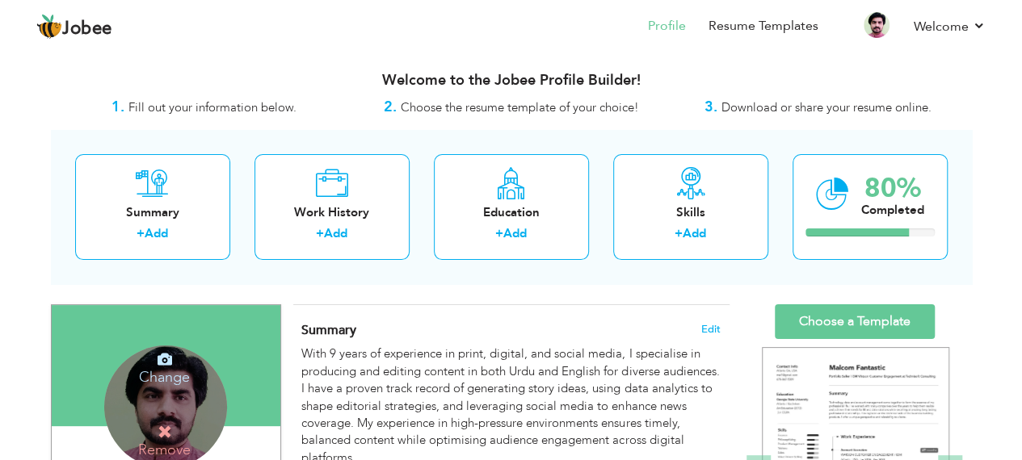
scroll to position [81, 0]
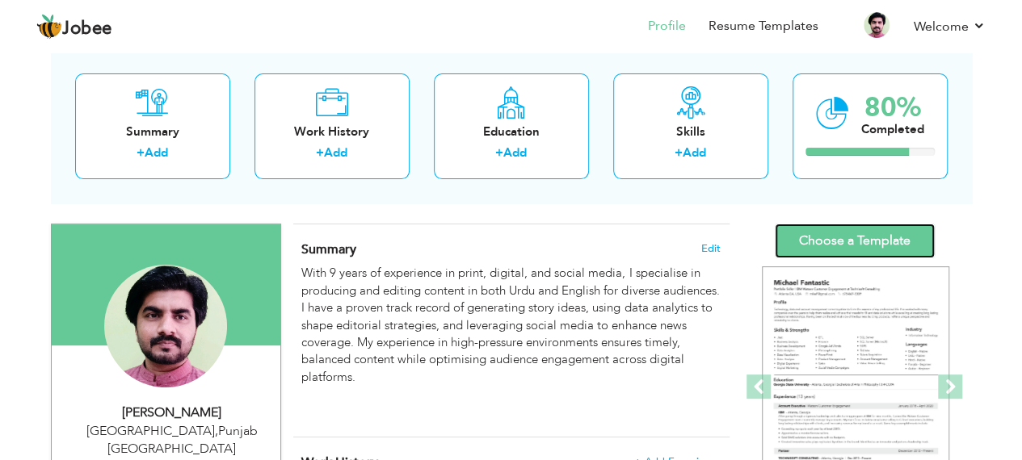
click at [819, 236] on link "Choose a Template" at bounding box center [855, 241] width 160 height 35
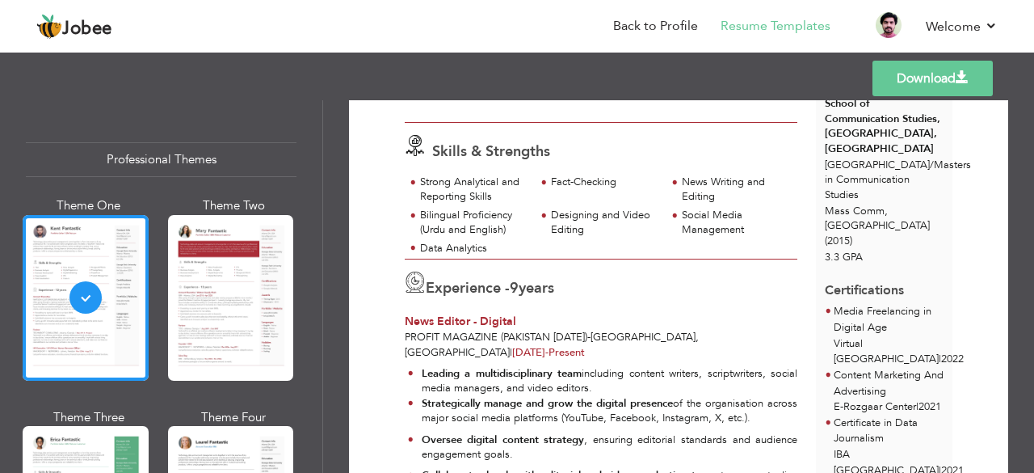
scroll to position [242, 0]
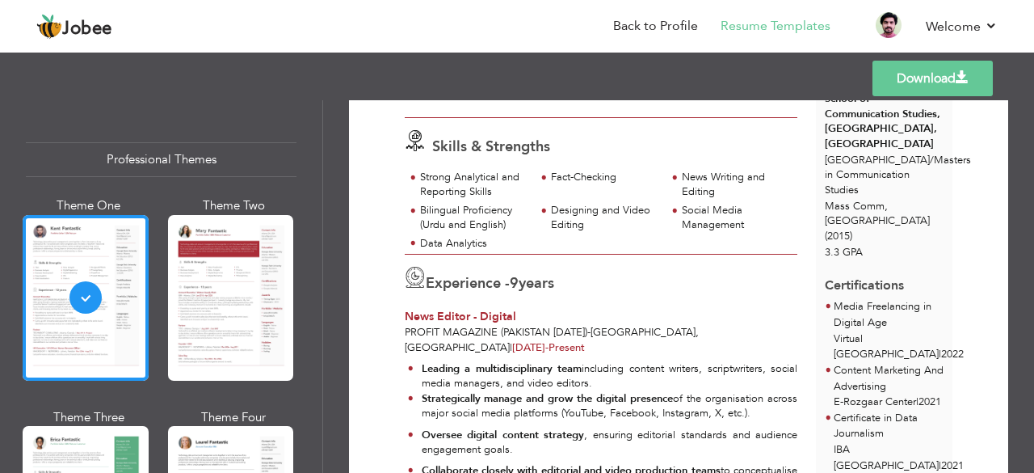
click at [900, 75] on link "Download" at bounding box center [932, 79] width 120 height 36
